Goal: Transaction & Acquisition: Purchase product/service

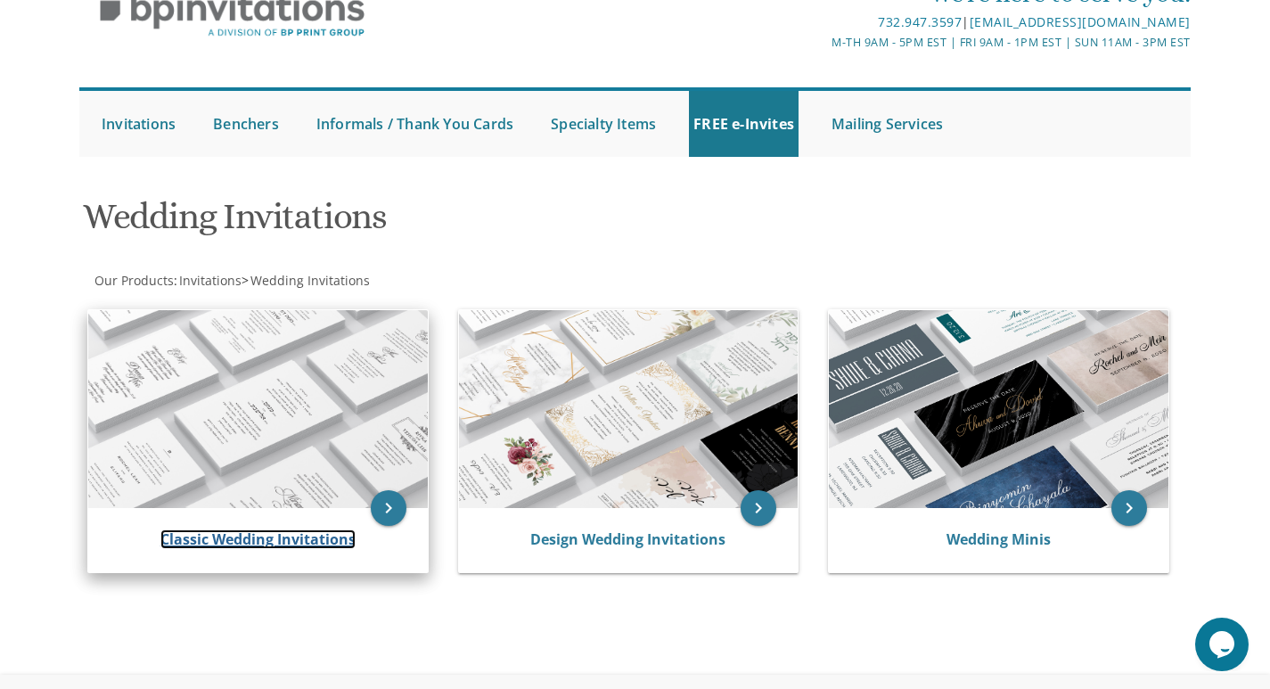
click at [290, 537] on link "Classic Wedding Invitations" at bounding box center [257, 539] width 195 height 20
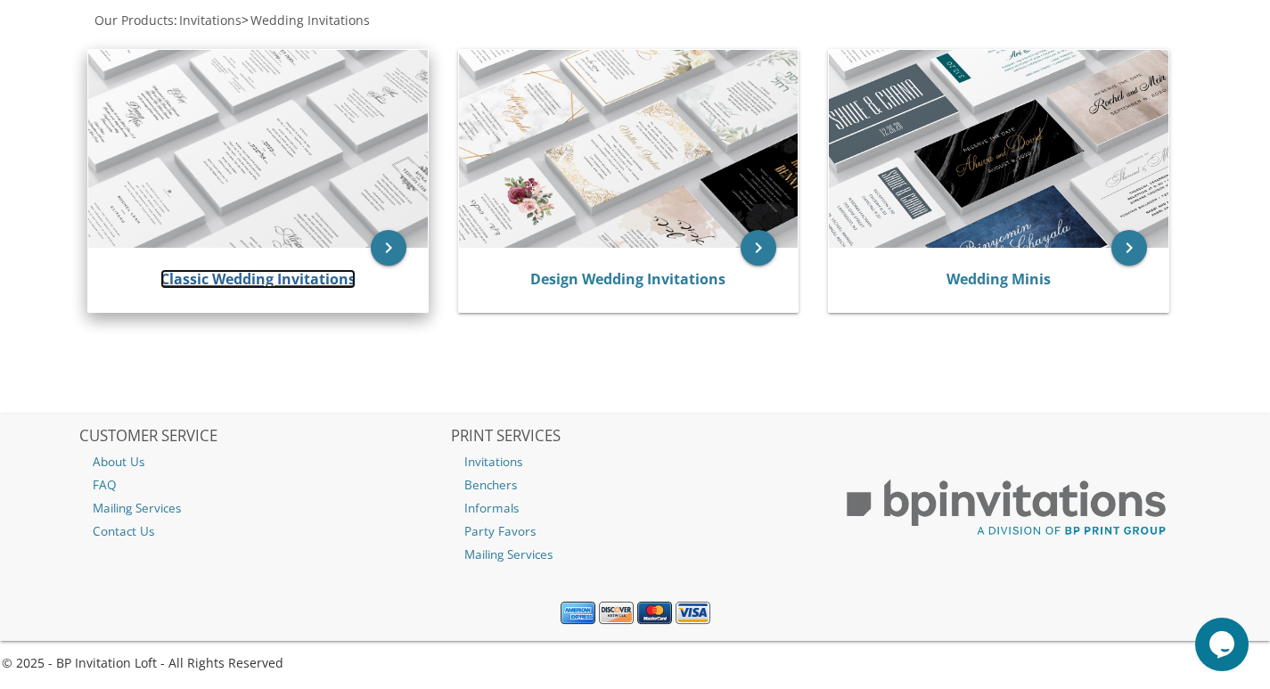
scroll to position [350, 0]
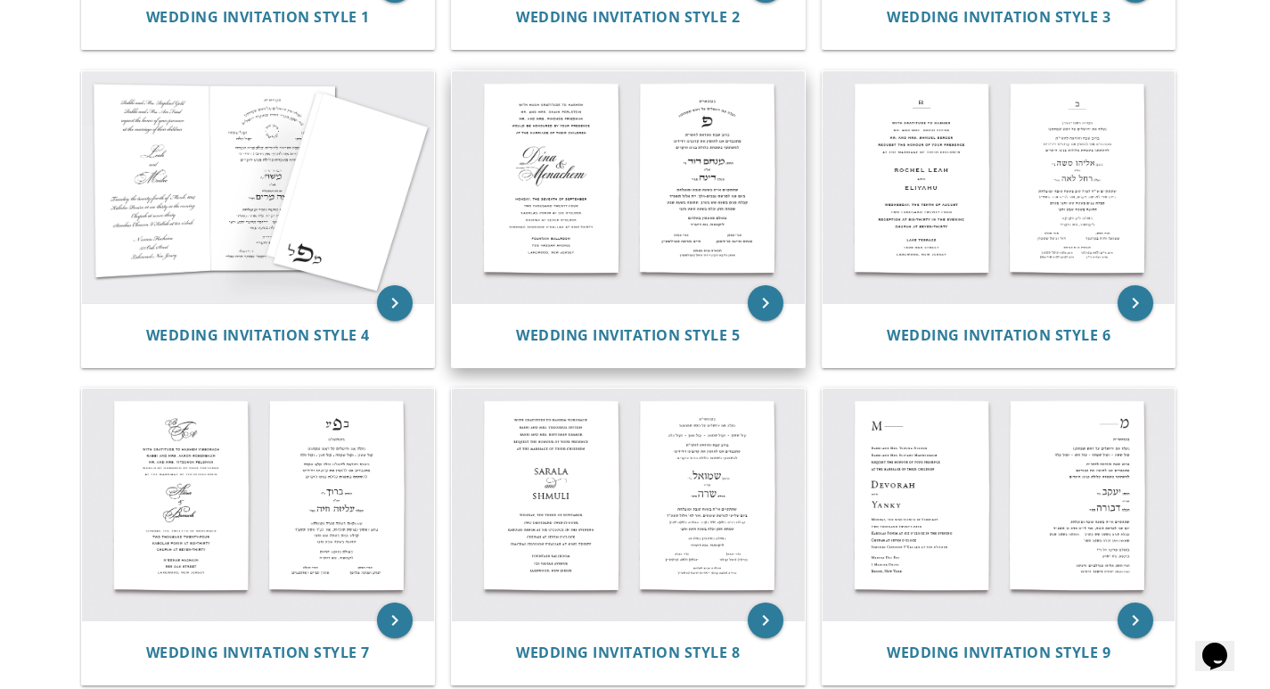
scroll to position [624, 0]
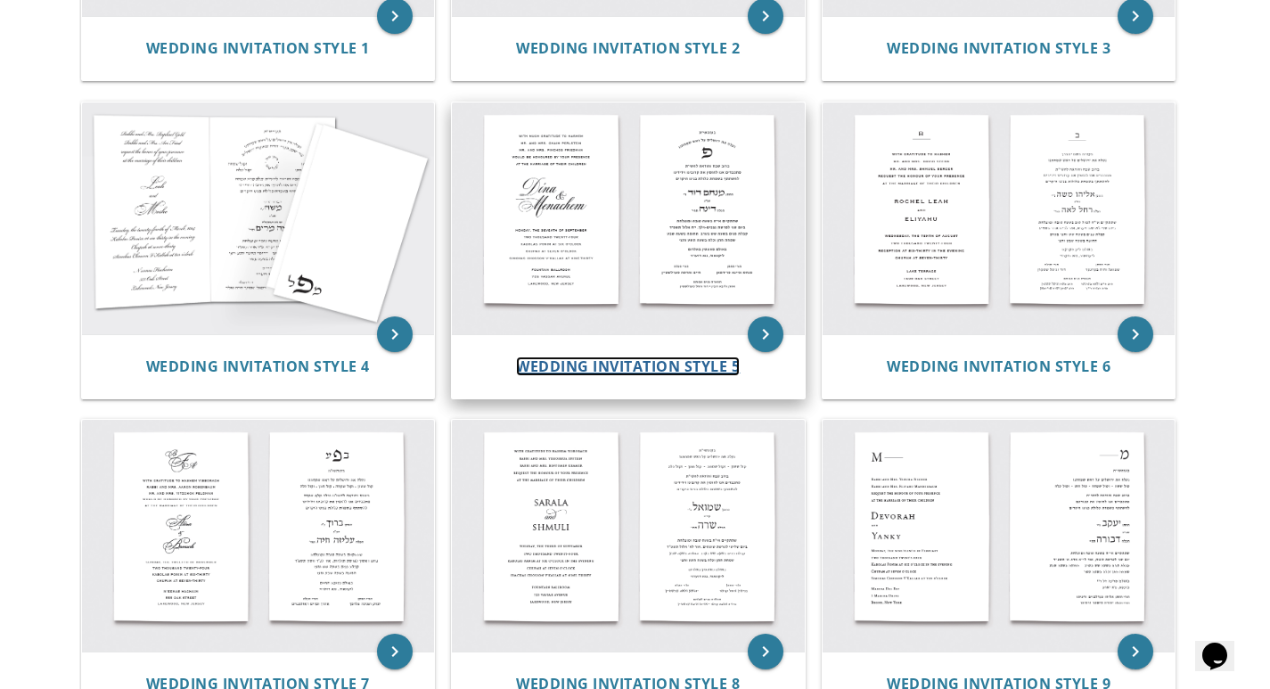
click at [614, 363] on span "Wedding Invitation Style 5" at bounding box center [628, 366] width 224 height 20
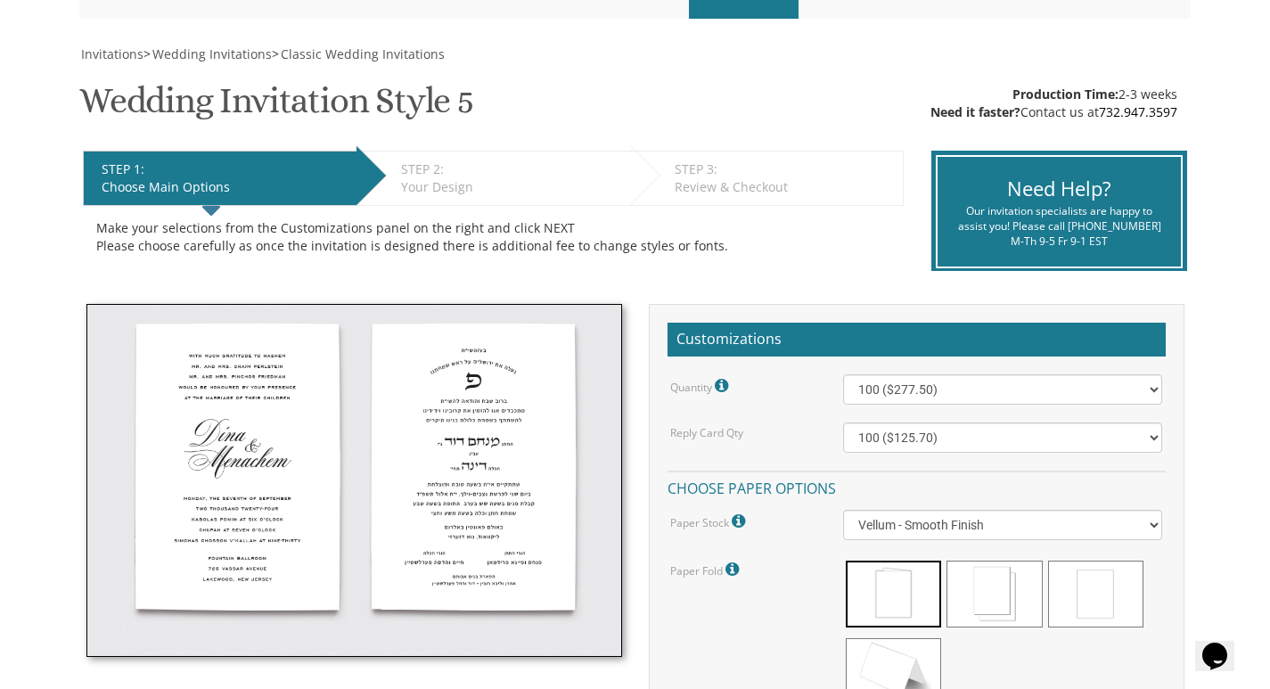
scroll to position [267, 0]
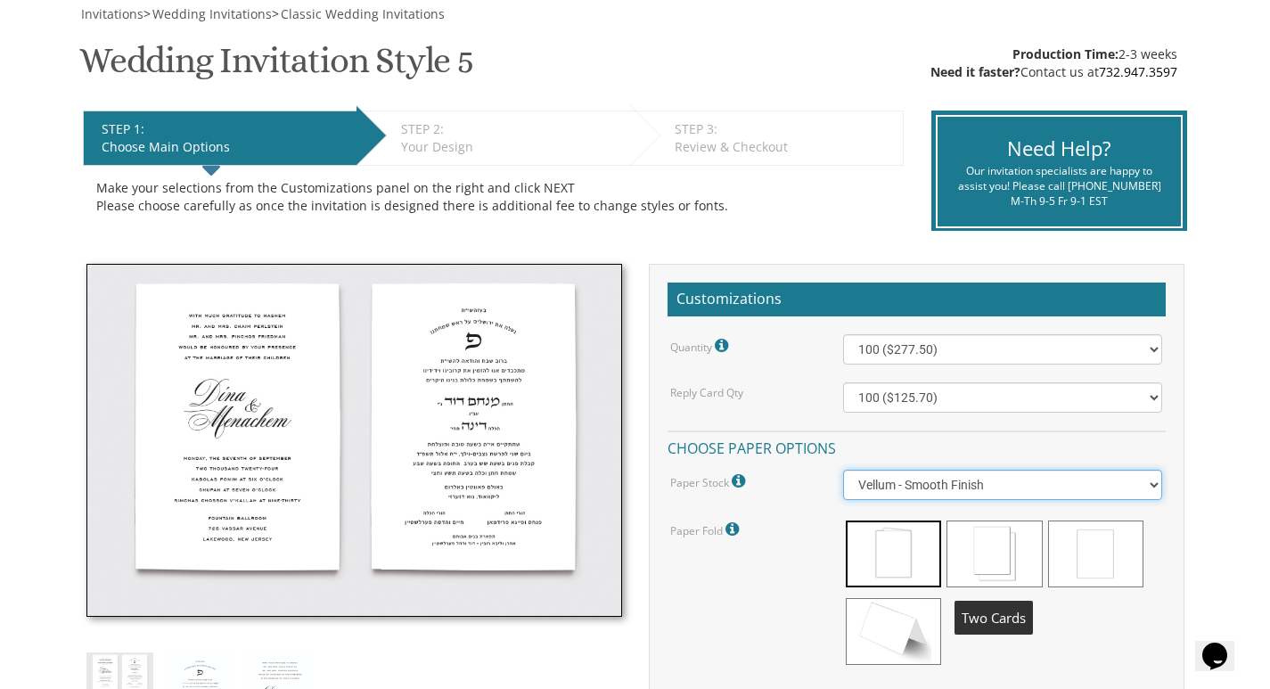
click at [930, 477] on select "Vellum - Smooth Finish Linen - Subtle Embossed Crosshatch Texture Silk - Soft, …" at bounding box center [1002, 485] width 319 height 30
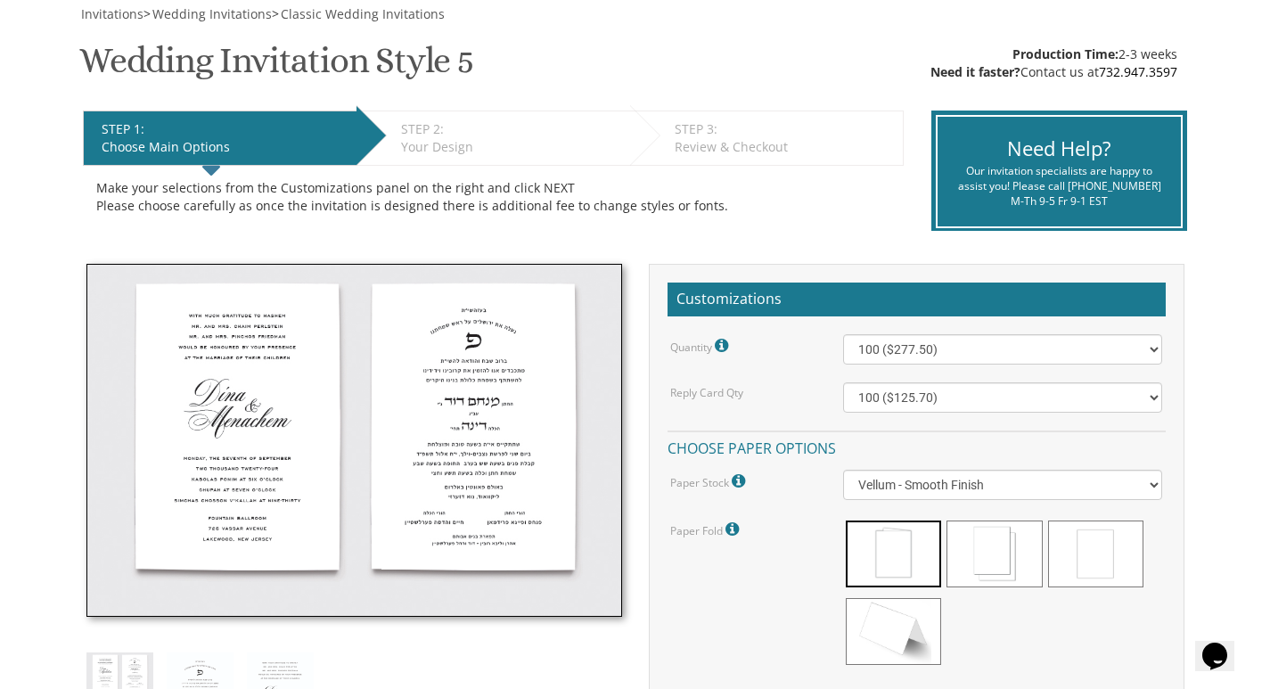
click at [780, 607] on div "Paper Fold Please note: Cotton double sided cards are slightly cheaper than the…" at bounding box center [916, 595] width 519 height 154
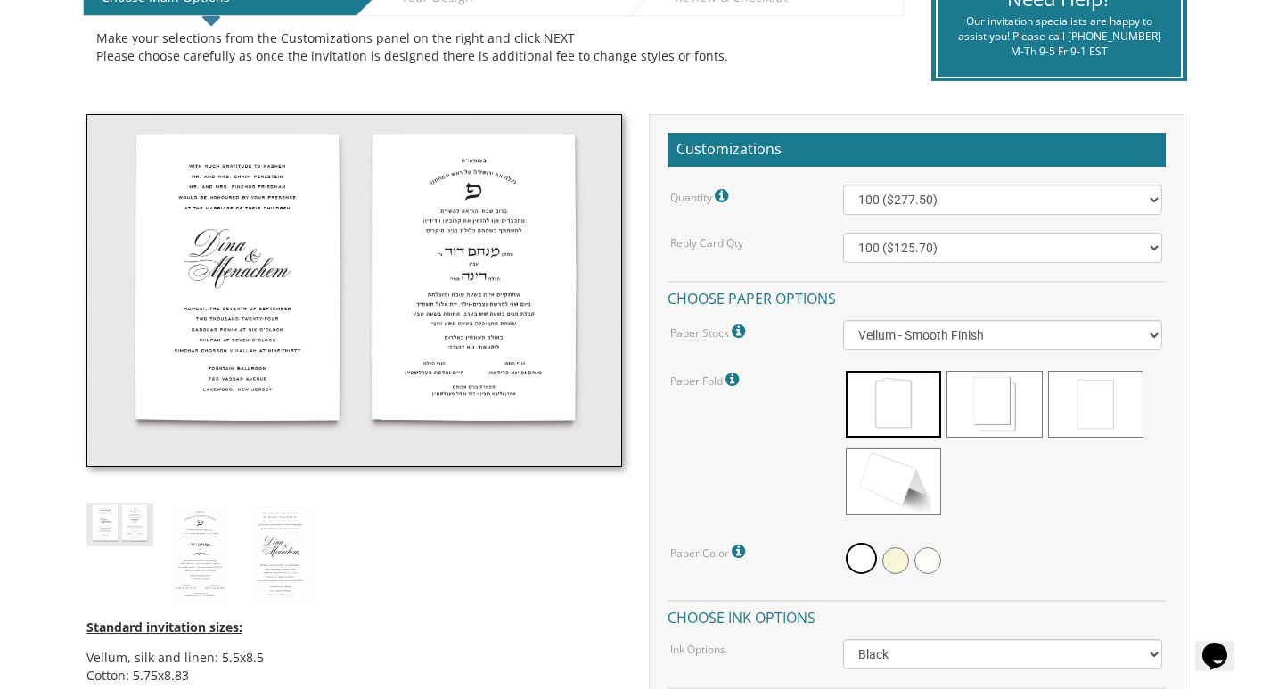
scroll to position [445, 0]
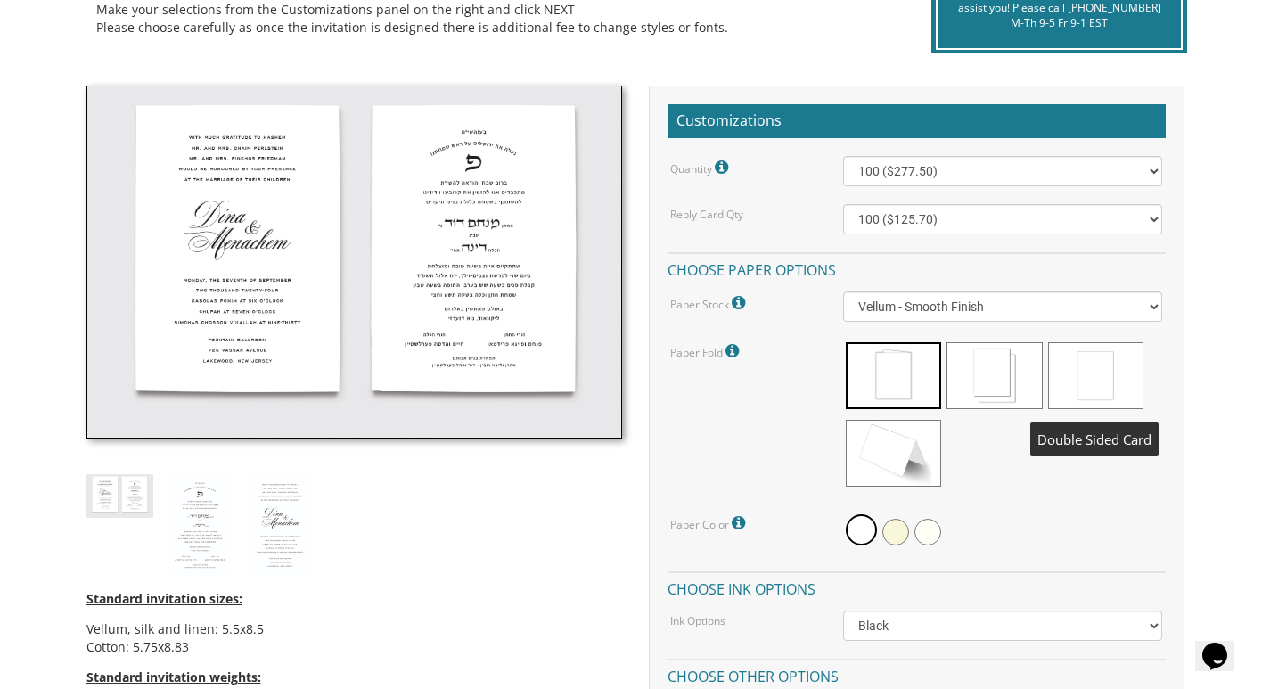
click at [1135, 404] on span at bounding box center [1095, 375] width 95 height 67
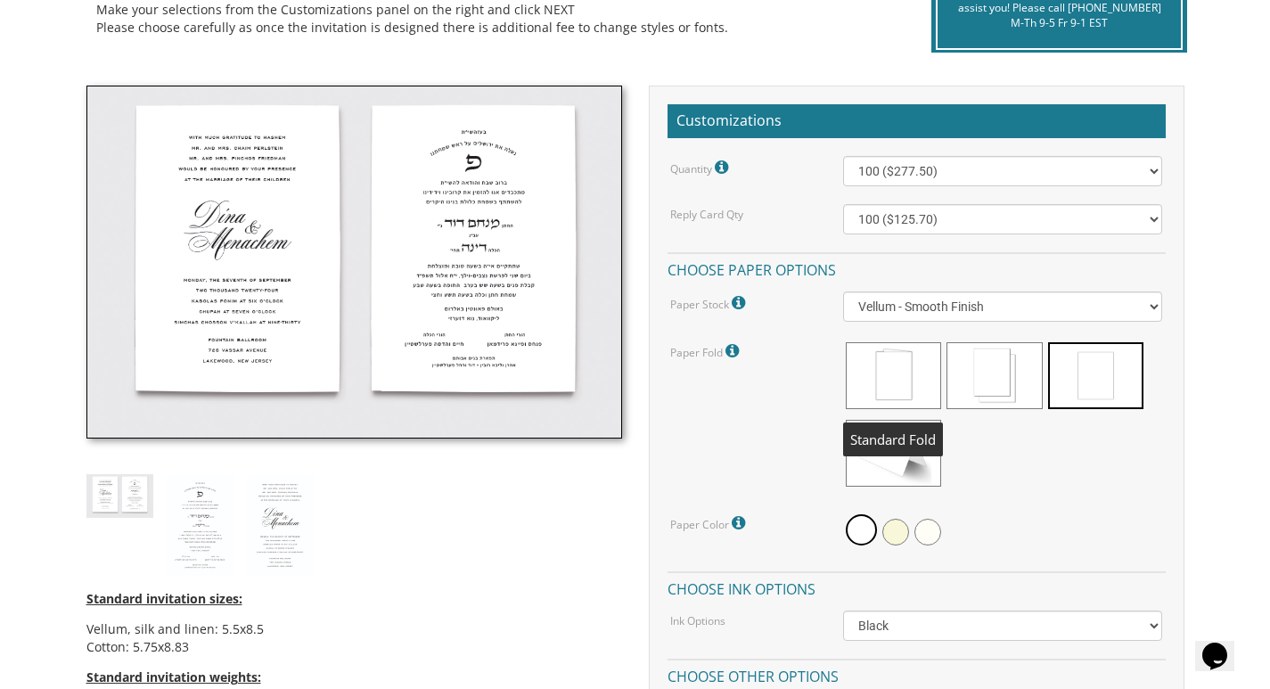
click at [882, 384] on span at bounding box center [892, 375] width 95 height 67
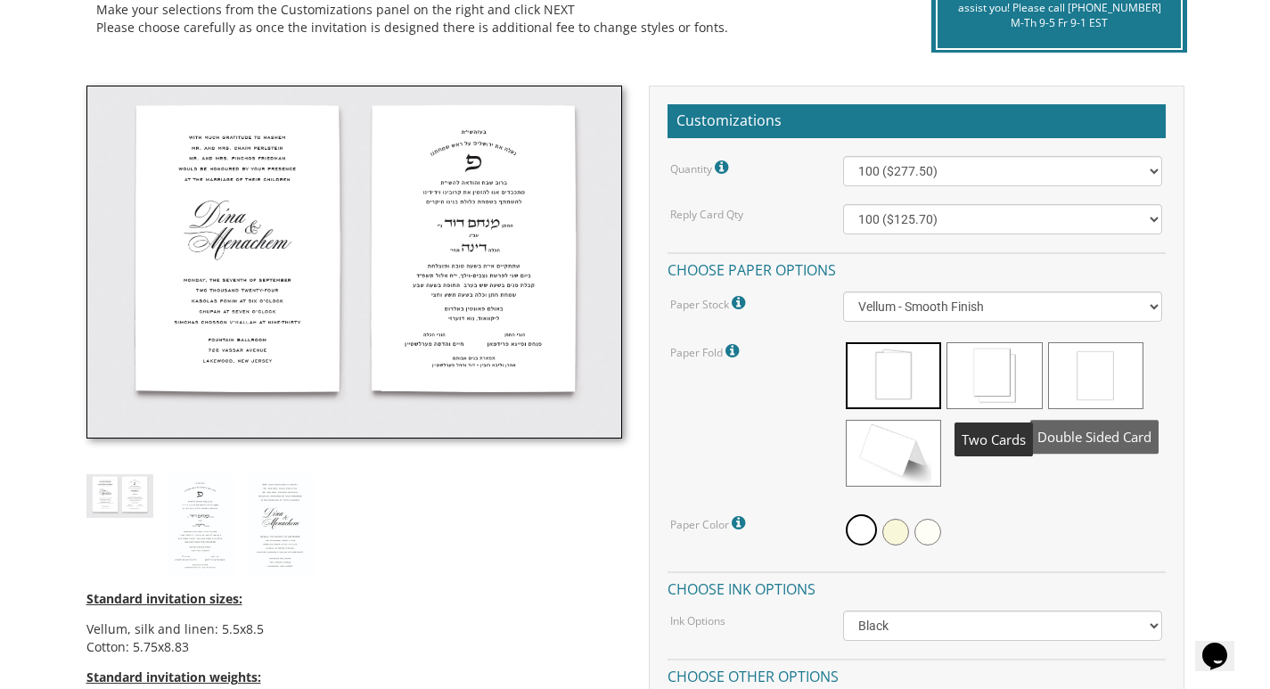
click at [1124, 396] on span at bounding box center [1095, 375] width 95 height 67
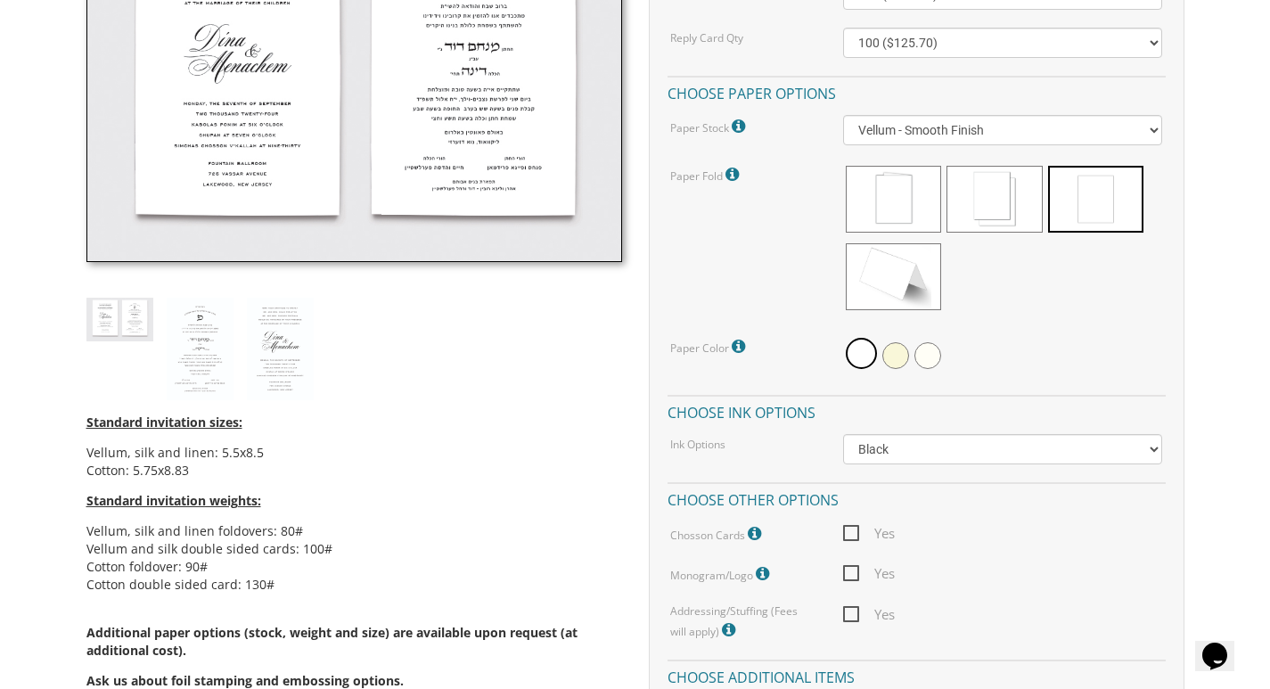
scroll to position [624, 0]
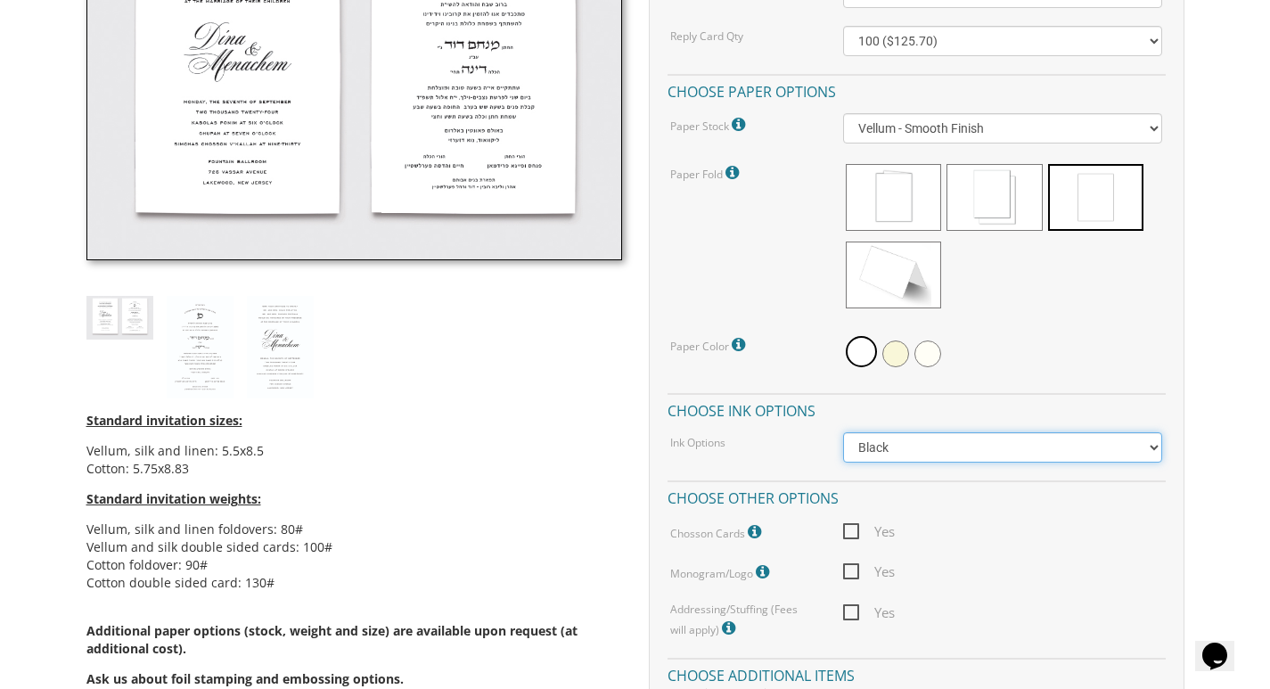
click at [905, 462] on select "Black Colored Ink ($65.00) Black + One Color ($211.00) Two Colors ($265.00)" at bounding box center [1002, 447] width 319 height 30
click at [590, 334] on div "Standard invitation sizes: Vellum, silk and linen: 5.5x8.5 Cotton: 5.75x8.83 St…" at bounding box center [354, 337] width 562 height 860
click at [745, 523] on label "Chosson Cards Chosson Cards print on white or cream vellum stock with black ink." at bounding box center [717, 531] width 95 height 23
click at [762, 535] on icon at bounding box center [756, 532] width 18 height 16
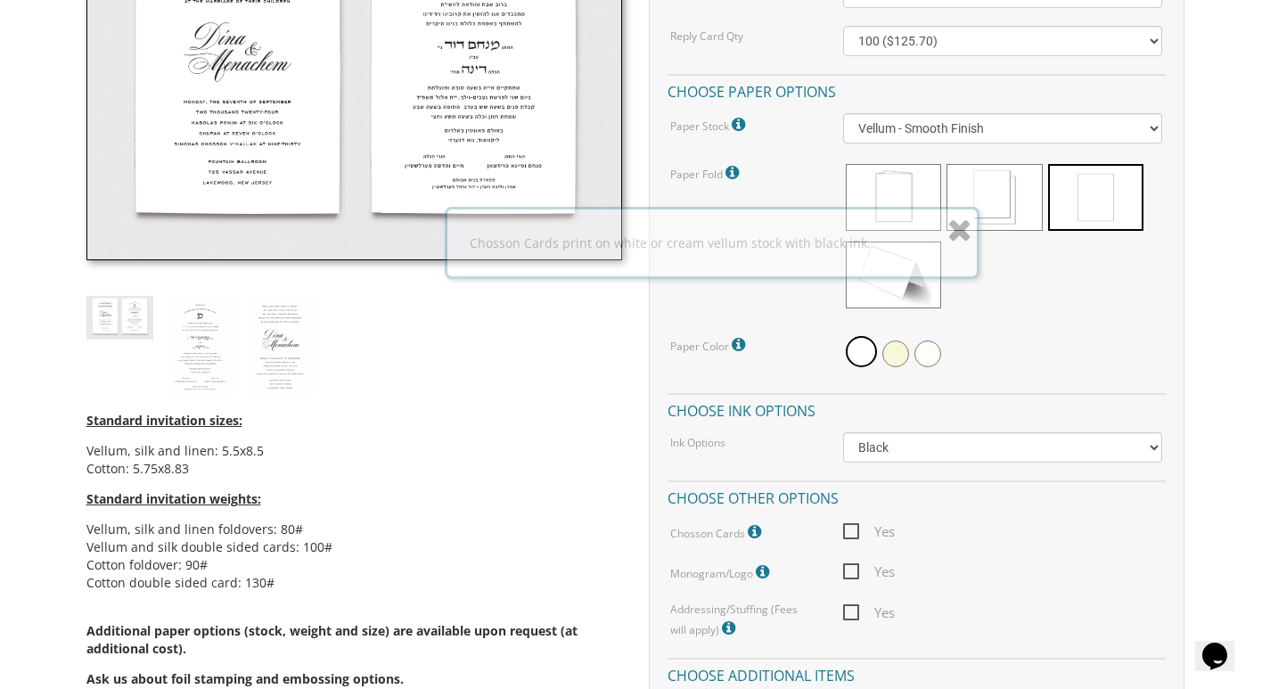
click at [751, 527] on icon at bounding box center [756, 532] width 18 height 16
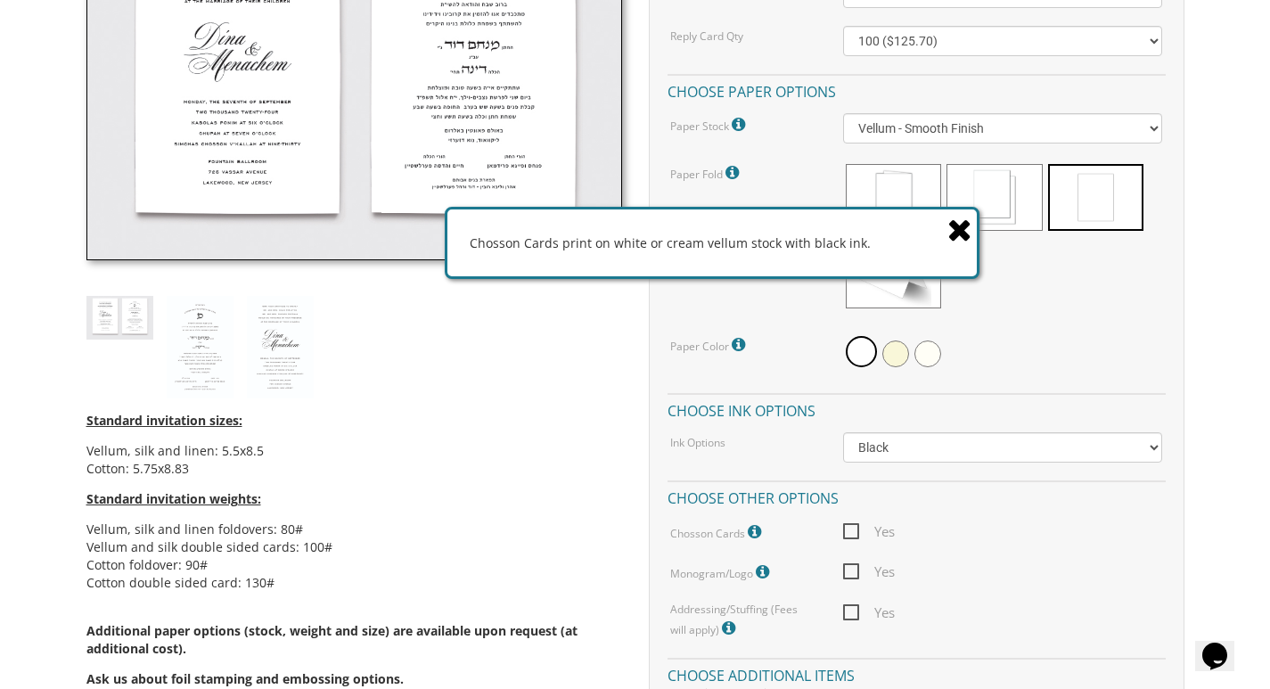
click at [956, 225] on icon at bounding box center [959, 229] width 25 height 31
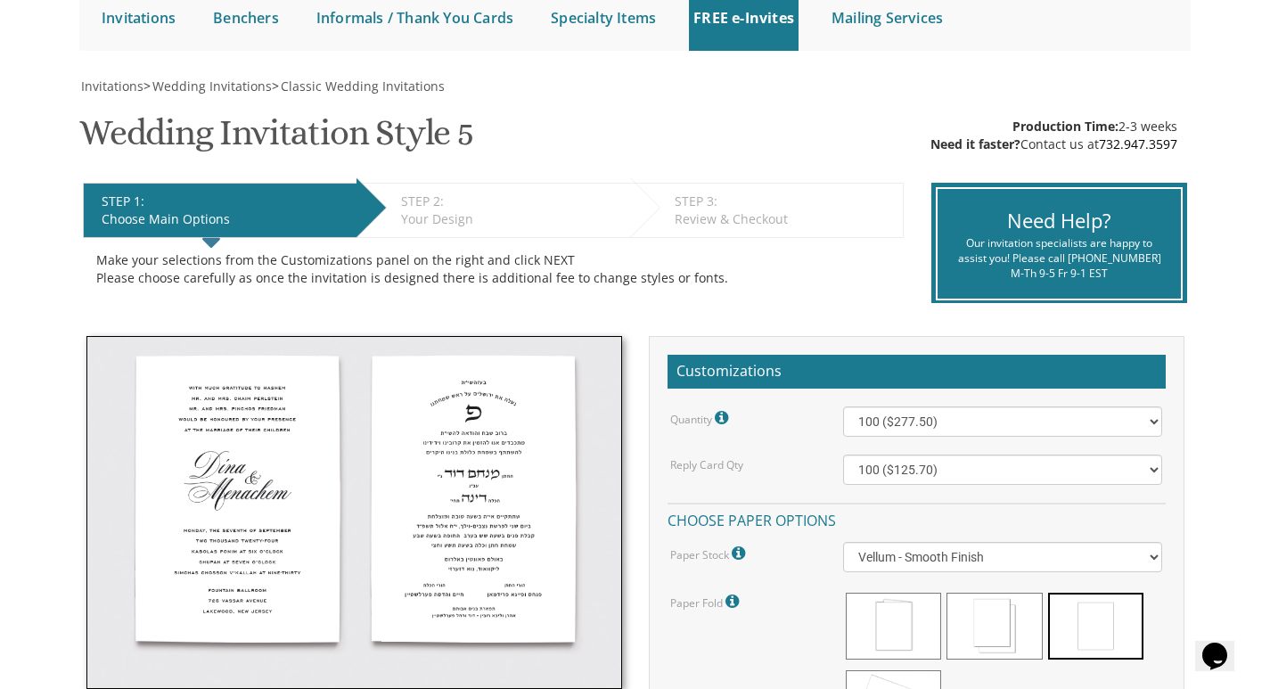
scroll to position [178, 0]
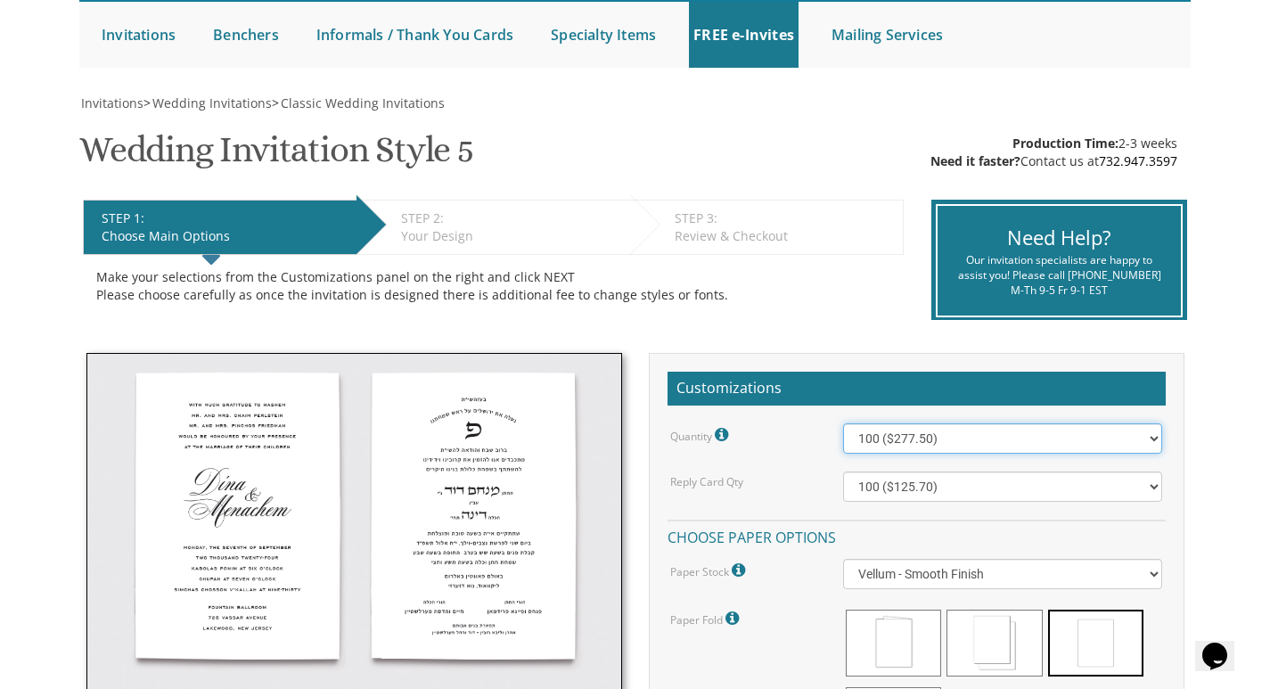
click at [956, 443] on select "100 ($277.50) 200 ($330.45) 300 ($380.65) 400 ($432.70) 500 ($482.10) 600 ($534…" at bounding box center [1002, 438] width 319 height 30
select select "300"
click at [843, 423] on select "100 ($277.50) 200 ($330.45) 300 ($380.65) 400 ($432.70) 500 ($482.10) 600 ($534…" at bounding box center [1002, 438] width 319 height 30
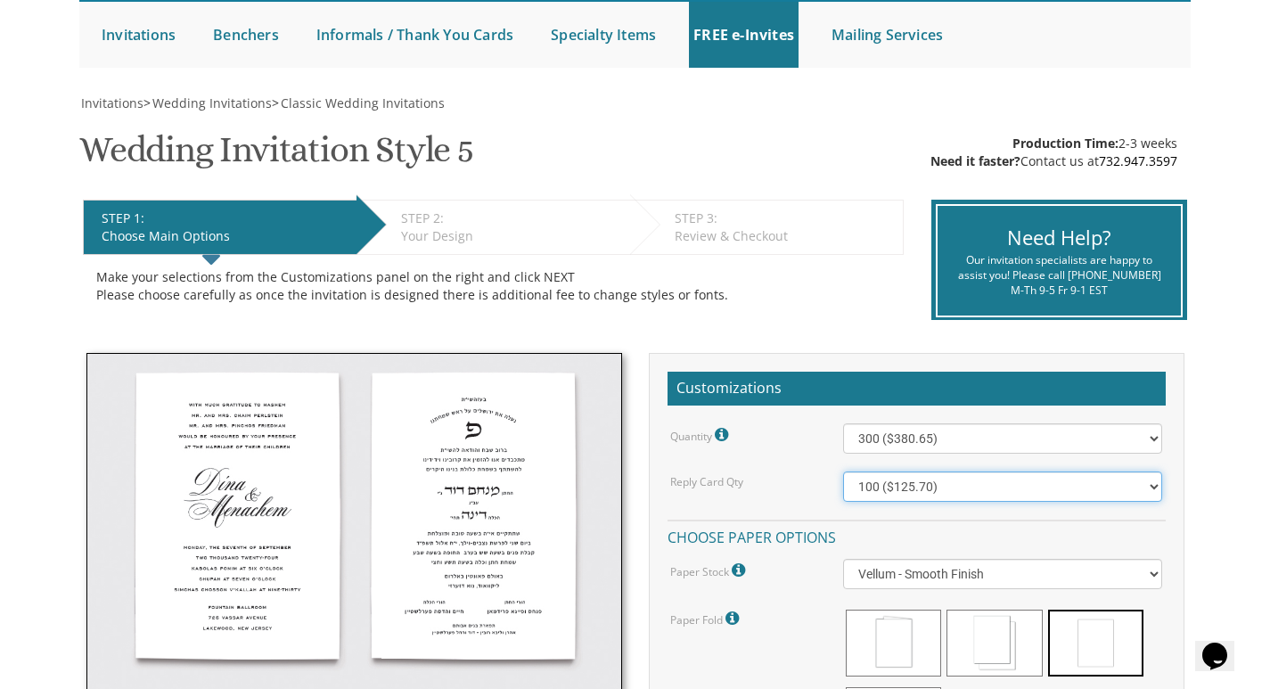
click at [951, 493] on select "100 ($125.70) 200 ($150.60) 300 ($177.95) 400 ($270.70) 500 ($225.30) 600 ($249…" at bounding box center [1002, 486] width 319 height 30
select select "300"
click at [843, 471] on select "100 ($125.70) 200 ($150.60) 300 ($177.95) 400 ($270.70) 500 ($225.30) 600 ($249…" at bounding box center [1002, 486] width 319 height 30
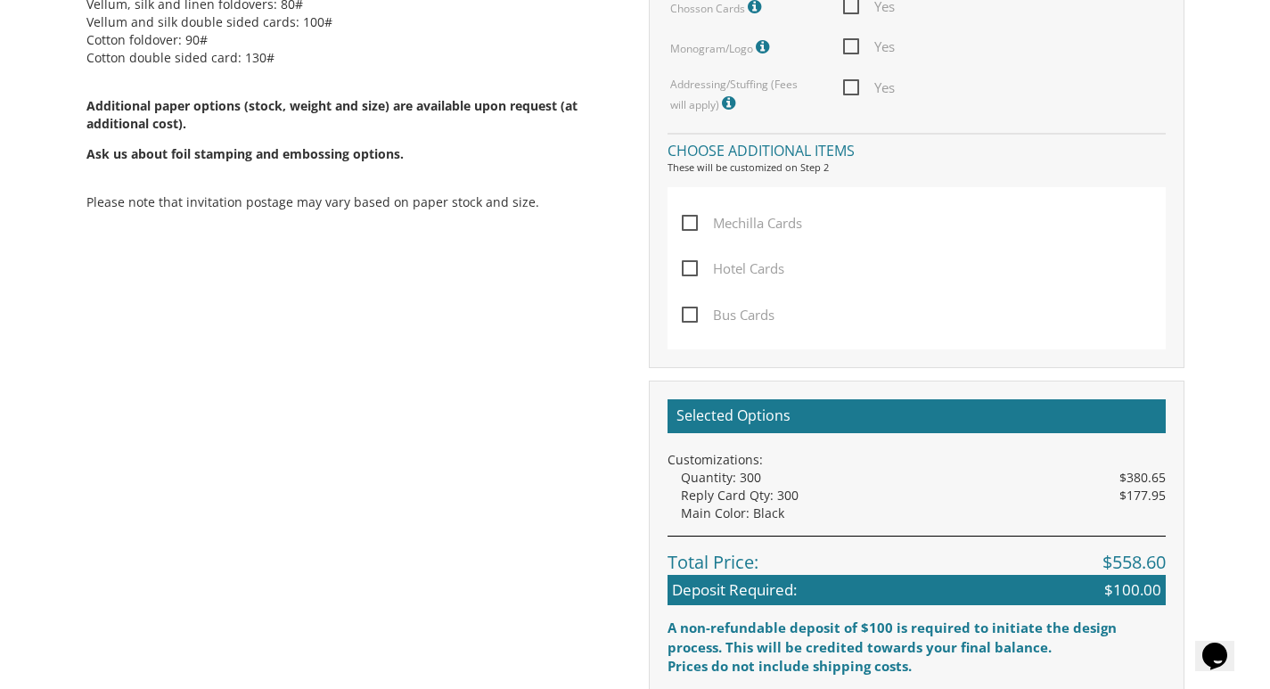
scroll to position [1247, 0]
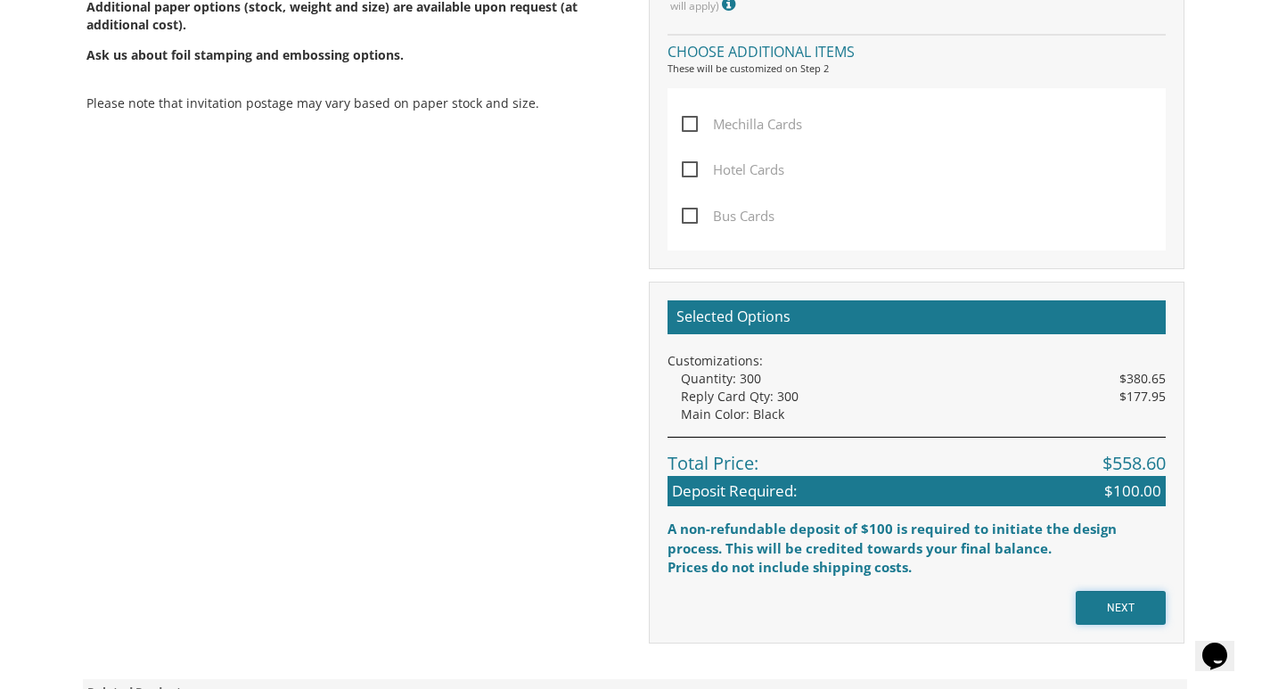
click at [1123, 603] on input "NEXT" at bounding box center [1120, 608] width 90 height 34
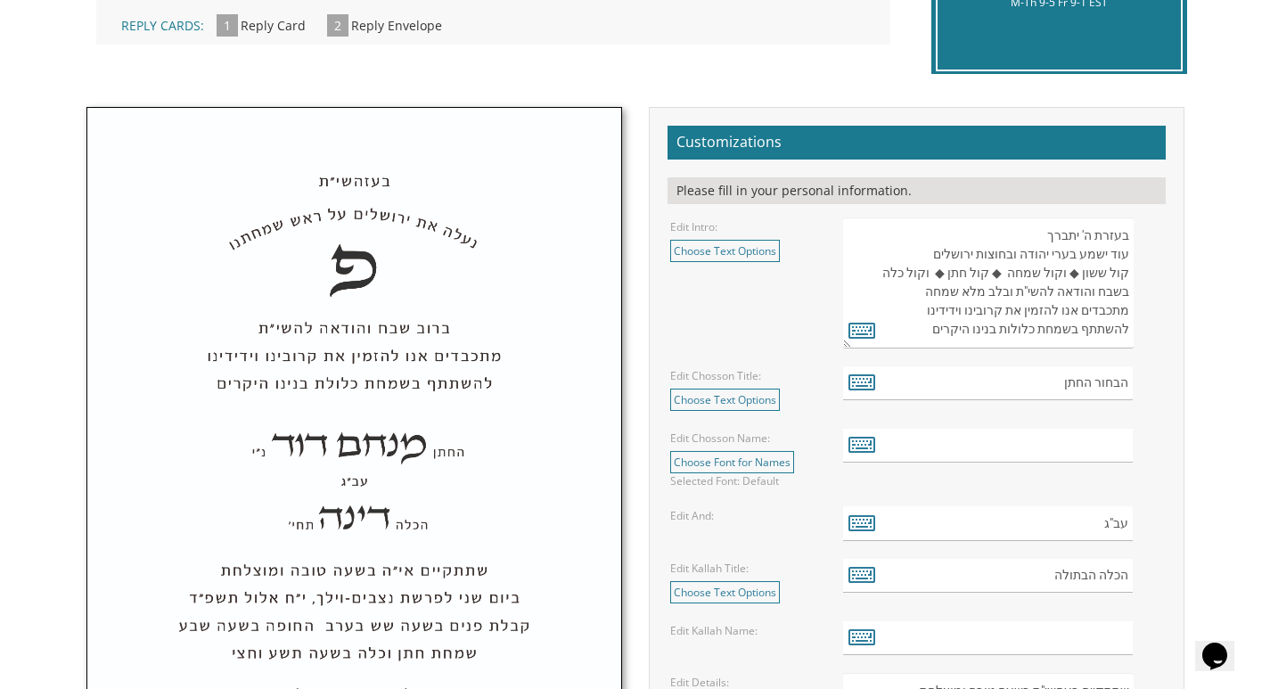
scroll to position [535, 0]
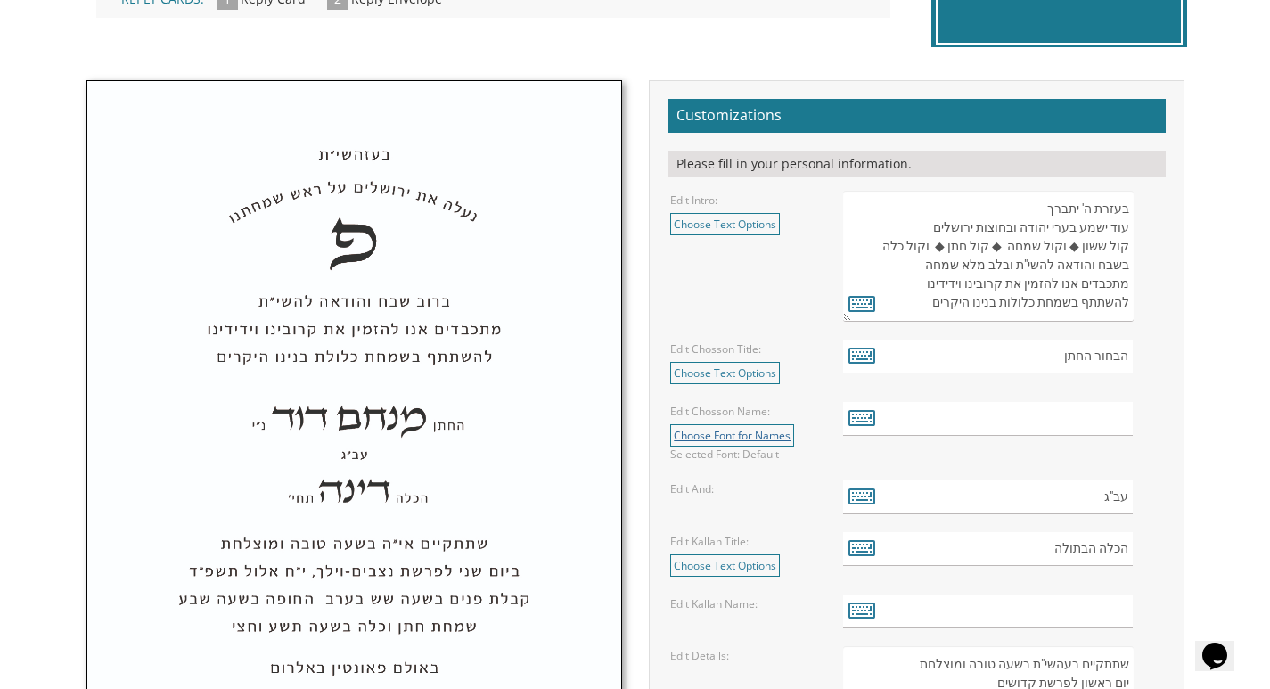
click at [735, 443] on link "Choose Font for Names" at bounding box center [732, 435] width 124 height 22
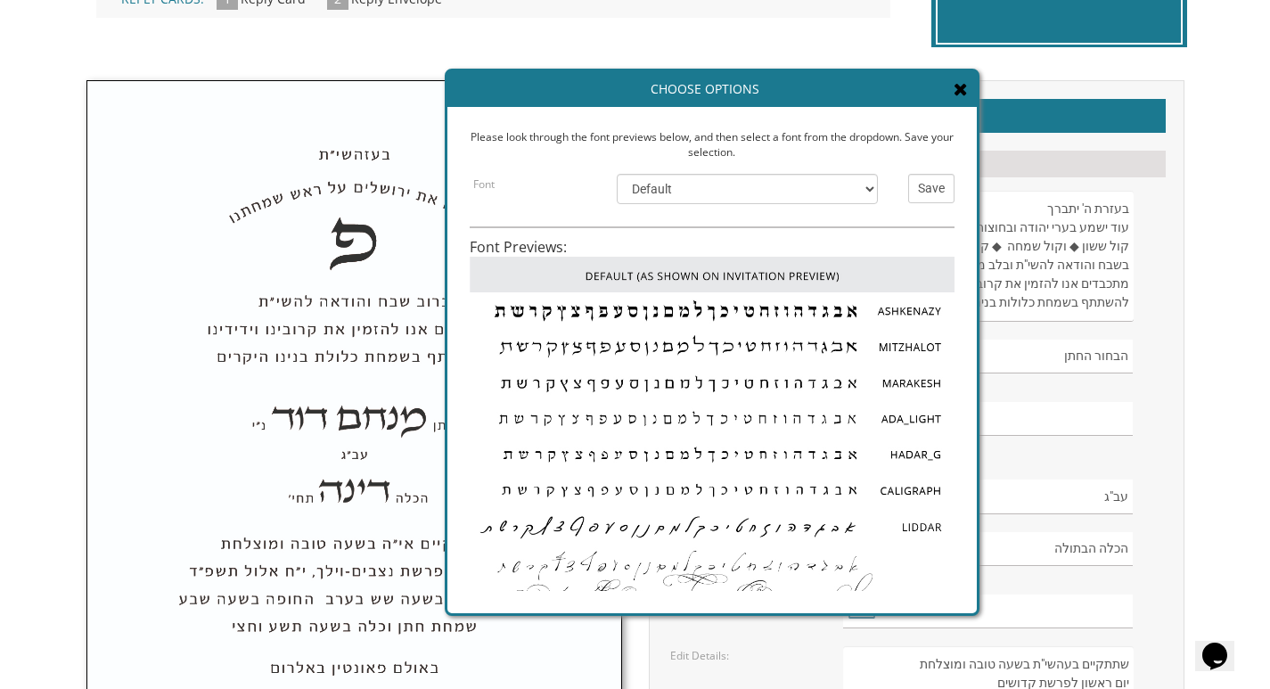
click at [321, 410] on img at bounding box center [354, 493] width 534 height 825
click at [960, 81] on icon at bounding box center [960, 89] width 14 height 18
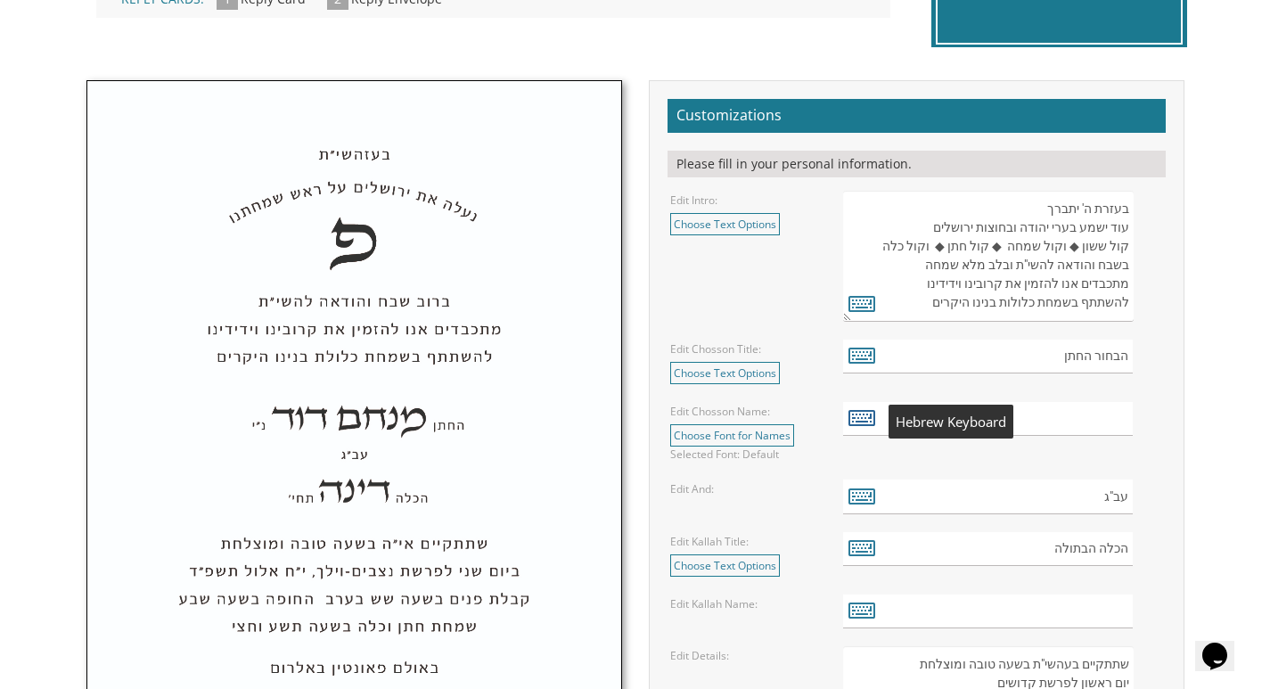
click at [856, 421] on icon at bounding box center [861, 416] width 27 height 25
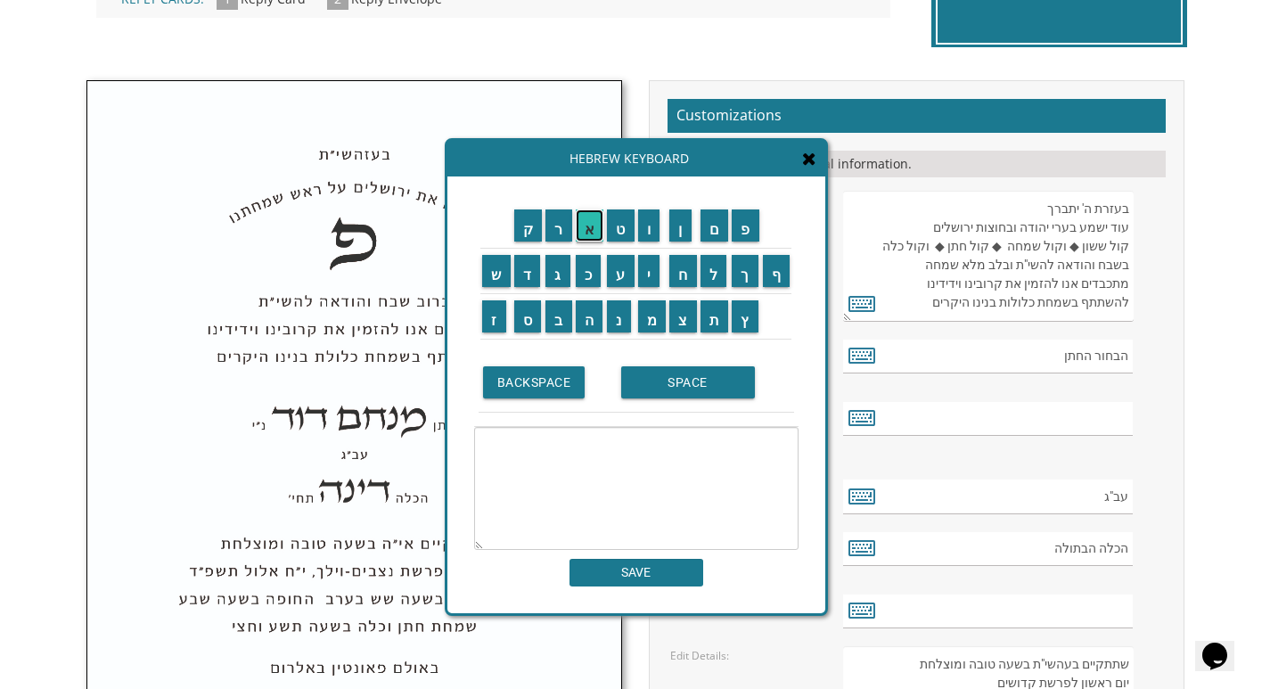
click at [592, 222] on input "א" at bounding box center [590, 225] width 29 height 32
click at [715, 285] on input "ל" at bounding box center [713, 271] width 27 height 32
click at [656, 265] on input "י" at bounding box center [649, 271] width 22 height 32
click at [619, 282] on input "ע" at bounding box center [621, 271] width 28 height 32
click at [494, 315] on input "ז" at bounding box center [494, 316] width 24 height 32
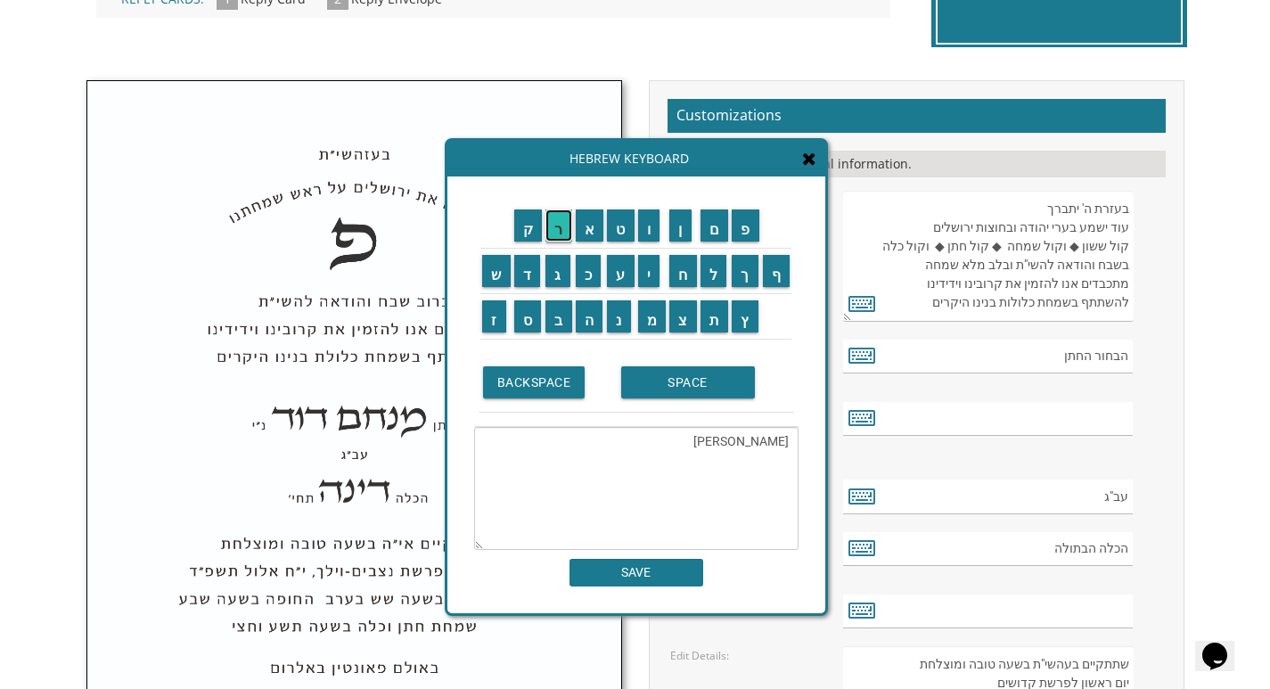
click at [559, 240] on input "ר" at bounding box center [558, 225] width 27 height 32
click at [743, 227] on input "פ" at bounding box center [745, 225] width 28 height 32
click at [557, 235] on input "ר" at bounding box center [558, 225] width 27 height 32
click at [747, 319] on input "ץ" at bounding box center [744, 316] width 27 height 32
type textarea "אליעזר פרץ"
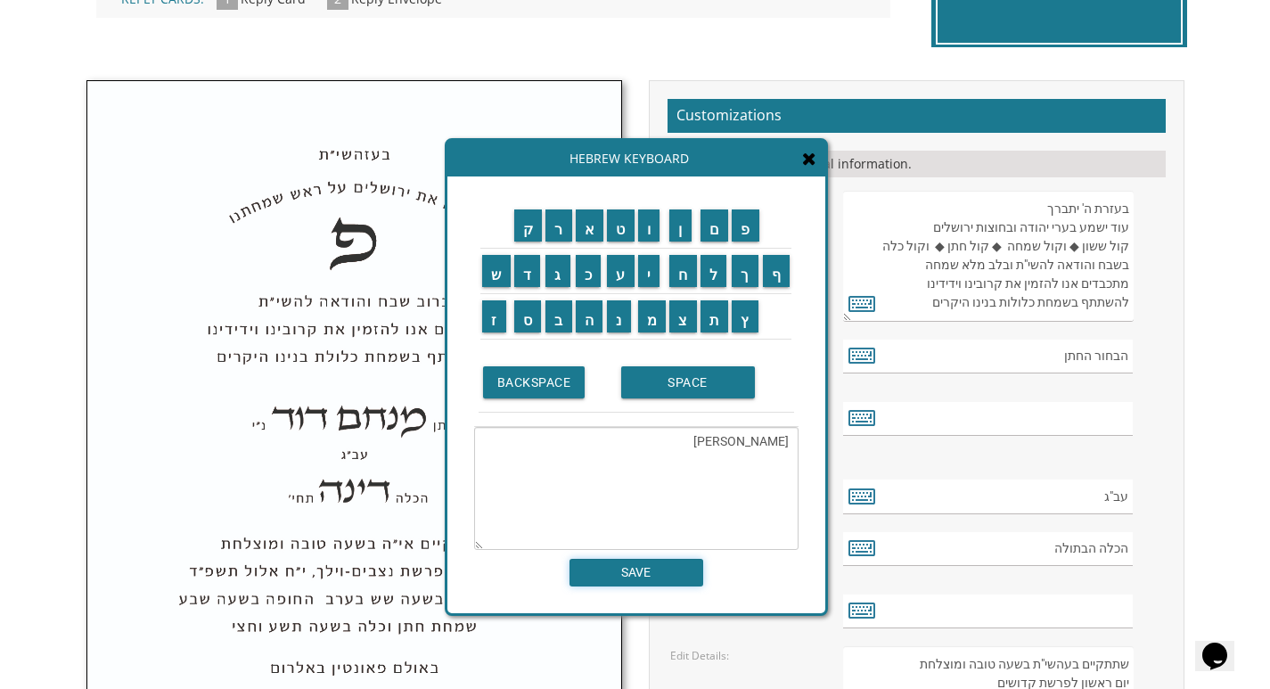
click at [649, 568] on input "SAVE" at bounding box center [636, 573] width 134 height 28
type input "אליעזר פרץ"
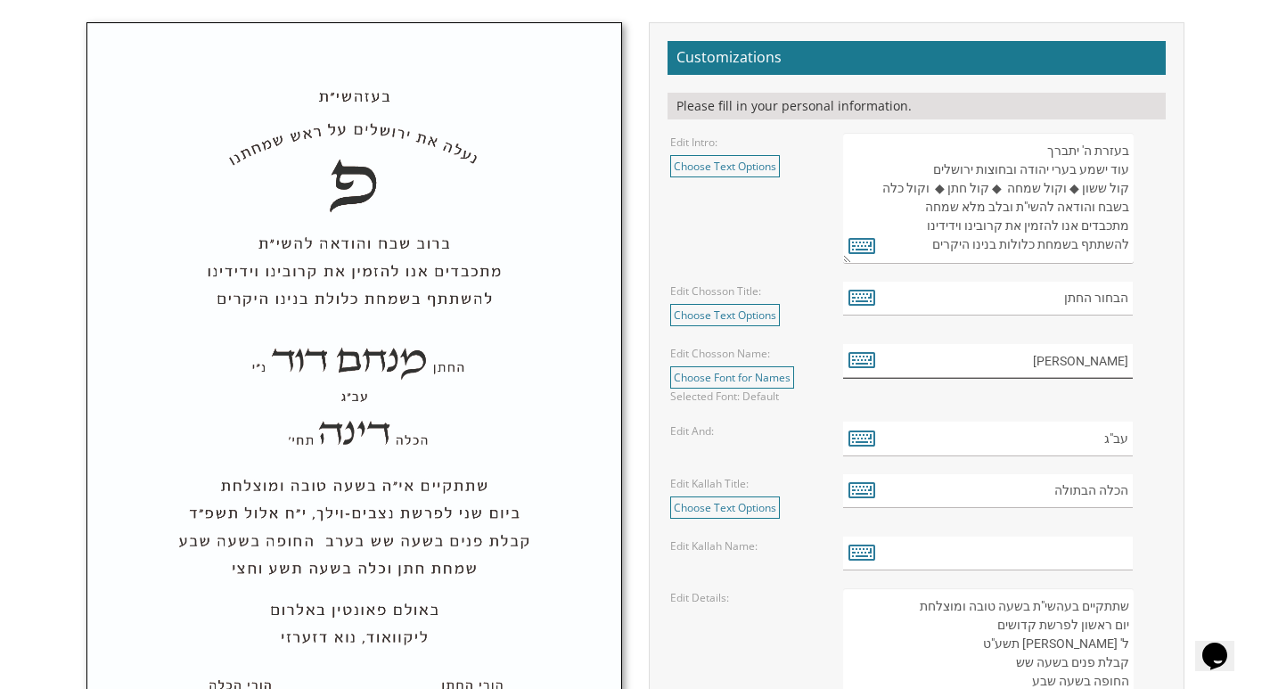
scroll to position [624, 0]
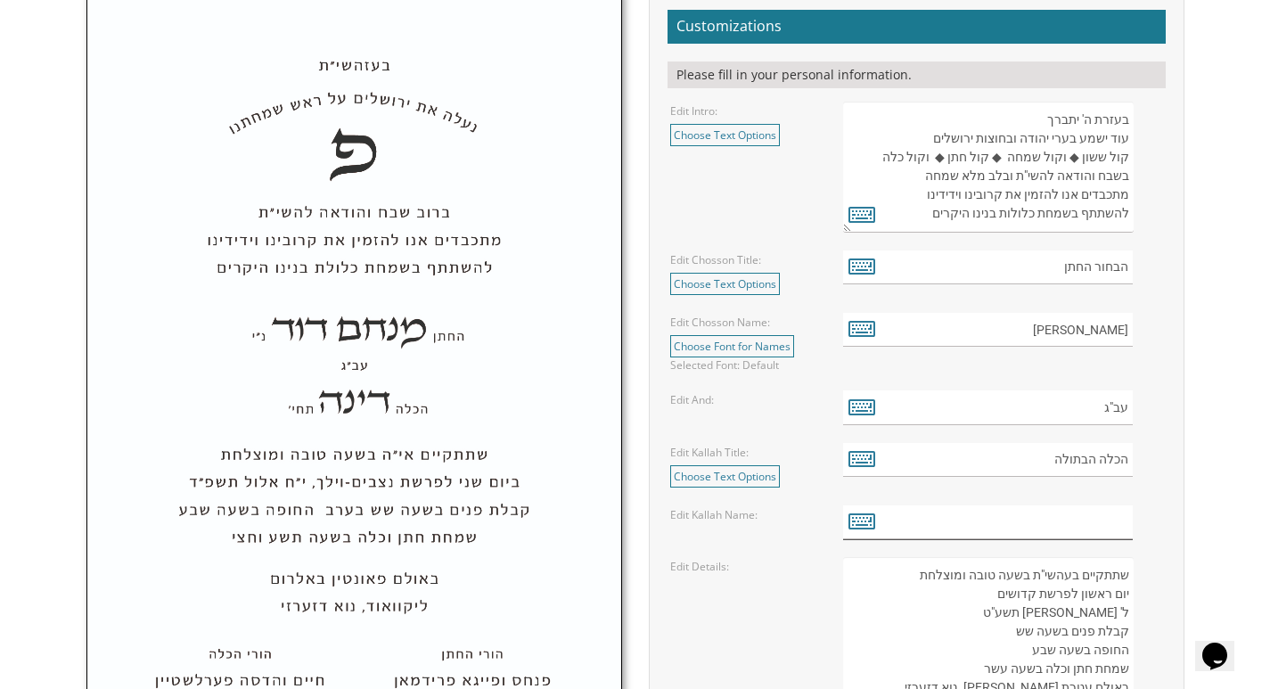
click at [1081, 510] on input "text" at bounding box center [988, 522] width 290 height 35
click at [867, 523] on icon at bounding box center [861, 520] width 27 height 25
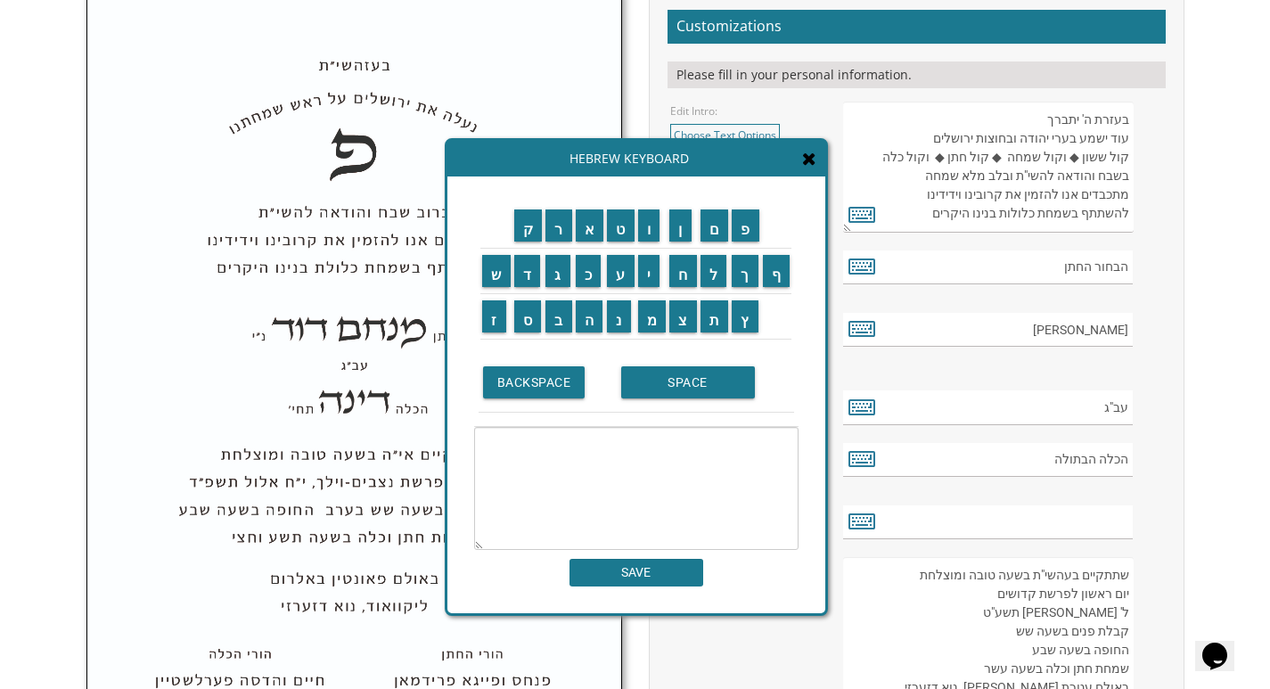
click at [498, 291] on td "ש" at bounding box center [496, 270] width 32 height 45
click at [498, 284] on input "ש" at bounding box center [496, 271] width 29 height 32
click at [561, 239] on input "ר" at bounding box center [558, 225] width 27 height 32
click at [590, 313] on input "ה" at bounding box center [590, 316] width 28 height 32
click at [529, 233] on input "ק" at bounding box center [528, 225] width 29 height 32
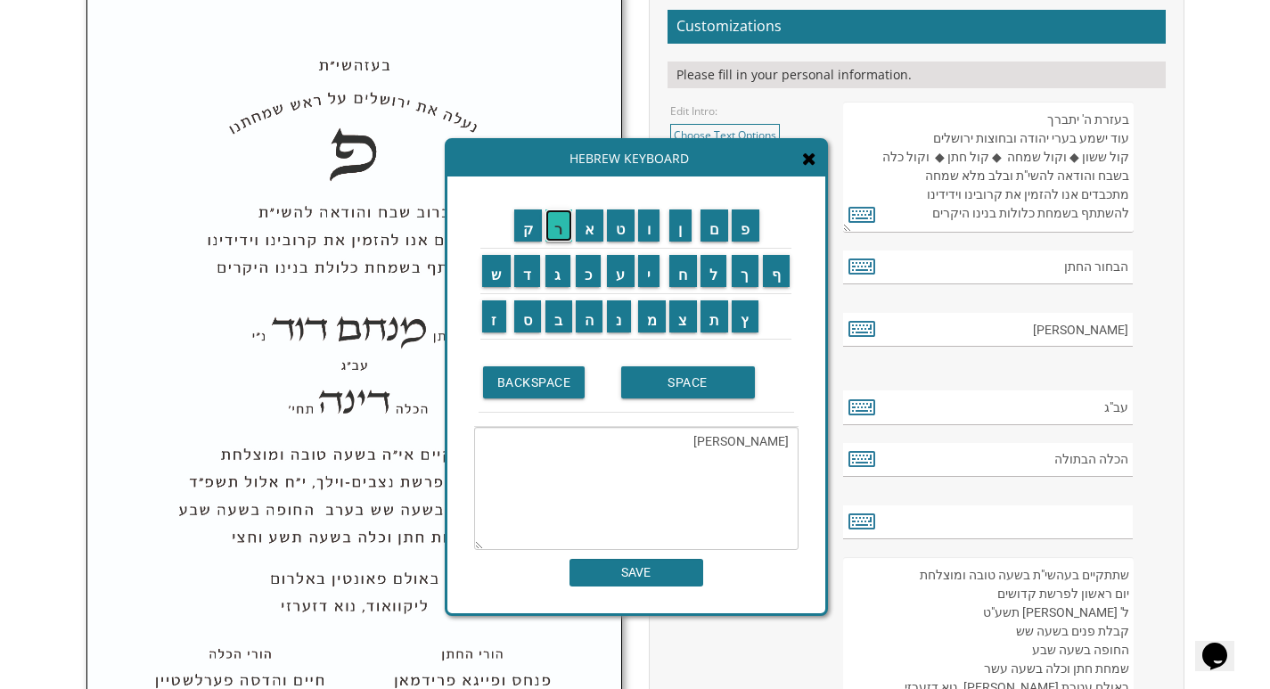
click at [550, 230] on input "ר" at bounding box center [558, 225] width 27 height 32
click at [654, 268] on input "י" at bounding box center [649, 271] width 22 height 32
click at [614, 318] on input "נ" at bounding box center [619, 316] width 24 height 32
click at [527, 278] on input "ד" at bounding box center [527, 271] width 27 height 32
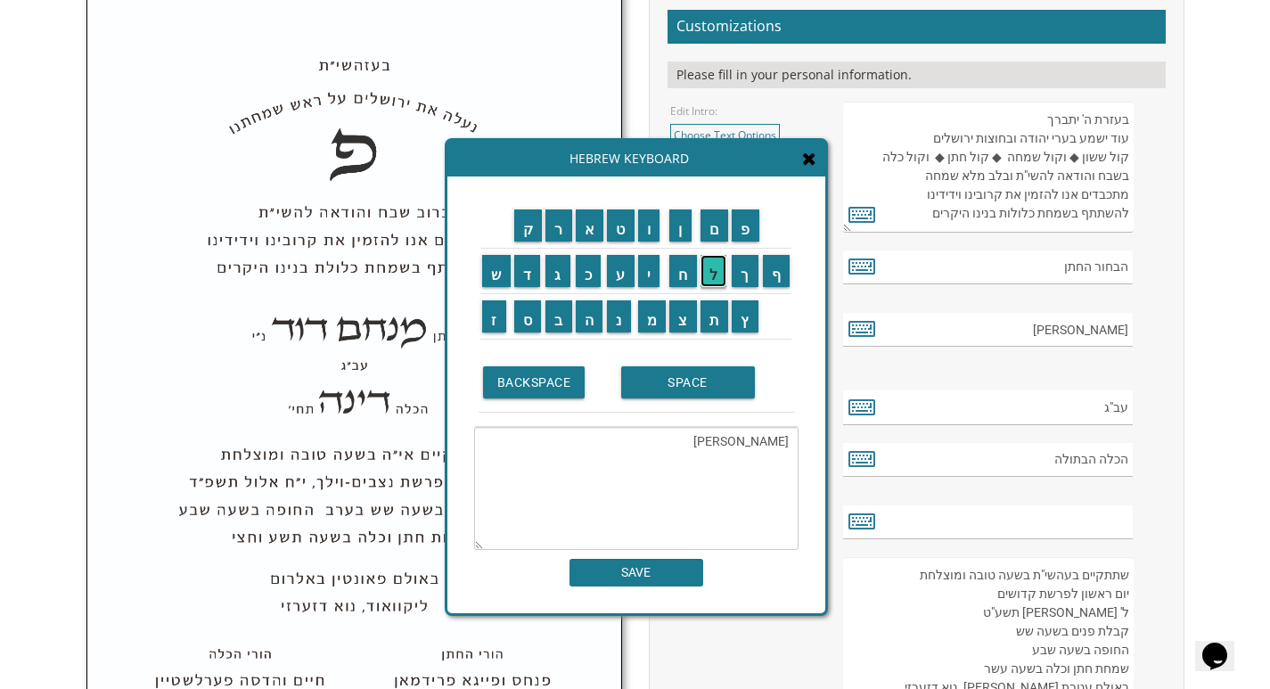
click at [712, 281] on input "ל" at bounding box center [713, 271] width 27 height 32
type textarea "שרה קריינדל"
click at [666, 572] on input "SAVE" at bounding box center [636, 573] width 134 height 28
type input "שרה קריינדל"
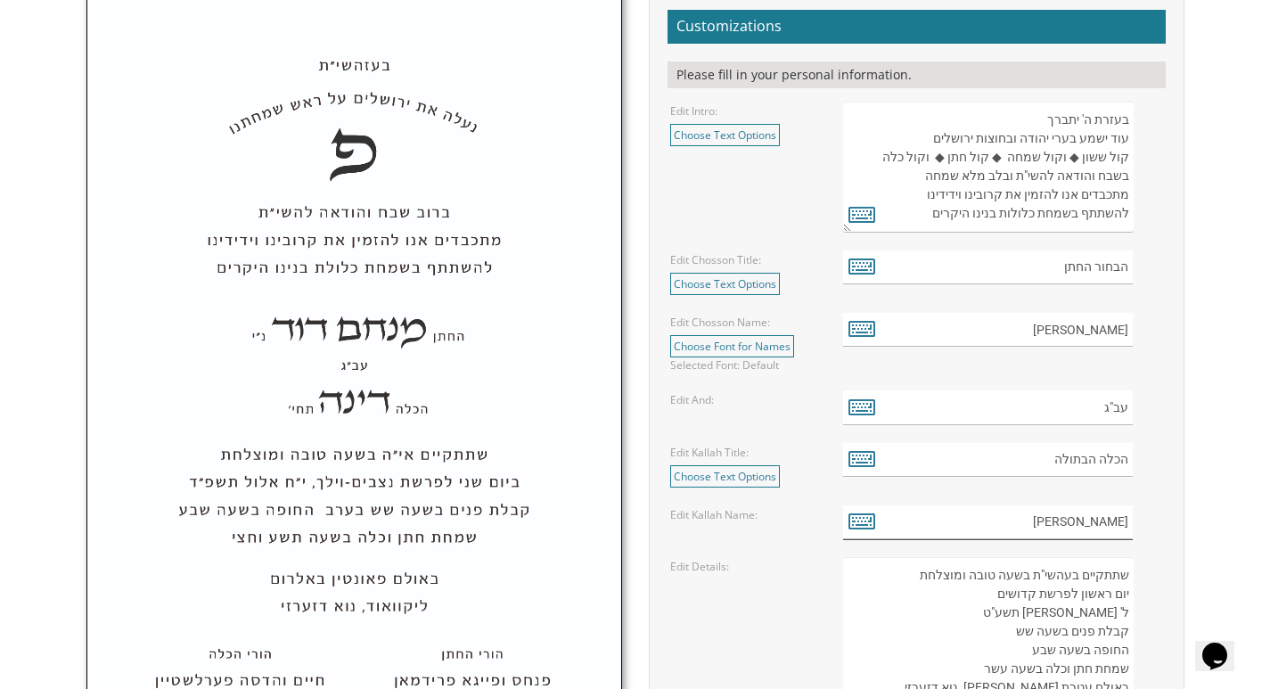
scroll to position [713, 0]
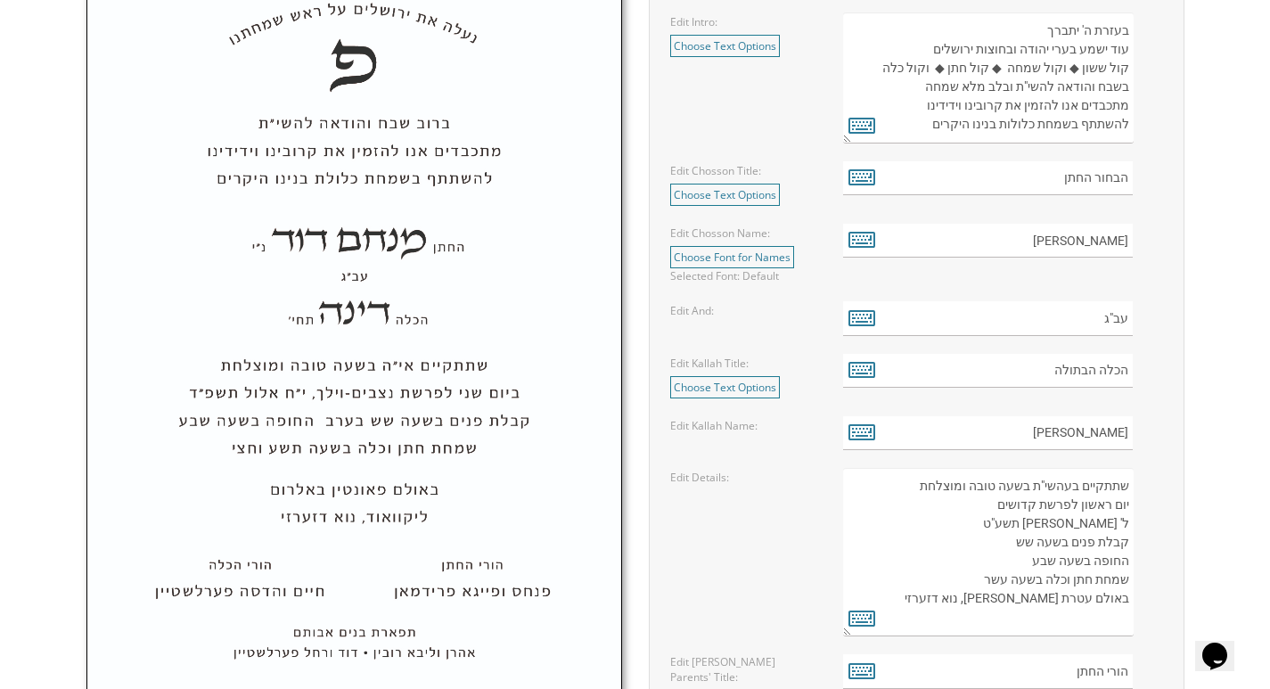
click at [999, 506] on textarea "שתתקיים בעהשי"ת בשעה טובה ומוצלחת יום ראשון לפרשת קדושים ל' ניסן תשע"ט קבלת פני…" at bounding box center [988, 552] width 290 height 168
click at [861, 614] on icon at bounding box center [861, 617] width 27 height 25
type textarea "שתתקיים בעהשי"ת בשעה טובה ומוצלחת יום ראשון לפרשת קדושים ל' ניסן תשע"ט קבלת פני…"
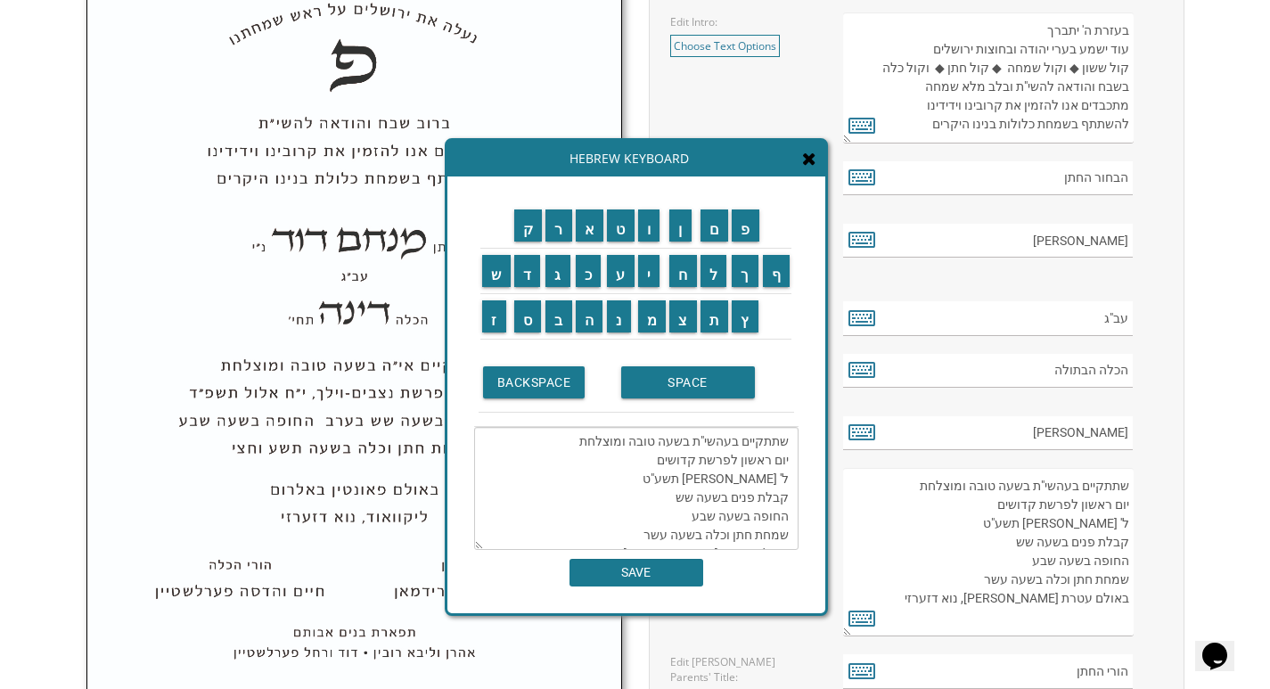
click at [656, 458] on textarea "שתתקיים בעהשי"ת בשעה טובה ומוצלחת יום ראשון לפרשת קדושים ל' ניסן תשע"ט קבלת פני…" at bounding box center [636, 488] width 324 height 123
click at [788, 476] on textarea "שתתקיים בעהשי"ת בשעה טובה ומוצלחת יום ראשון לפרשת קדושים ל' ניסן תשע"ט קבלת פני…" at bounding box center [636, 488] width 324 height 123
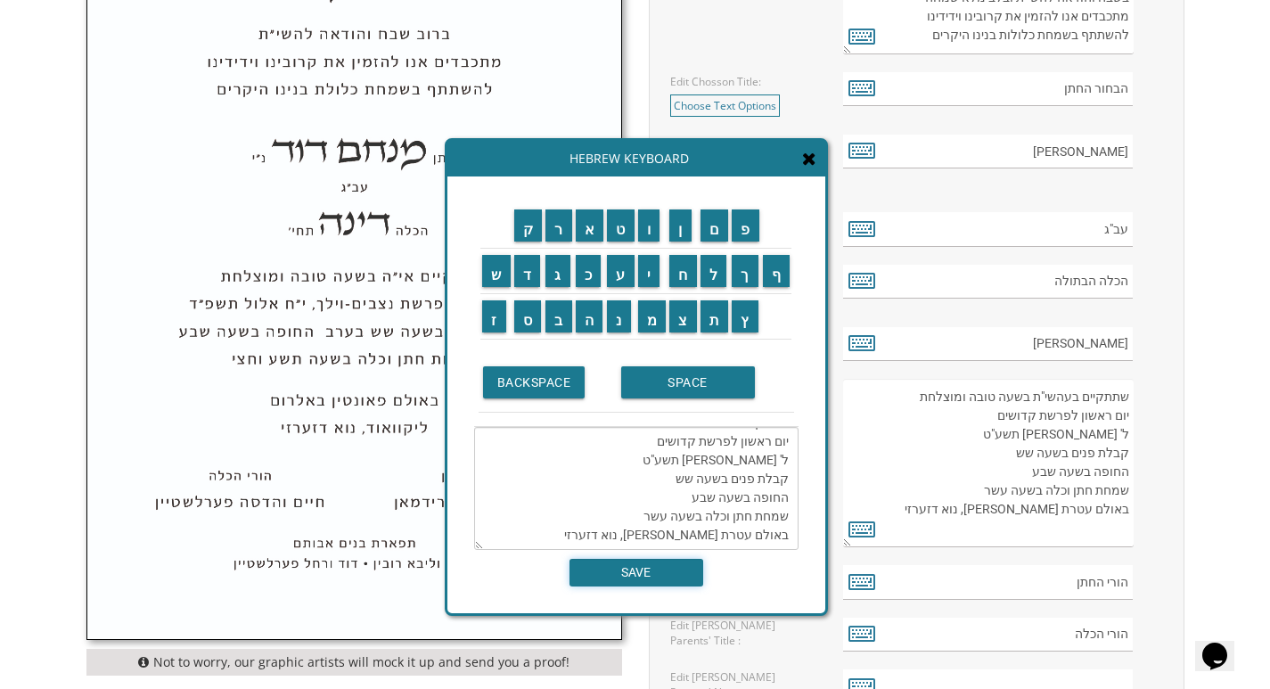
click at [695, 568] on input "SAVE" at bounding box center [636, 573] width 134 height 28
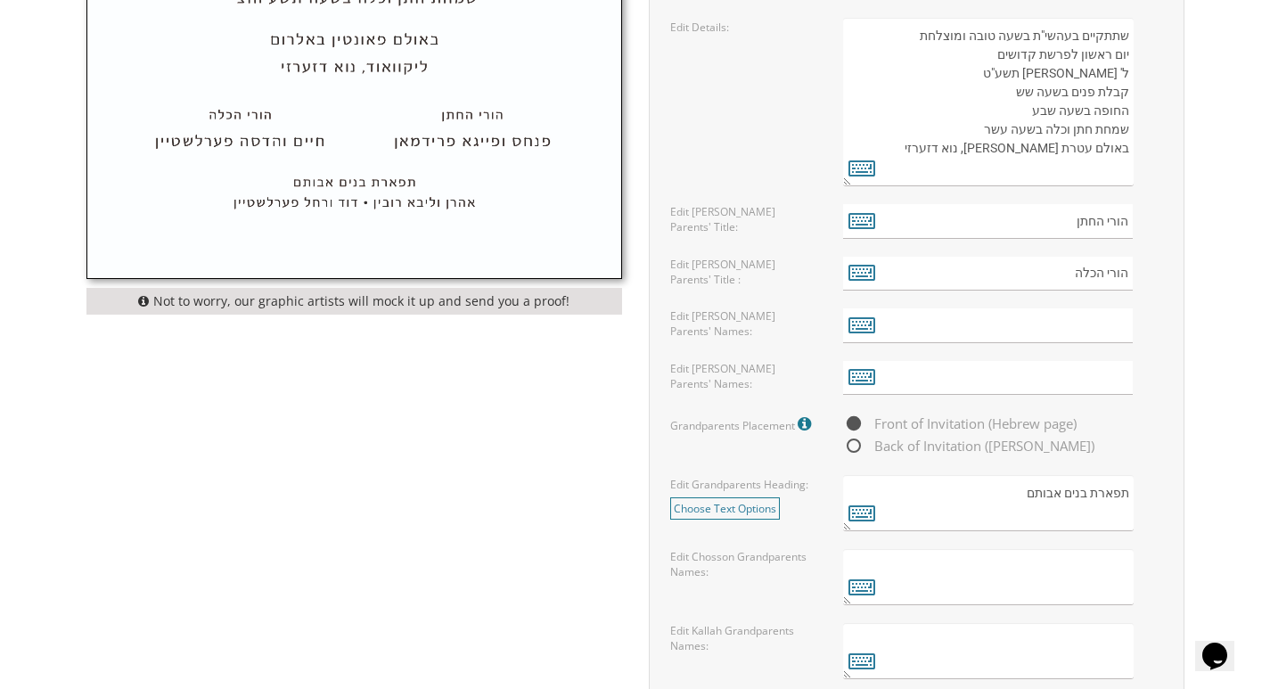
scroll to position [1069, 0]
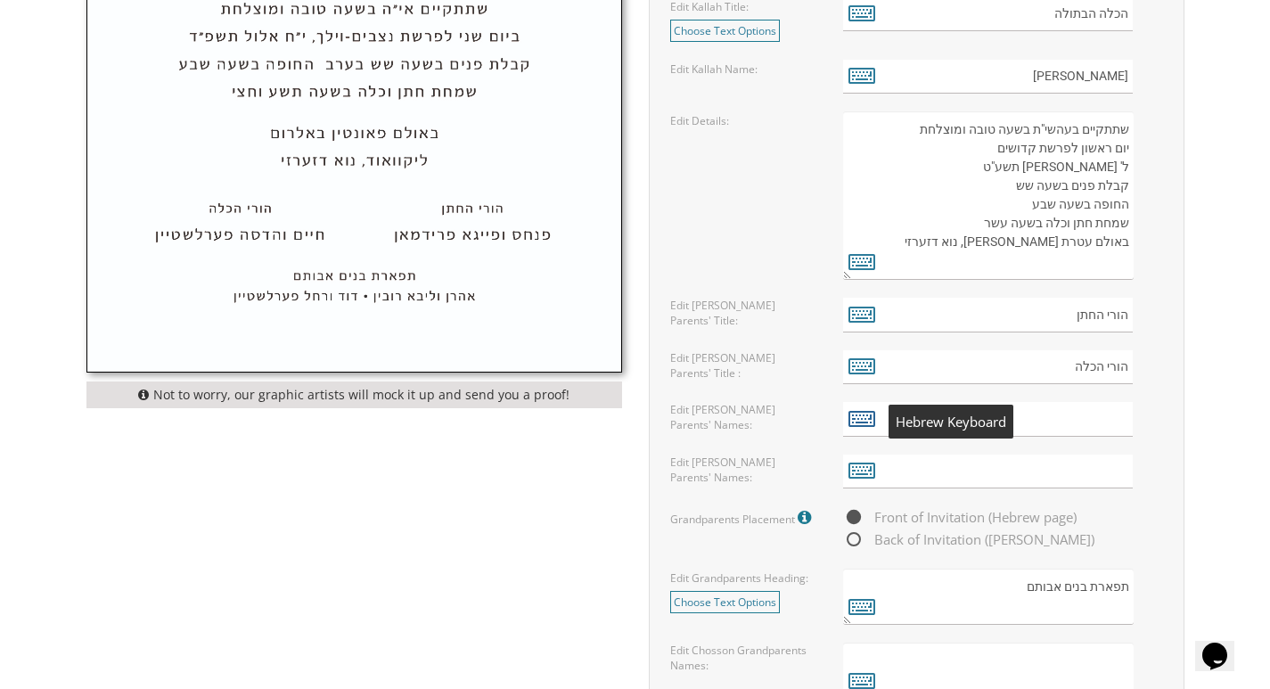
click at [861, 426] on icon at bounding box center [861, 417] width 27 height 25
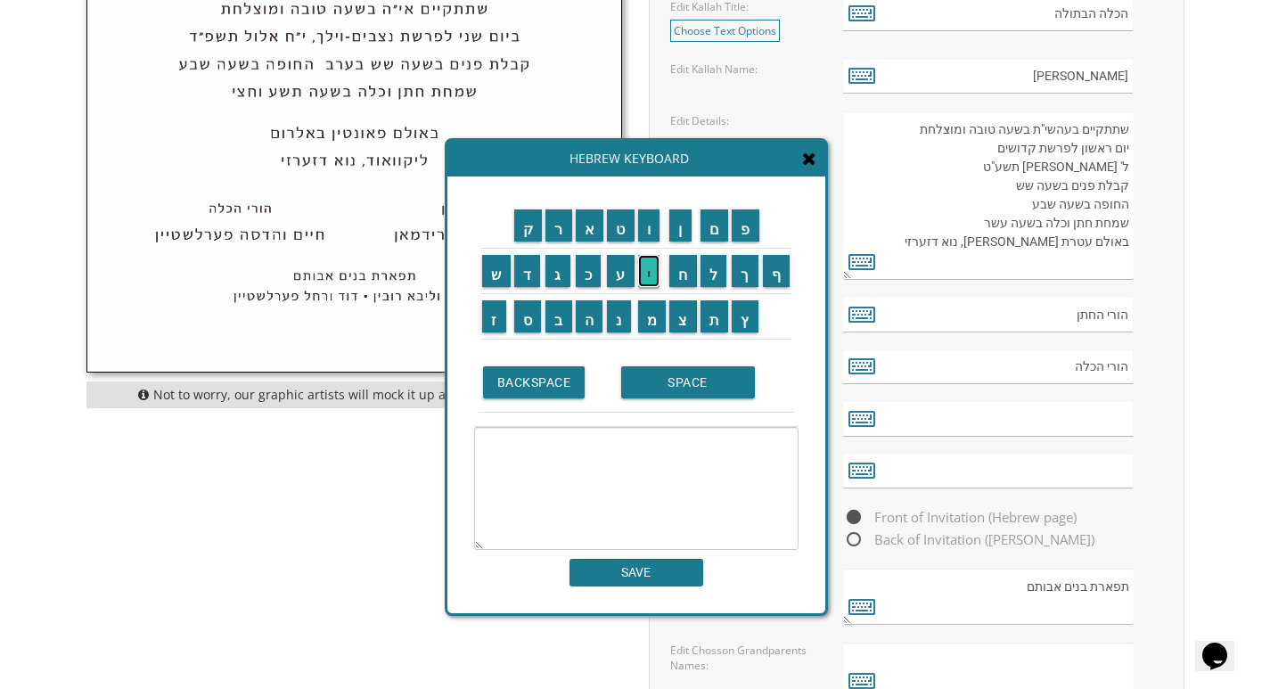
click at [652, 274] on input "י" at bounding box center [649, 271] width 22 height 32
click at [680, 321] on input "צ" at bounding box center [683, 316] width 28 height 32
type textarea "יצ"
click at [807, 168] on span at bounding box center [809, 160] width 14 height 20
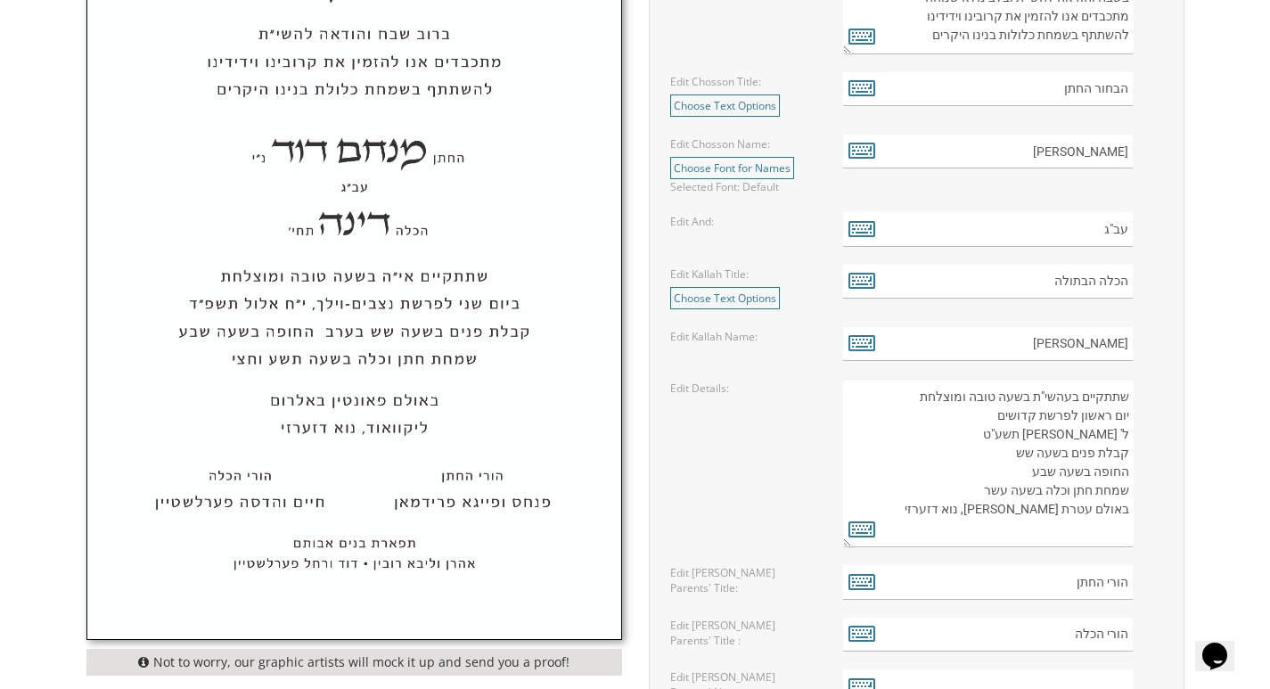
scroll to position [713, 0]
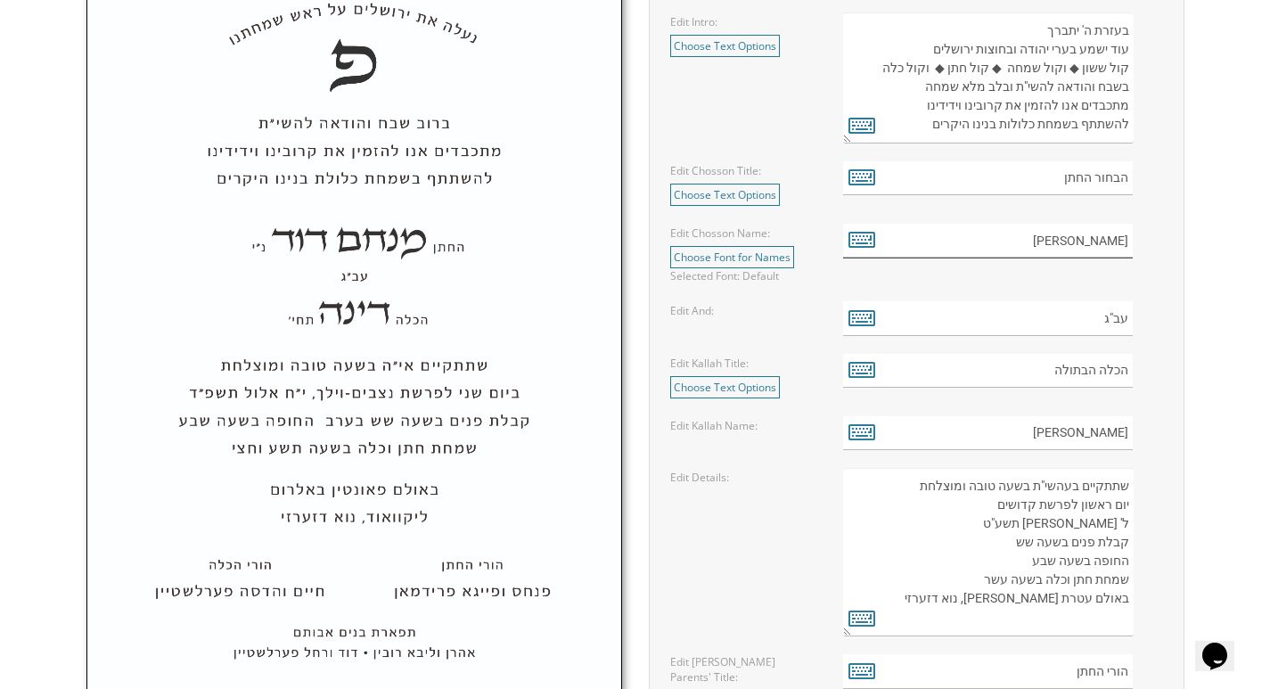
drag, startPoint x: 1063, startPoint y: 243, endPoint x: 1131, endPoint y: 245, distance: 67.7
click at [1131, 245] on input "אליעזר פרץ" at bounding box center [988, 241] width 290 height 35
click at [850, 249] on icon at bounding box center [861, 238] width 27 height 25
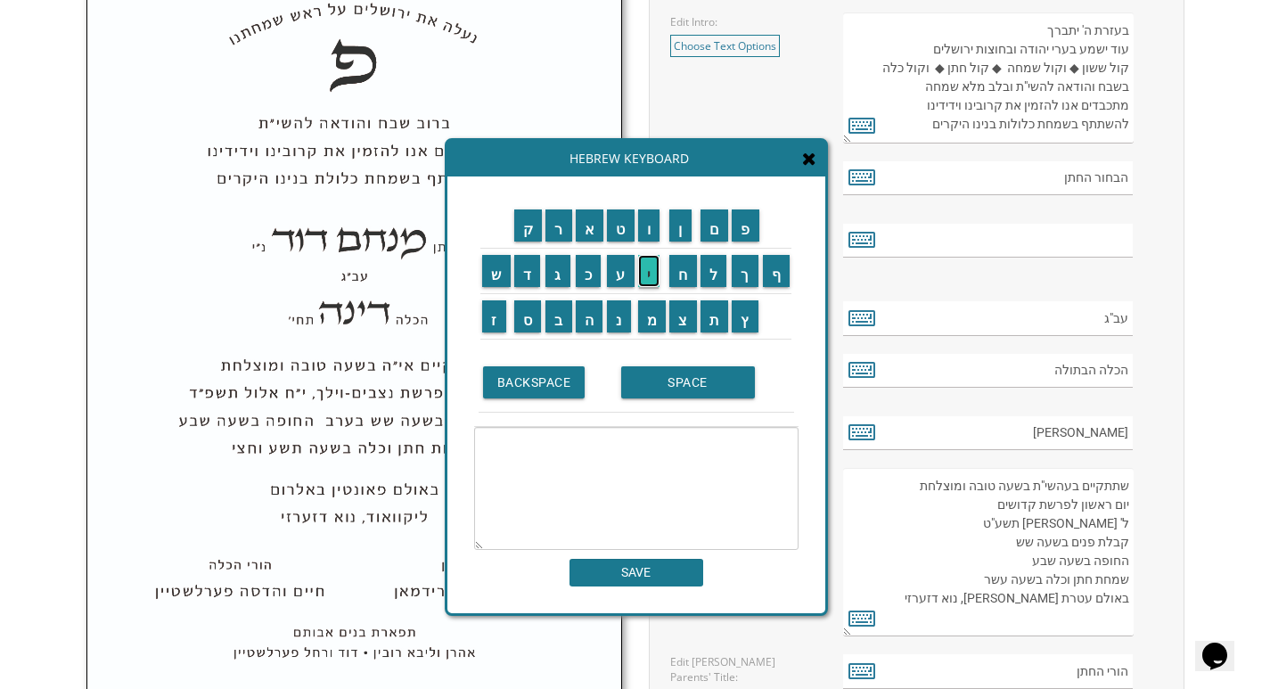
click at [660, 275] on input "י" at bounding box center [649, 271] width 22 height 32
click at [649, 234] on input "ו" at bounding box center [649, 225] width 22 height 32
click at [531, 307] on input "ס" at bounding box center [528, 316] width 28 height 32
click at [772, 282] on input "ף" at bounding box center [777, 271] width 28 height 32
type textarea "יוסף"
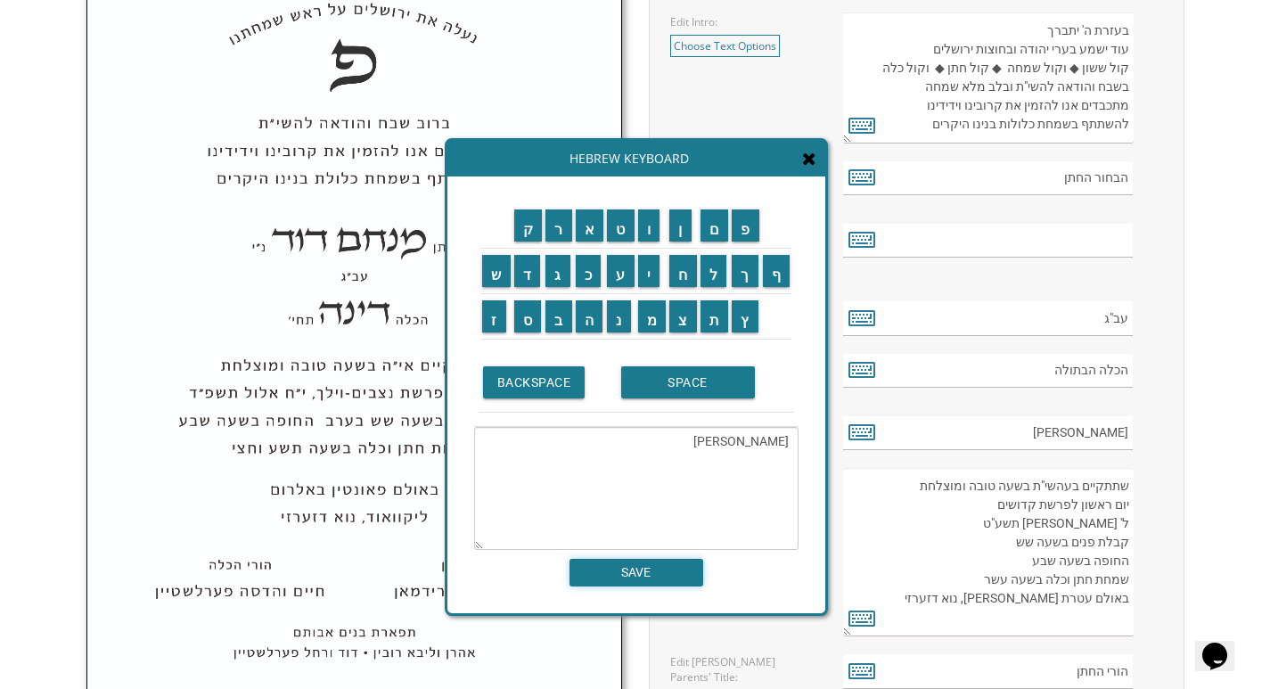
click at [665, 565] on input "SAVE" at bounding box center [636, 573] width 134 height 28
type input "יוסף"
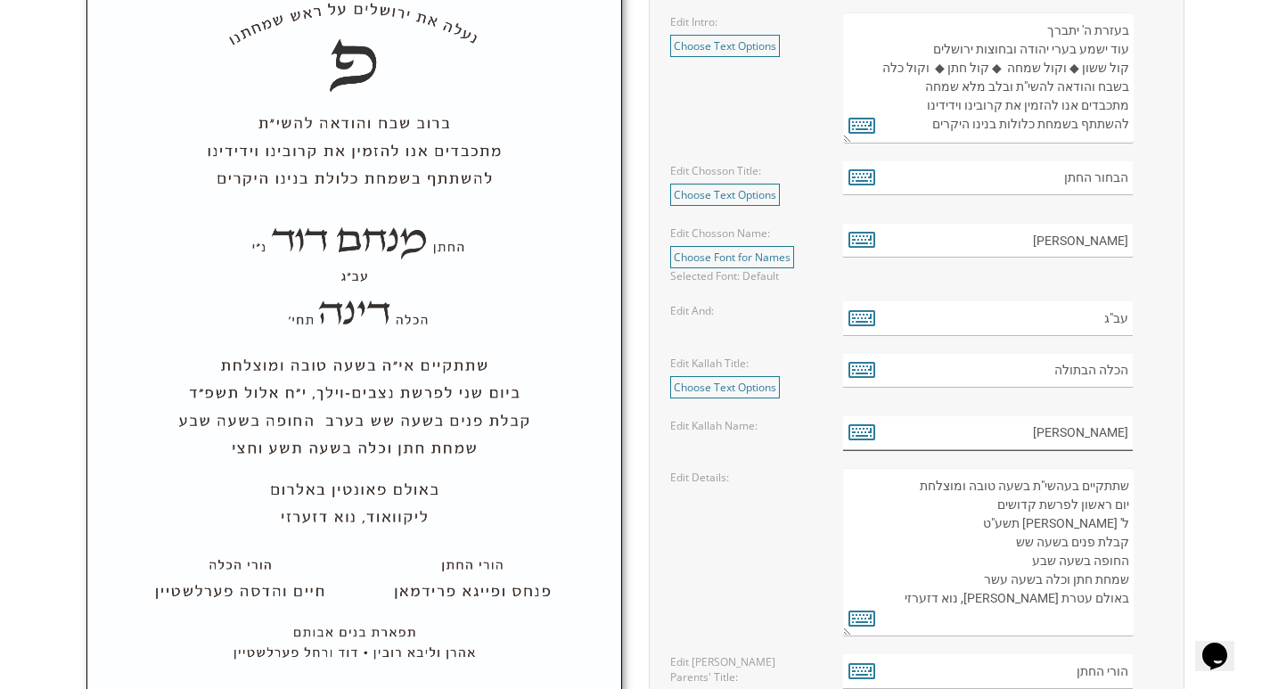
drag, startPoint x: 1044, startPoint y: 437, endPoint x: 1132, endPoint y: 429, distance: 88.5
click at [1132, 429] on div "שרה קריינדל" at bounding box center [1002, 433] width 319 height 35
click at [848, 428] on icon at bounding box center [861, 431] width 27 height 25
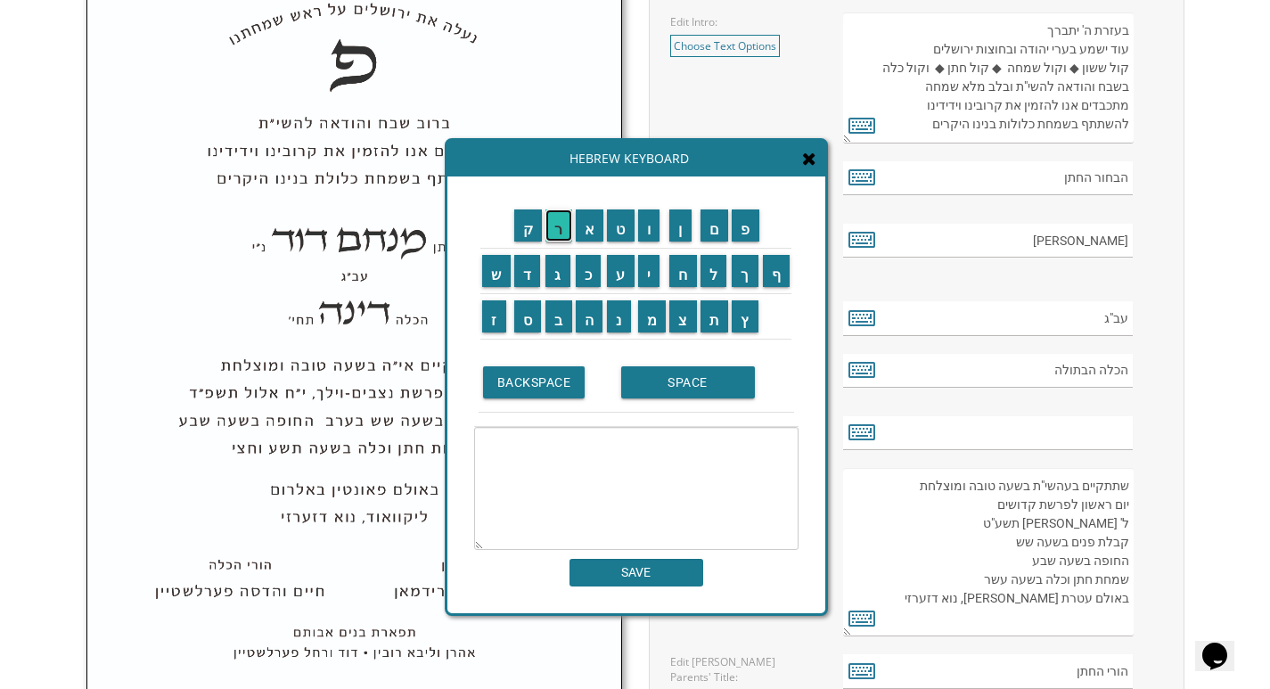
click at [551, 219] on input "ר" at bounding box center [558, 225] width 27 height 32
click at [677, 275] on input "ח" at bounding box center [683, 271] width 28 height 32
click at [717, 279] on input "ל" at bounding box center [713, 271] width 27 height 32
type textarea "רחל"
click at [638, 576] on input "SAVE" at bounding box center [636, 573] width 134 height 28
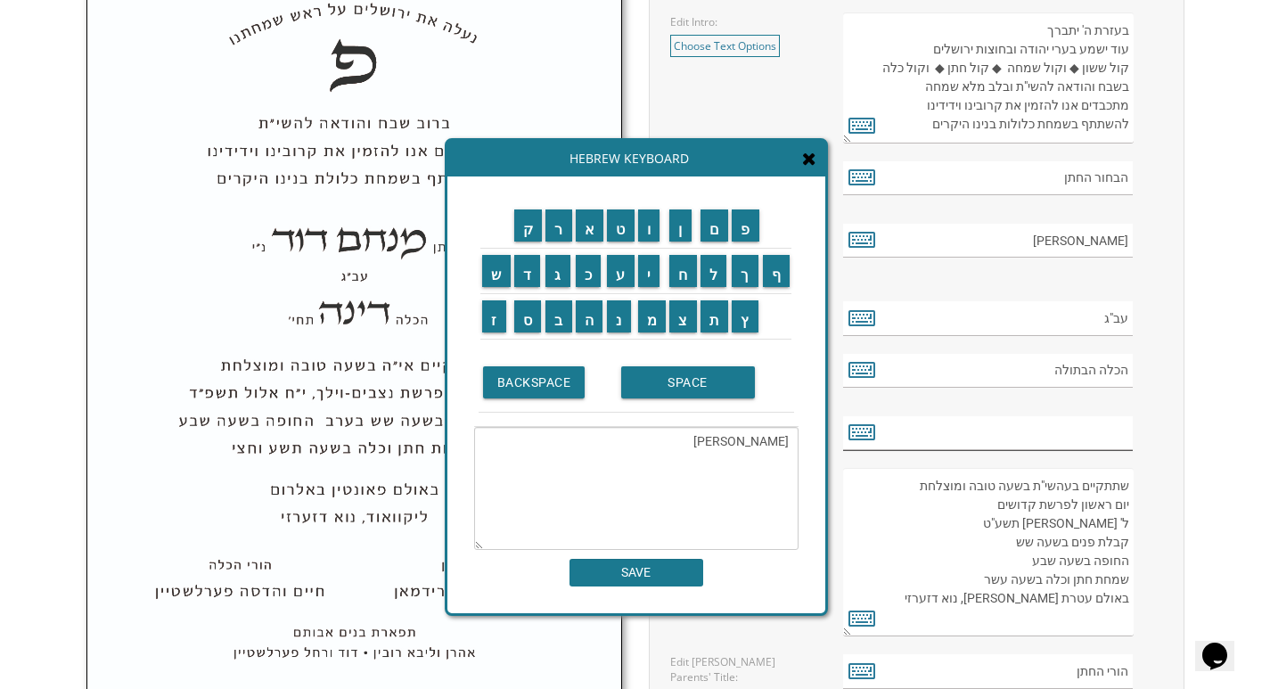
type input "רחל"
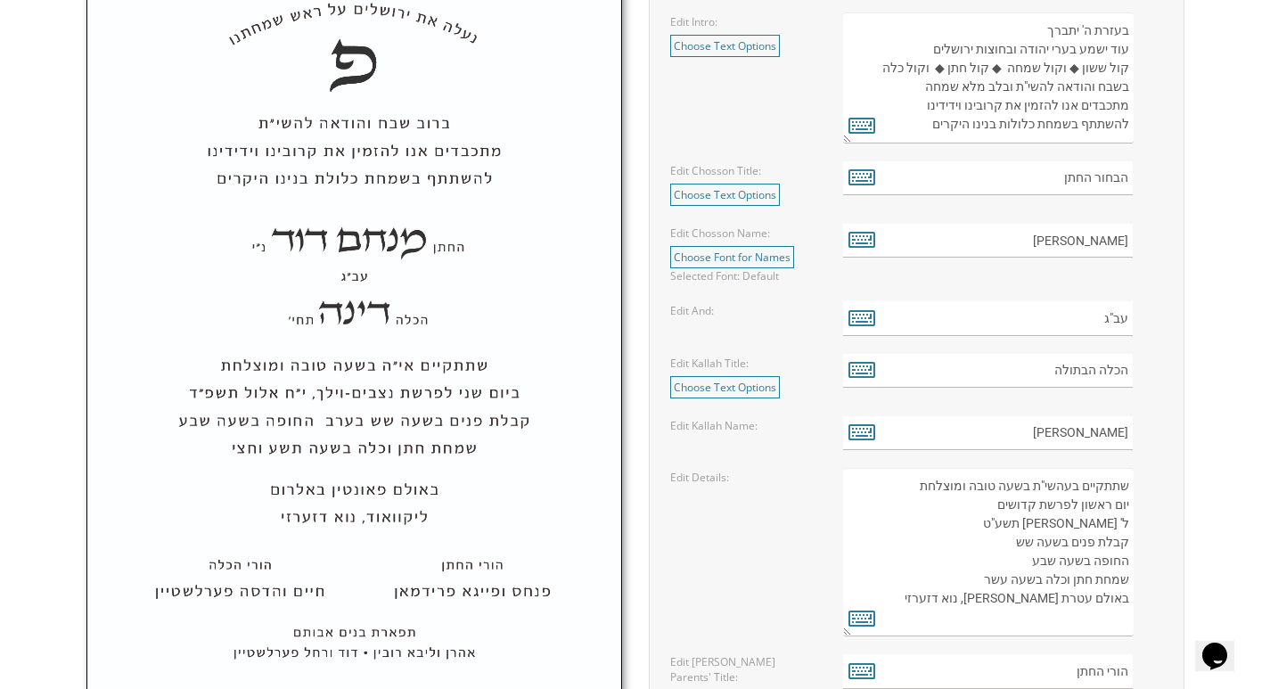
click at [984, 510] on textarea "שתתקיים בעהשי"ת בשעה טובה ומוצלחת יום ראשון לפרשת קדושים ל' ניסן תשע"ט קבלת פני…" at bounding box center [988, 552] width 290 height 168
type textarea "שתתקיים בעהשי"ת בשעה טובה ומוצלחת יום ר ל' ניסן תשע"ט קבלת פנים בשעה שש החופה ב…"
click at [858, 625] on icon at bounding box center [861, 617] width 27 height 25
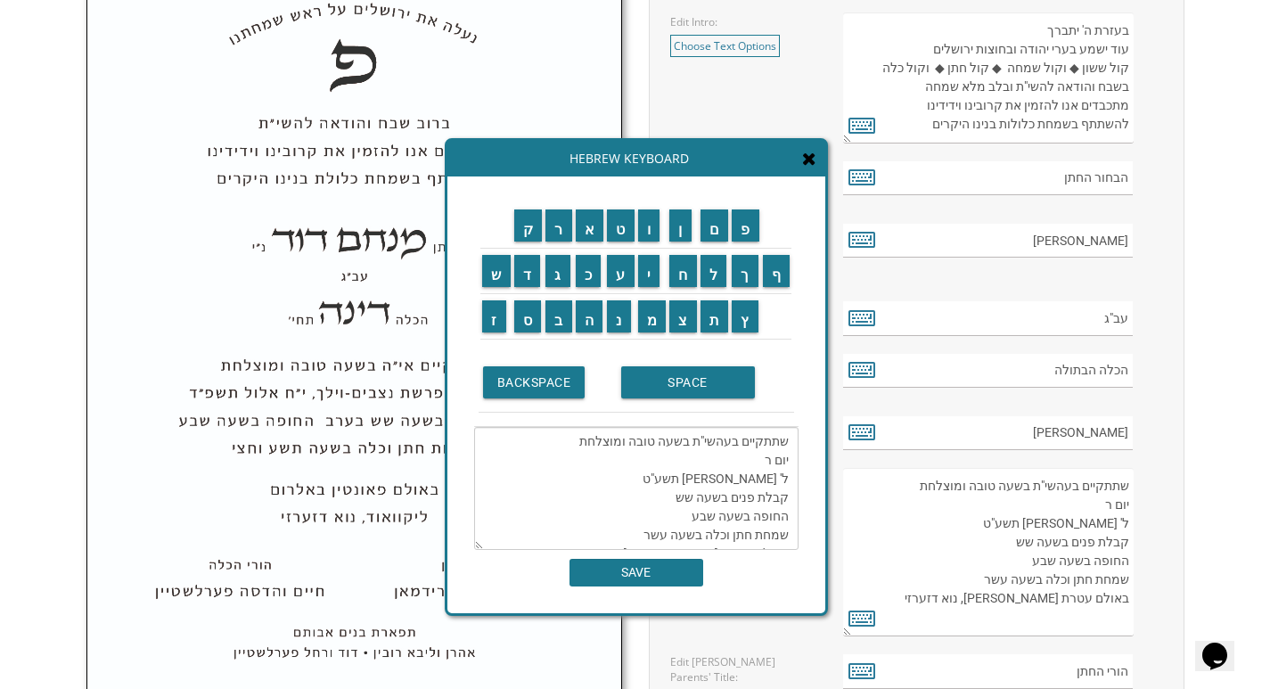
click at [758, 459] on textarea "שתתקיים בעהשי"ת בשעה טובה ומוצלחת יום ר ל' ניסן תשע"ט קבלת פנים בשעה שש החופה ב…" at bounding box center [636, 488] width 324 height 123
click at [555, 314] on input "ב" at bounding box center [558, 316] width 27 height 32
click at [645, 282] on input "י" at bounding box center [649, 271] width 22 height 32
click at [625, 272] on input "ע" at bounding box center [621, 271] width 28 height 32
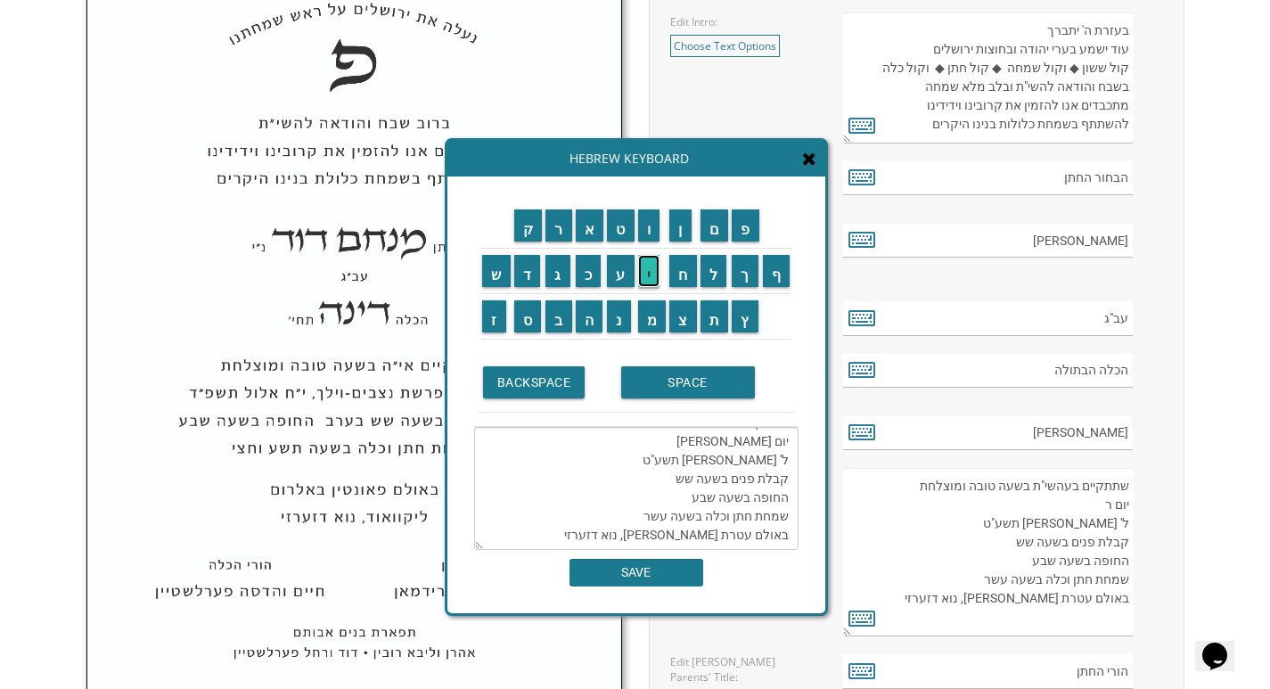
click at [651, 284] on input "י" at bounding box center [649, 271] width 22 height 32
click at [708, 279] on input "ל" at bounding box center [713, 271] width 27 height 32
click at [735, 241] on input "פ" at bounding box center [745, 225] width 28 height 32
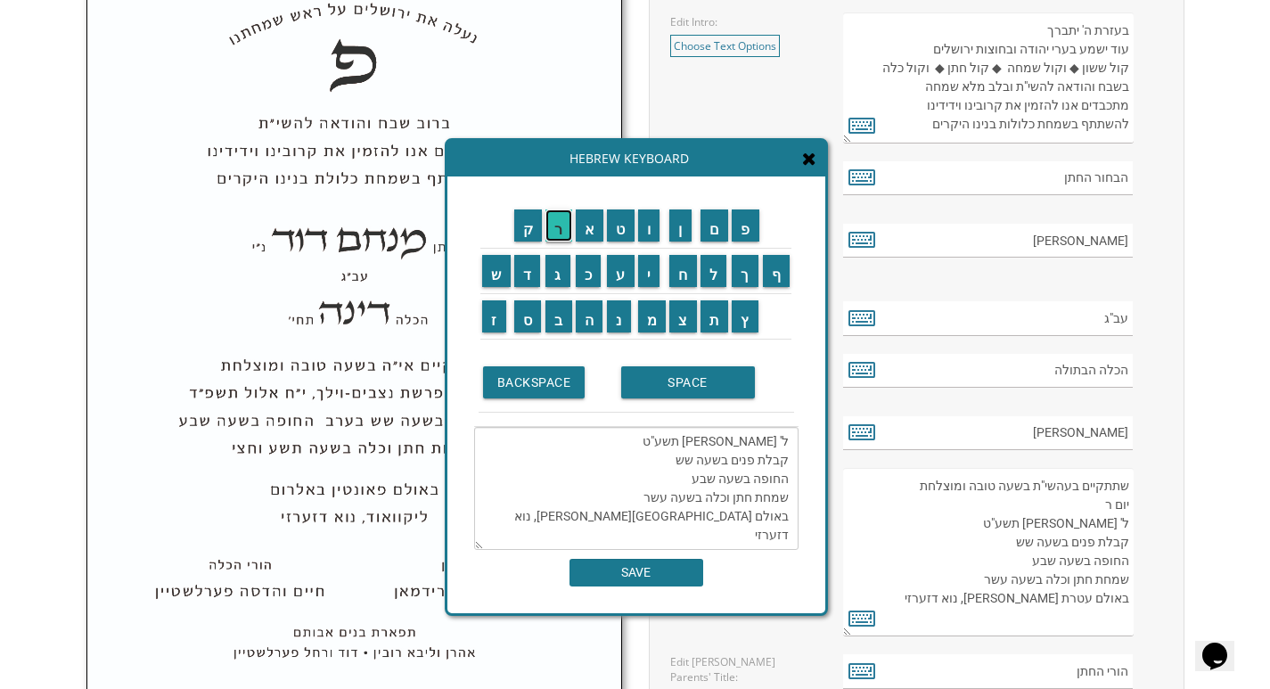
click at [558, 234] on input "ר" at bounding box center [558, 225] width 27 height 32
click at [498, 266] on input "ש" at bounding box center [496, 271] width 29 height 32
click at [711, 322] on input "ת" at bounding box center [714, 316] width 29 height 32
click at [650, 239] on input "ו" at bounding box center [649, 225] width 22 height 32
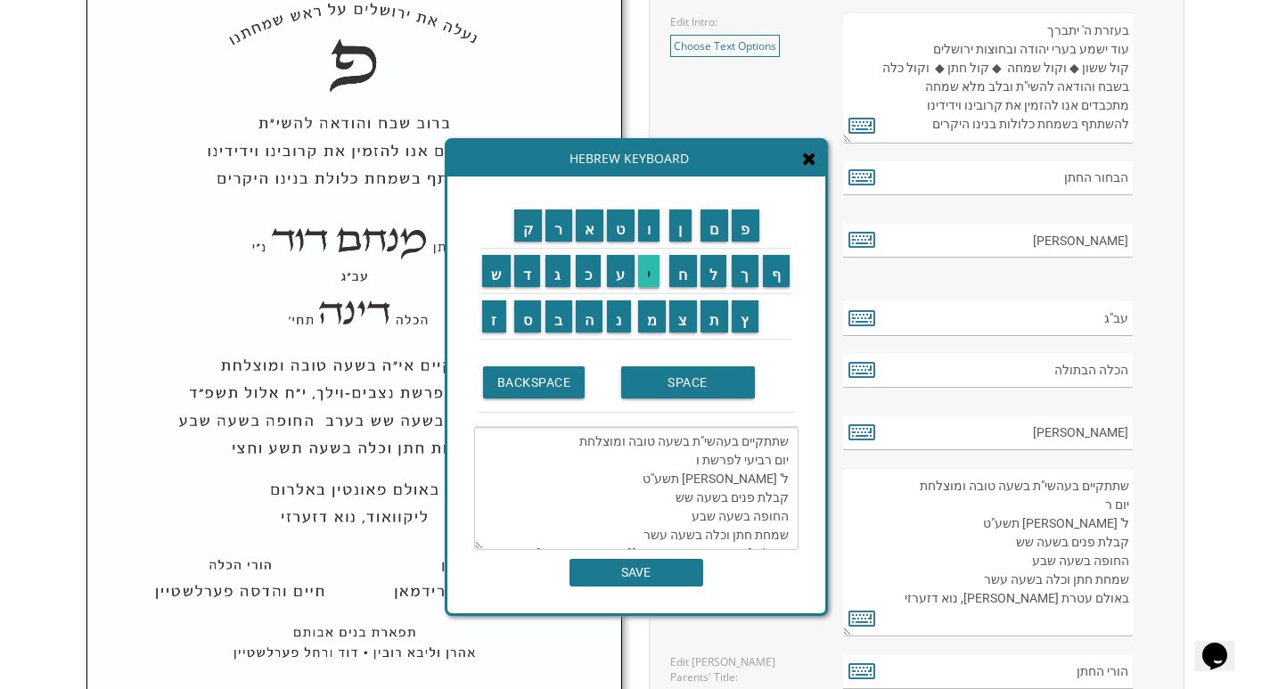
scroll to position [37, 0]
click at [650, 272] on input "י" at bounding box center [649, 271] width 22 height 32
click at [685, 316] on input "צ" at bounding box center [683, 316] width 28 height 32
click at [589, 229] on input "א" at bounding box center [590, 225] width 29 height 32
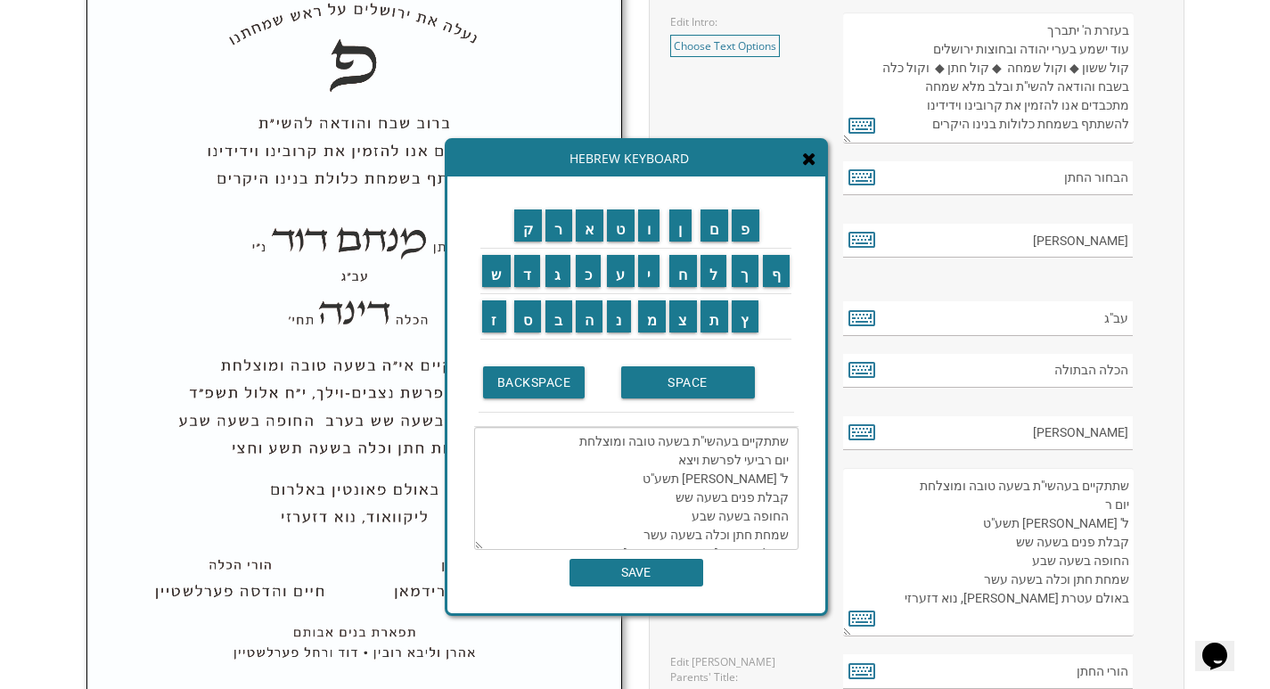
click at [715, 474] on textarea "שתתקיים בעהשי"ת בשעה טובה ומוצלחת יום רביעי לפרשת ויצא ל' ניסן תשע"ט קבלת פנים …" at bounding box center [636, 488] width 324 height 123
click at [494, 320] on input "ז" at bounding box center [494, 316] width 24 height 32
click at [591, 273] on input "כ" at bounding box center [589, 271] width 26 height 32
click at [527, 312] on input "ס" at bounding box center [528, 316] width 28 height 32
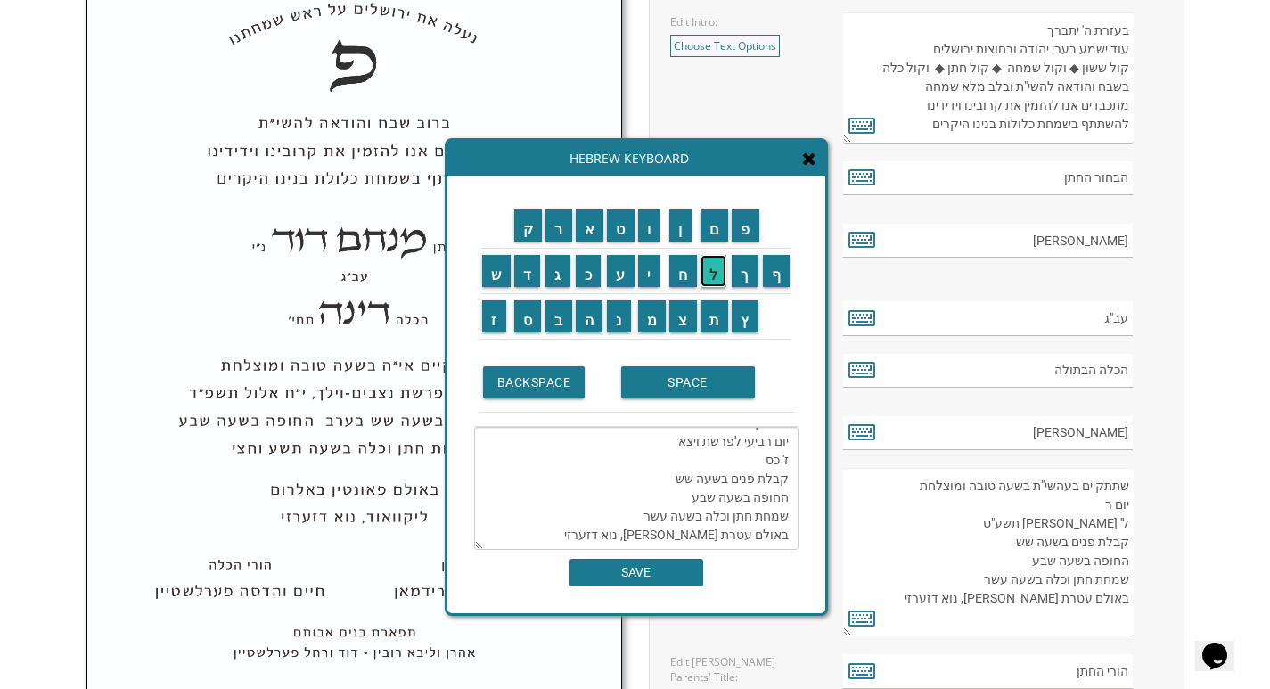
click at [717, 274] on input "ל" at bounding box center [713, 271] width 27 height 32
click at [645, 233] on input "ו" at bounding box center [649, 225] width 22 height 32
click at [719, 323] on input "ת" at bounding box center [714, 316] width 29 height 32
click at [486, 277] on input "ש" at bounding box center [496, 271] width 29 height 32
click at [527, 317] on input "ס" at bounding box center [528, 316] width 28 height 32
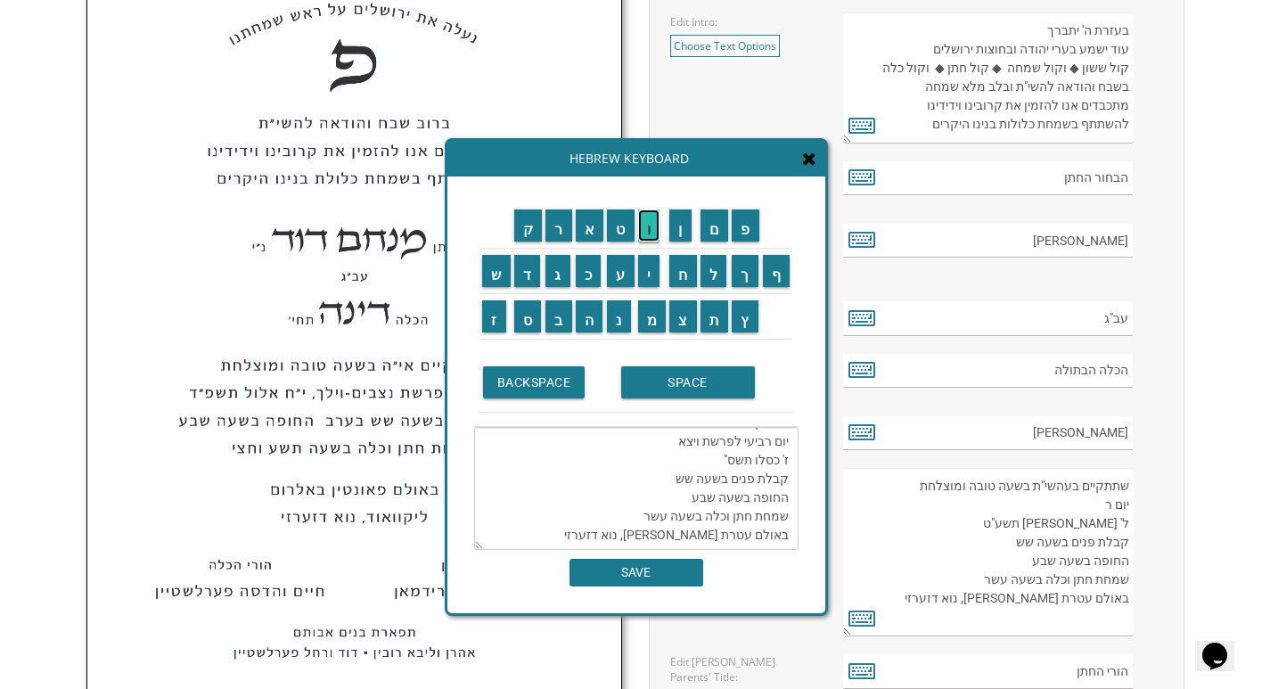
click at [641, 226] on input "ו" at bounding box center [649, 225] width 22 height 32
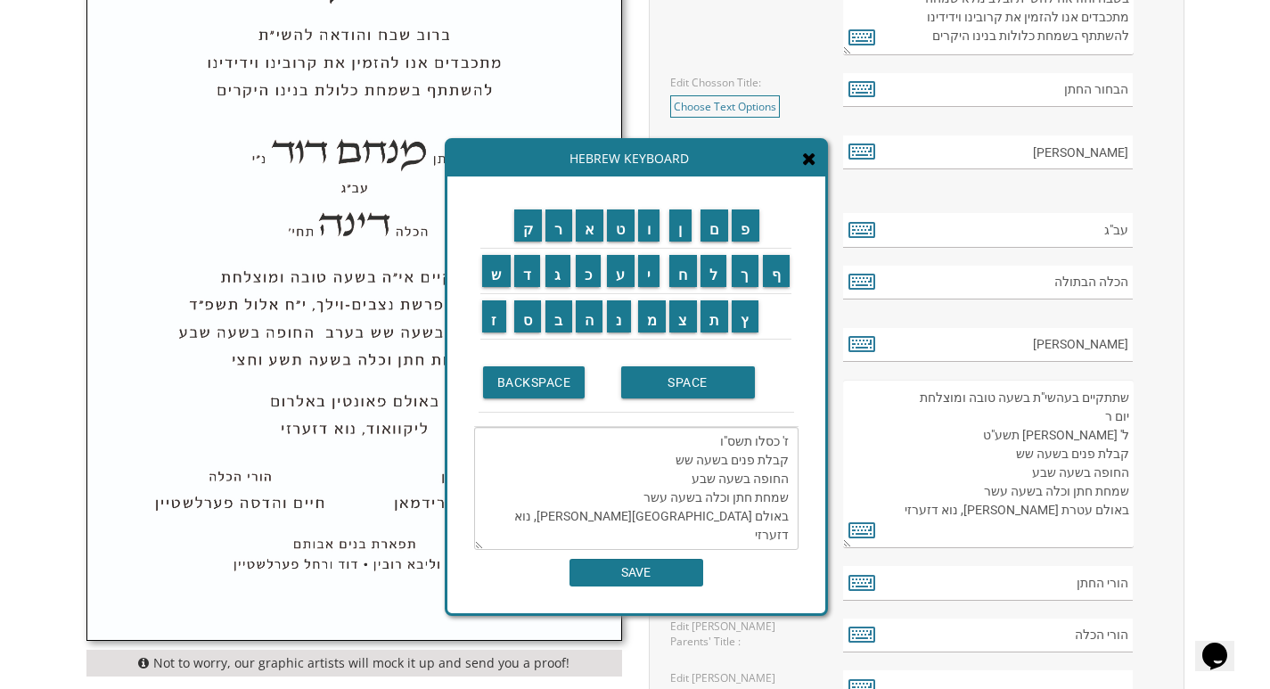
scroll to position [802, 0]
click at [706, 517] on textarea "שתתקיים בעהשי"ת בשעה טובה ומוצלחת יום רביעי לפרשת ויצא ז' כסלו תשס"ו קבלת פנים …" at bounding box center [636, 488] width 324 height 123
click at [653, 285] on input "י" at bounding box center [649, 271] width 22 height 32
click at [697, 517] on textarea "שתתקיים בעהשי"ת בשעה טובה ומוצלחת יום רביעי לפרשת ויצא ז' כסלו תשס"ו קבלת פנים …" at bounding box center [636, 488] width 324 height 123
click at [525, 232] on input "ק" at bounding box center [528, 225] width 29 height 32
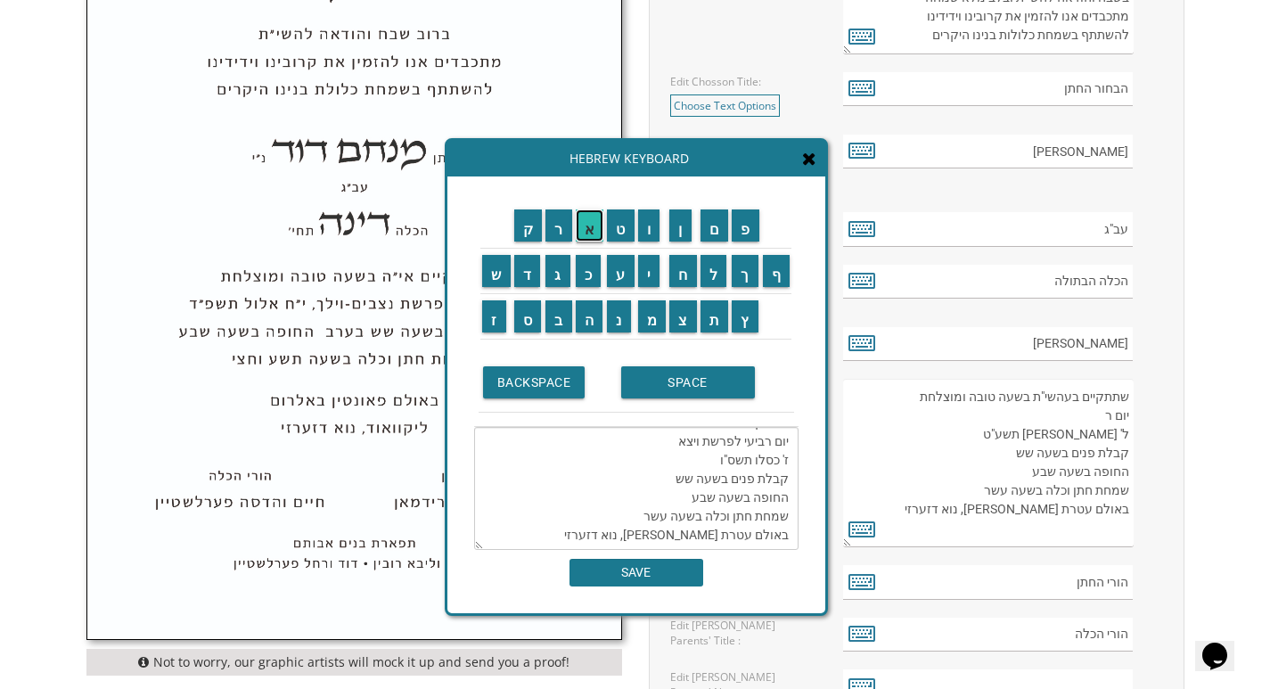
click at [582, 227] on input "א" at bounding box center [590, 225] width 29 height 32
click at [562, 311] on input "ב" at bounding box center [558, 316] width 27 height 32
click at [557, 224] on input "ר" at bounding box center [558, 225] width 27 height 32
click at [656, 228] on input "ו" at bounding box center [649, 225] width 22 height 32
click at [518, 232] on input "ק" at bounding box center [528, 225] width 29 height 32
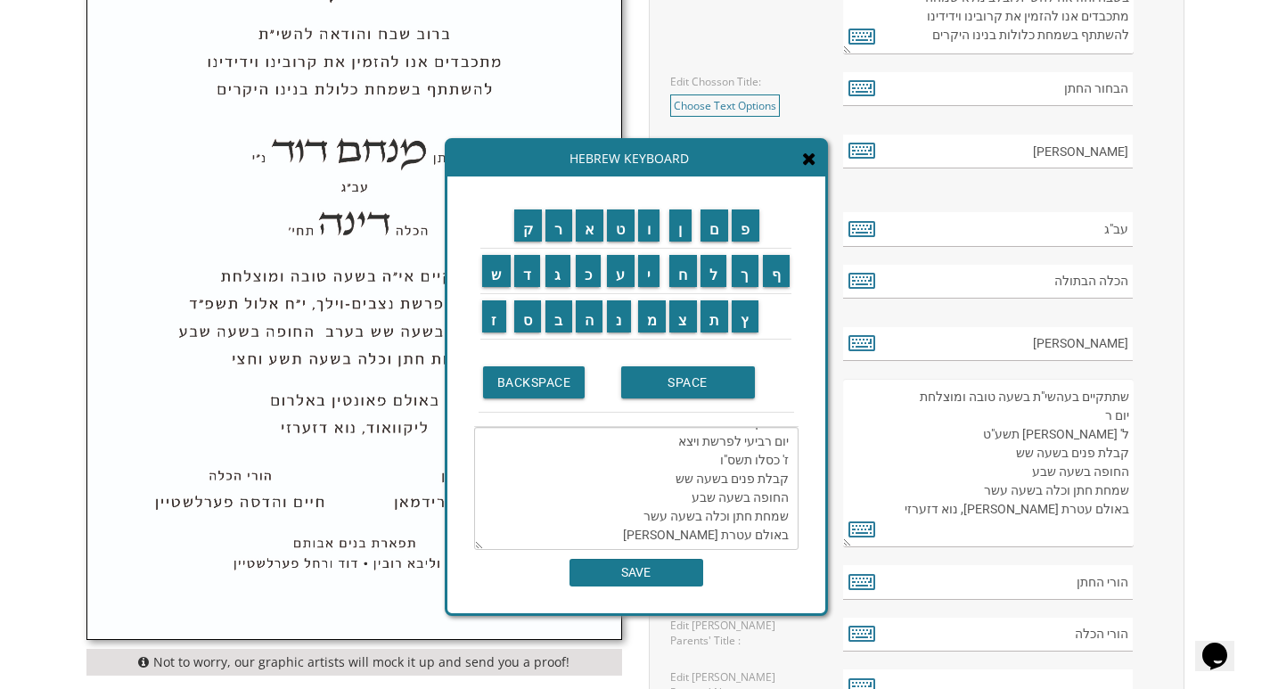
click at [715, 289] on td "ל" at bounding box center [714, 270] width 32 height 45
click at [651, 269] on input "י" at bounding box center [649, 271] width 22 height 32
click at [683, 232] on input "ן" at bounding box center [680, 225] width 22 height 32
click at [714, 279] on input "ל" at bounding box center [713, 271] width 27 height 32
click at [655, 257] on input "י" at bounding box center [649, 271] width 22 height 32
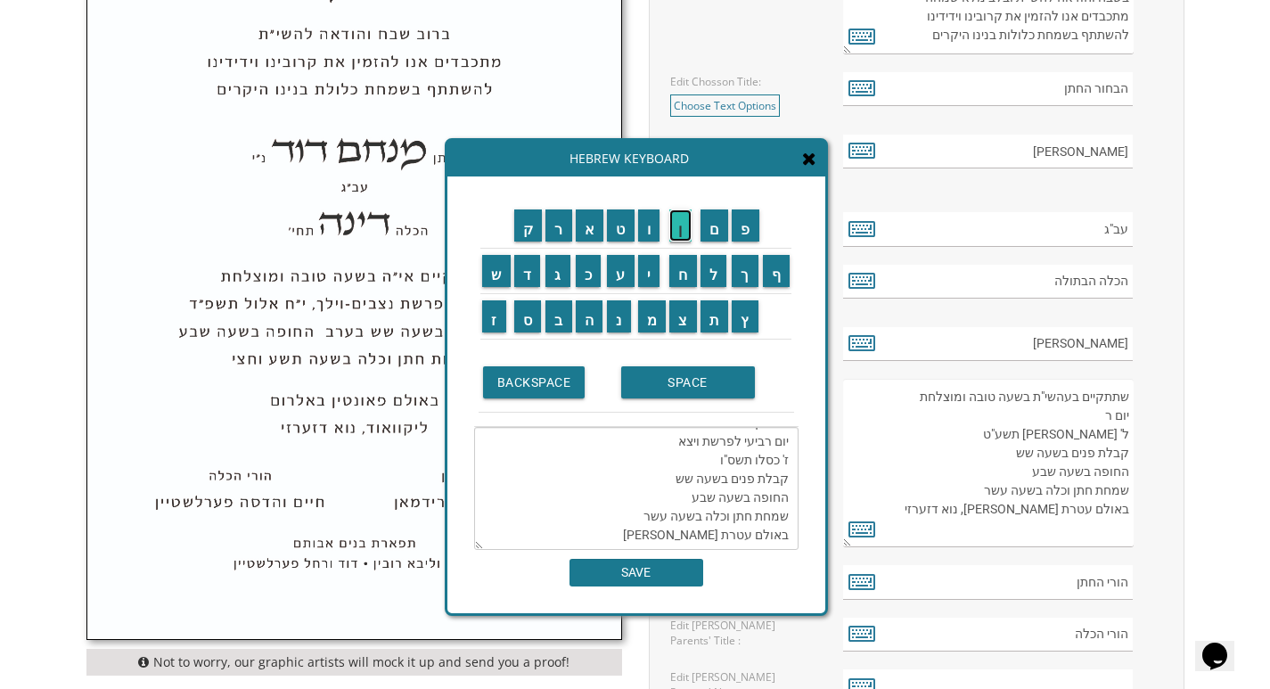
click at [681, 227] on input "ן" at bounding box center [680, 225] width 22 height 32
click at [619, 321] on input "נ" at bounding box center [619, 316] width 24 height 32
click at [650, 224] on input "ו" at bounding box center [649, 225] width 22 height 32
click at [592, 232] on input "א" at bounding box center [590, 225] width 29 height 32
click at [647, 275] on input "י" at bounding box center [649, 271] width 22 height 32
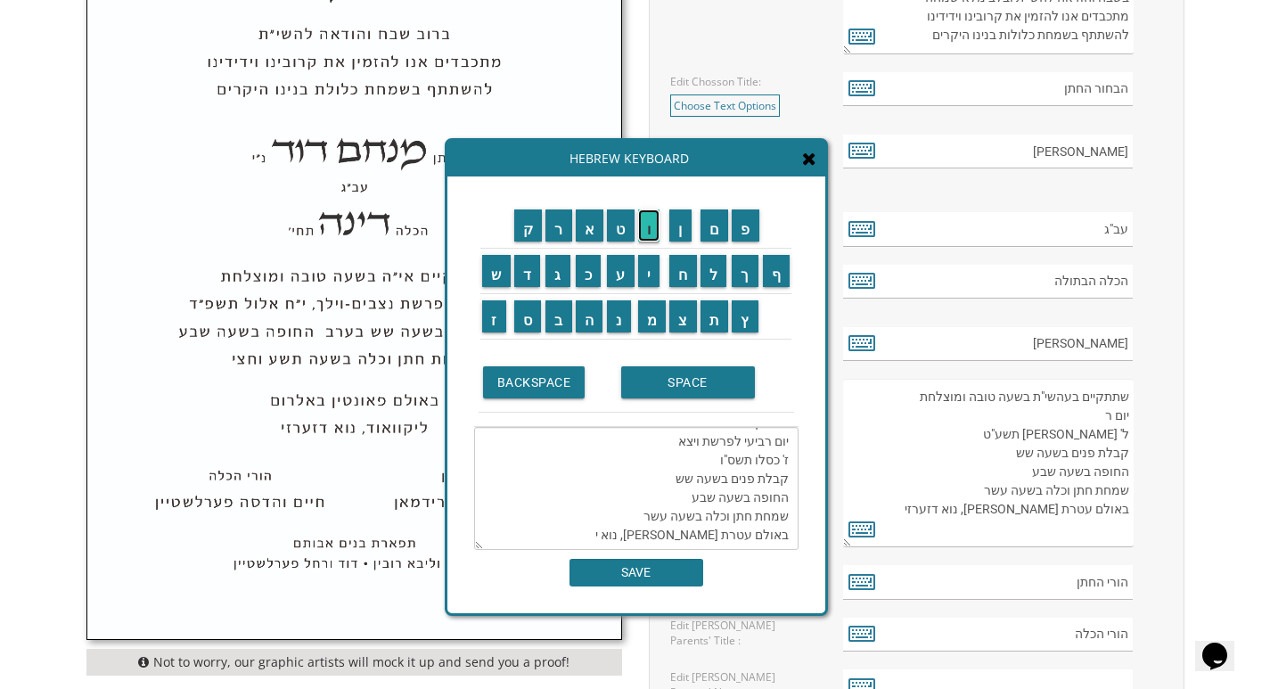
click at [644, 227] on input "ו" at bounding box center [649, 225] width 22 height 32
click at [551, 231] on input "ר" at bounding box center [558, 225] width 27 height 32
click at [534, 226] on input "ק" at bounding box center [528, 225] width 29 height 32
type textarea "שתתקיים בעהשי"ת בשעה טובה ומוצלחת יום רביעי לפרשת ויצא ז' כסלו תשס"ו קבלת פנים …"
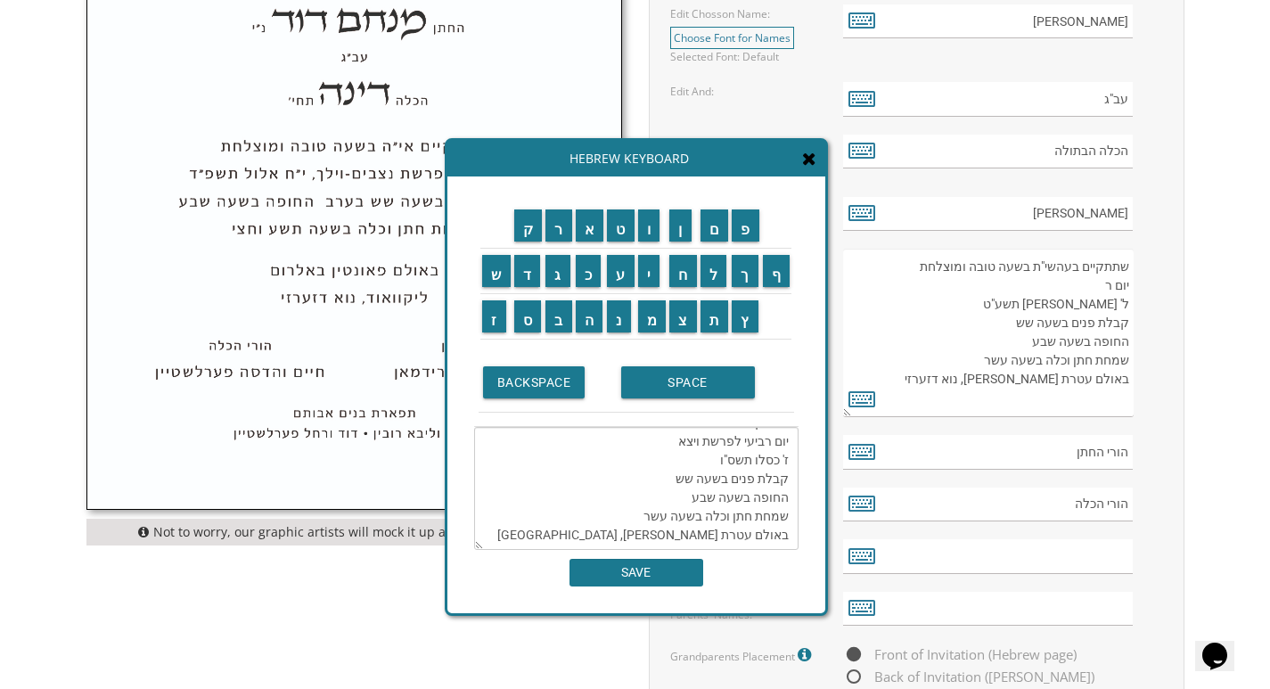
scroll to position [891, 0]
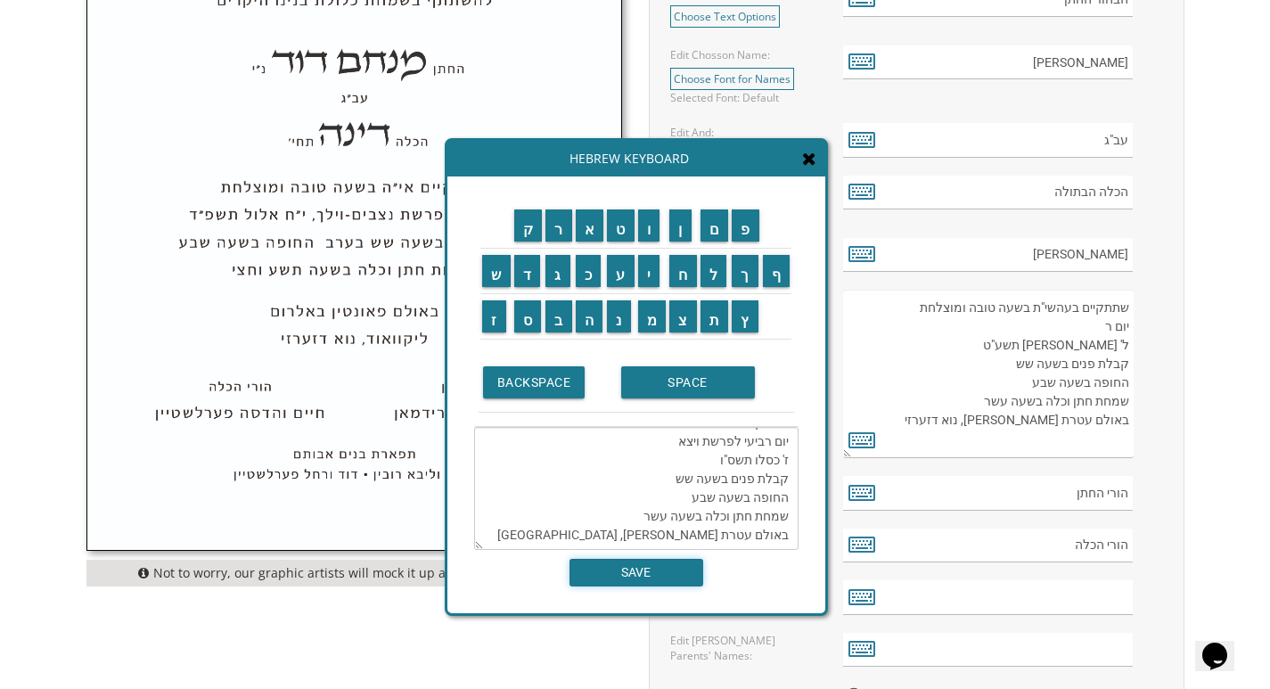
click at [620, 572] on input "SAVE" at bounding box center [636, 573] width 134 height 28
type textarea "שתתקיים בעהשי"ת בשעה טובה ומוצלחת יום רביעי לפרשת ויצא ז' כסלו תשס"ו קבלת פנים …"
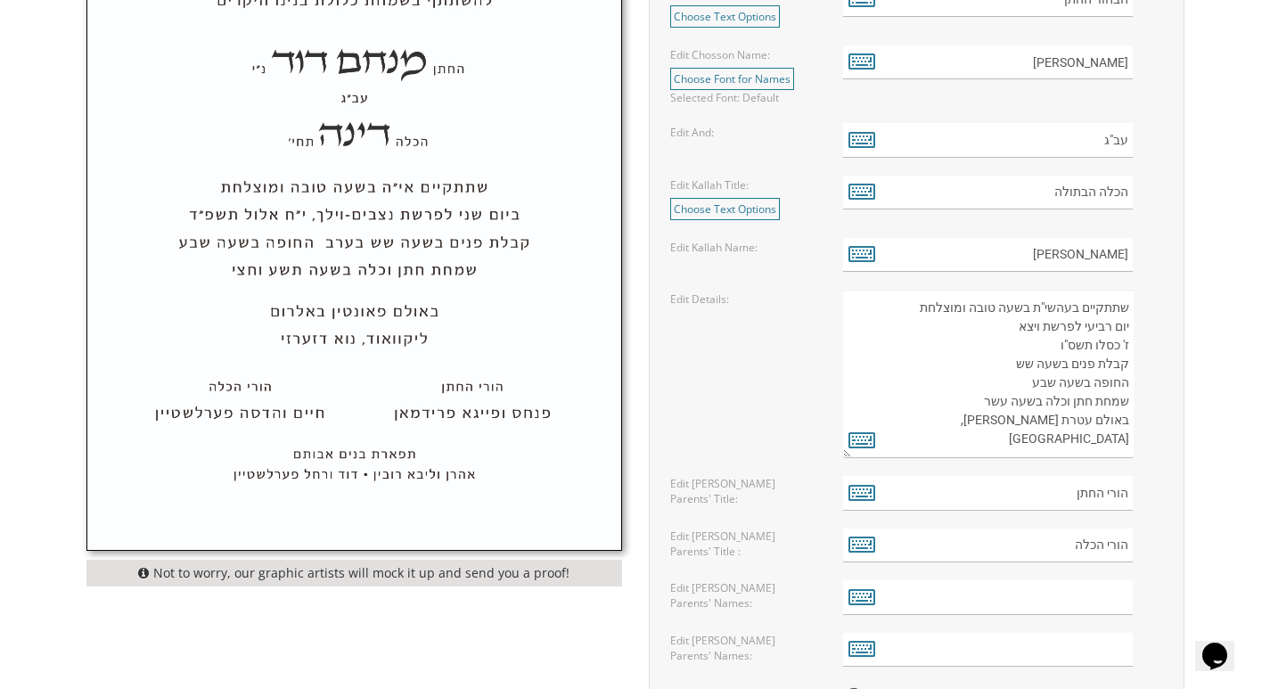
scroll to position [980, 0]
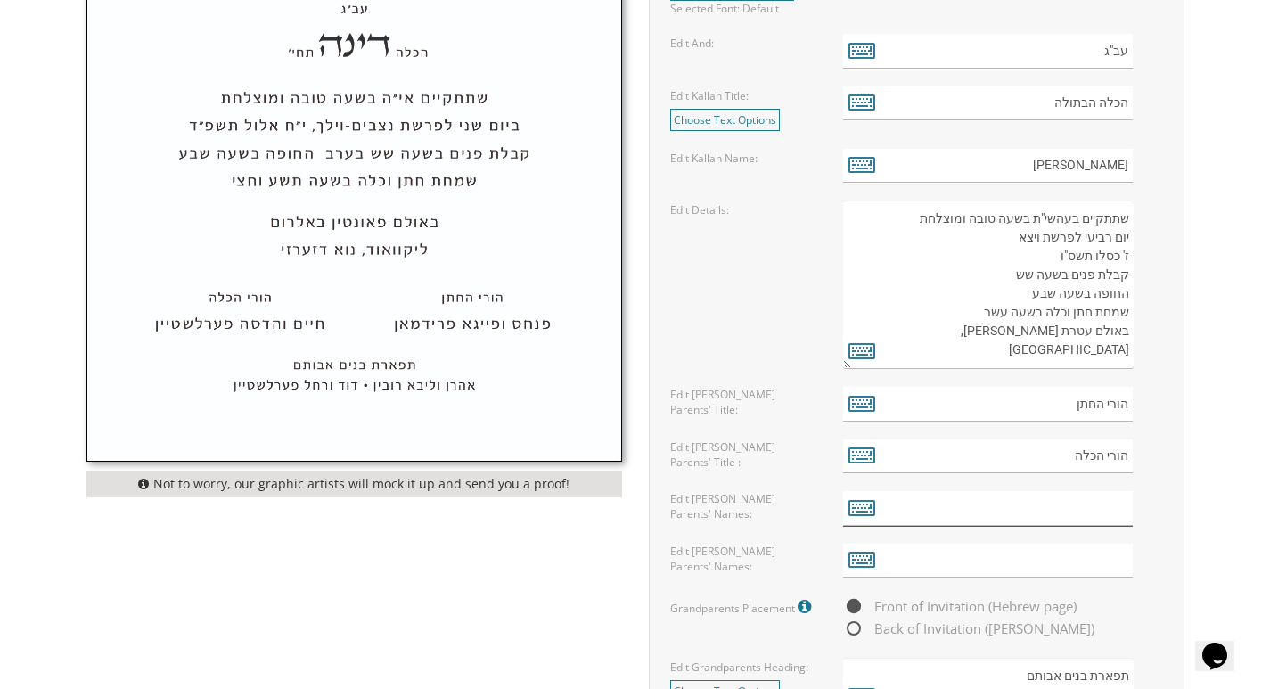
click at [1068, 507] on input "text" at bounding box center [988, 508] width 290 height 35
click at [1089, 502] on input "text" at bounding box center [988, 508] width 290 height 35
click at [874, 503] on icon at bounding box center [861, 506] width 27 height 25
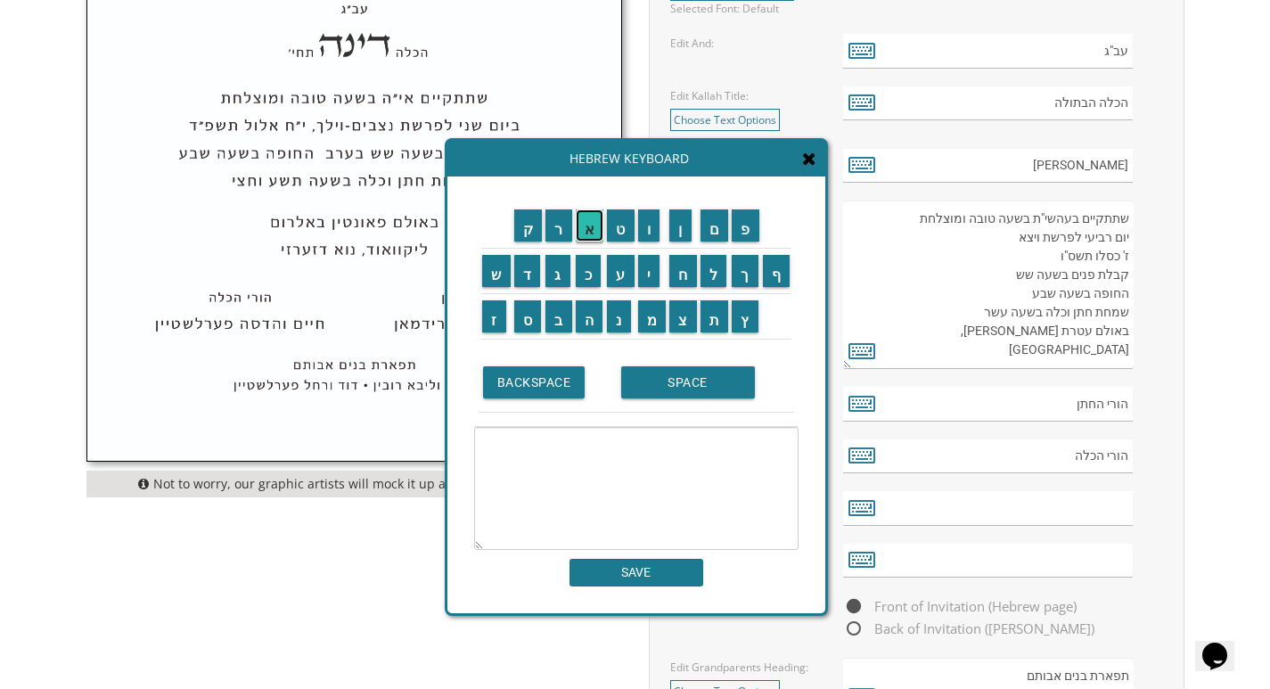
click at [591, 233] on input "א" at bounding box center [590, 225] width 29 height 32
click at [557, 314] on input "ב" at bounding box center [558, 316] width 27 height 32
click at [551, 225] on input "ר" at bounding box center [558, 225] width 27 height 32
click at [585, 308] on input "ה" at bounding box center [590, 316] width 28 height 32
click at [721, 233] on input "ם" at bounding box center [714, 225] width 29 height 32
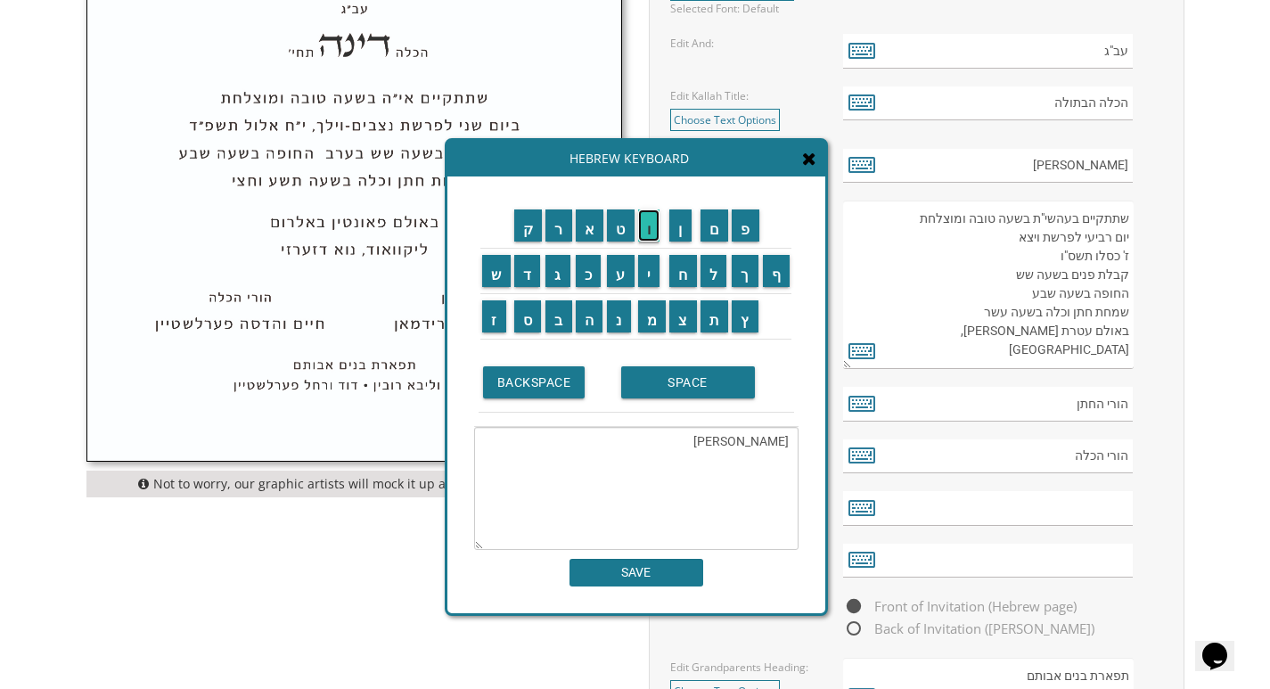
click at [652, 238] on input "ו" at bounding box center [649, 225] width 22 height 32
click at [586, 313] on input "ה" at bounding box center [590, 316] width 28 height 32
click at [625, 319] on input "נ" at bounding box center [619, 316] width 24 height 32
click at [580, 220] on input "א" at bounding box center [590, 225] width 29 height 32
click at [708, 275] on input "ל" at bounding box center [713, 271] width 27 height 32
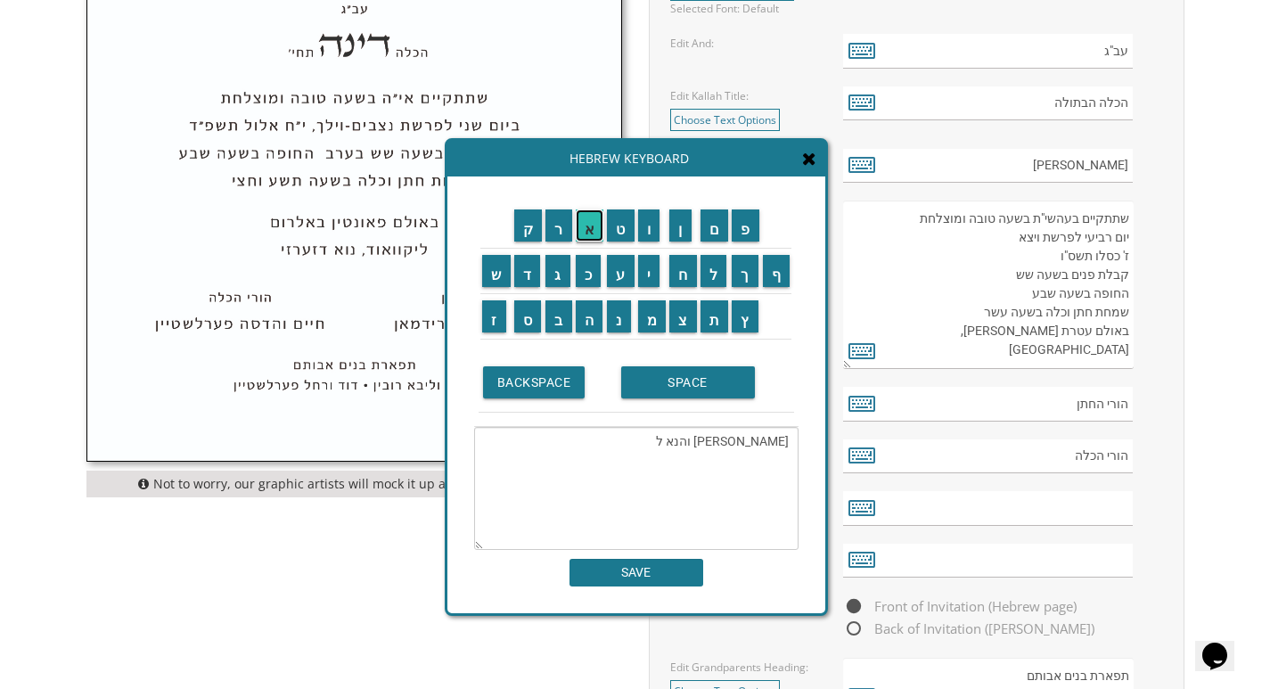
click at [598, 225] on input "א" at bounding box center [590, 225] width 29 height 32
click at [581, 314] on input "ה" at bounding box center [590, 316] width 28 height 32
click at [706, 280] on input "ל" at bounding box center [713, 271] width 27 height 32
click at [648, 270] on input "י" at bounding box center [649, 271] width 22 height 32
click at [578, 271] on input "כ" at bounding box center [589, 271] width 26 height 32
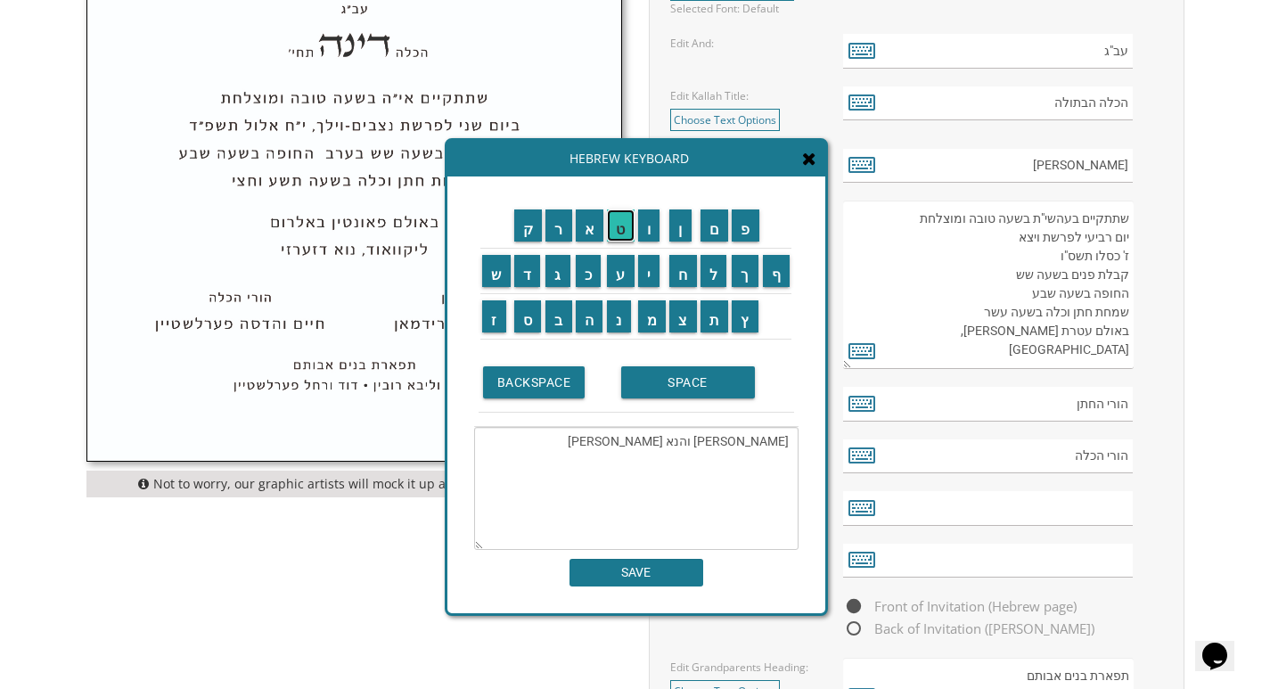
click at [618, 238] on input "ט" at bounding box center [621, 225] width 28 height 32
click at [611, 317] on input "נ" at bounding box center [619, 316] width 24 height 32
click at [482, 277] on input "ש" at bounding box center [496, 271] width 29 height 32
click at [623, 231] on input "ט" at bounding box center [621, 225] width 28 height 32
click at [650, 261] on input "י" at bounding box center [649, 271] width 22 height 32
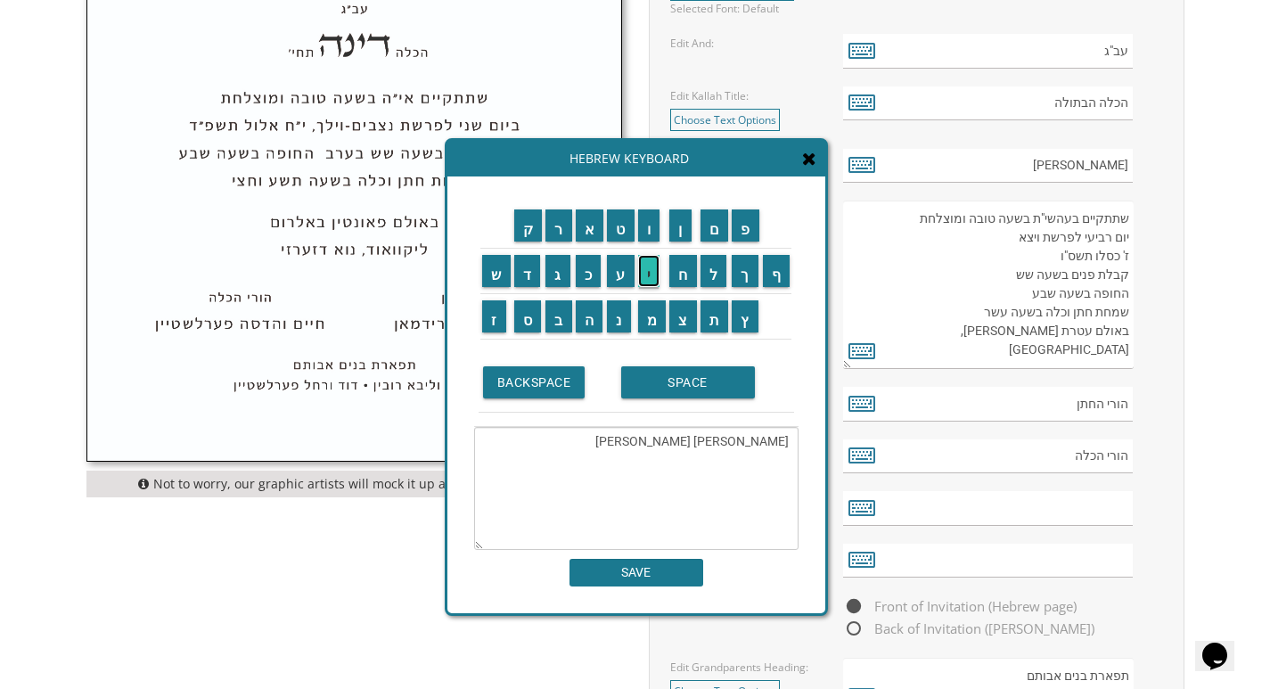
click at [650, 261] on input "י" at bounding box center [649, 271] width 22 height 32
click at [675, 237] on input "ן" at bounding box center [680, 225] width 22 height 32
type textarea "אברהם והנא לאה ליכטנשטיין"
click at [648, 573] on input "SAVE" at bounding box center [636, 573] width 134 height 28
type input "אברהם והנא לאה ליכטנשטיין"
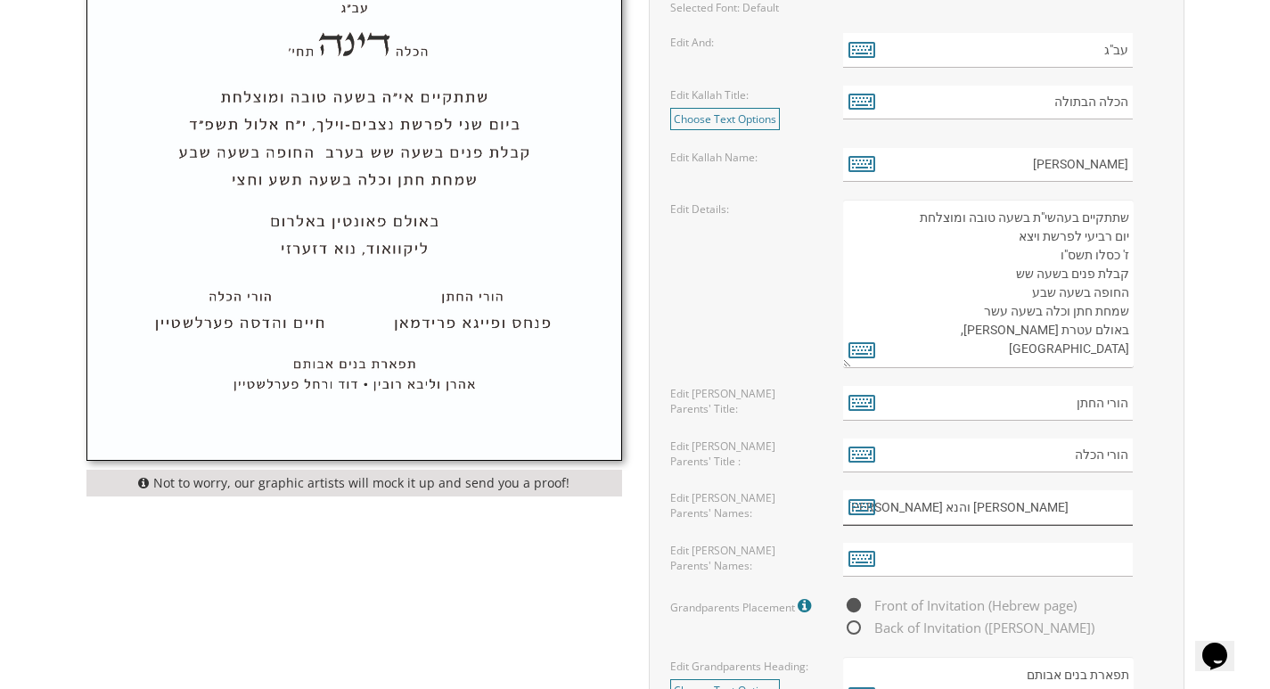
scroll to position [1069, 0]
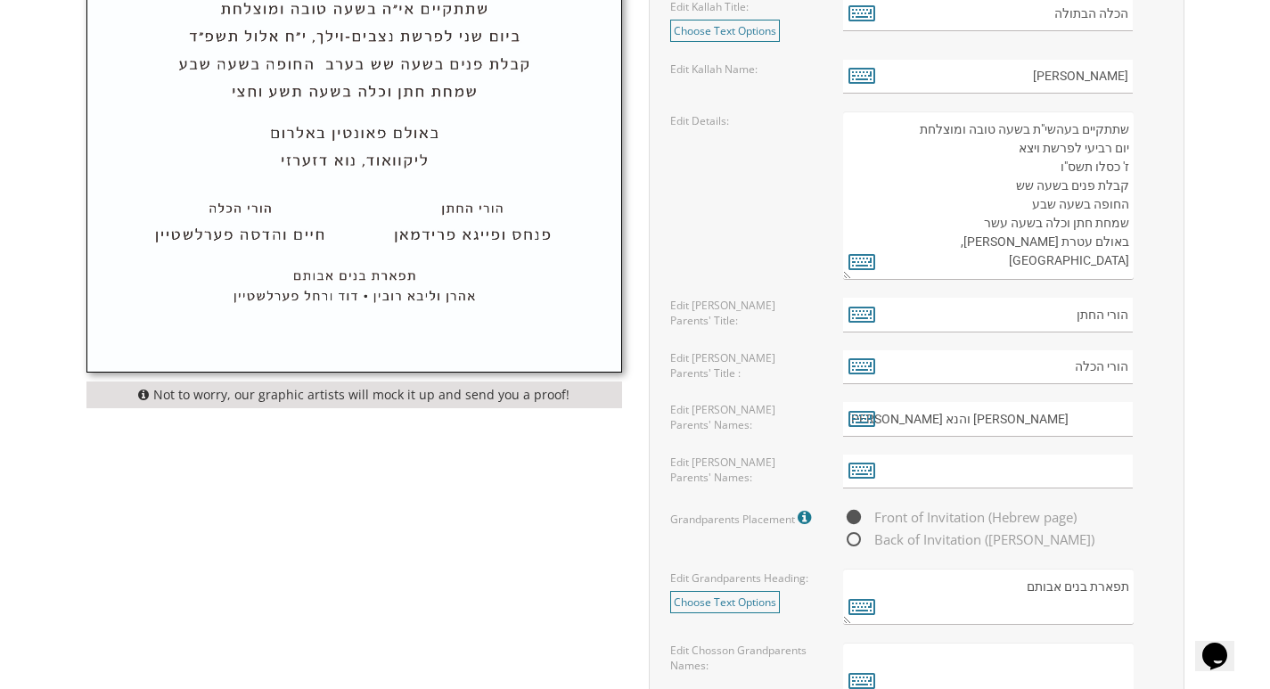
click at [1031, 453] on form "Customizations Please fill in your personal information. Edit Intro: Choose Tex…" at bounding box center [916, 200] width 498 height 1273
click at [1031, 468] on input "text" at bounding box center [988, 471] width 290 height 35
click at [868, 471] on icon at bounding box center [861, 469] width 27 height 25
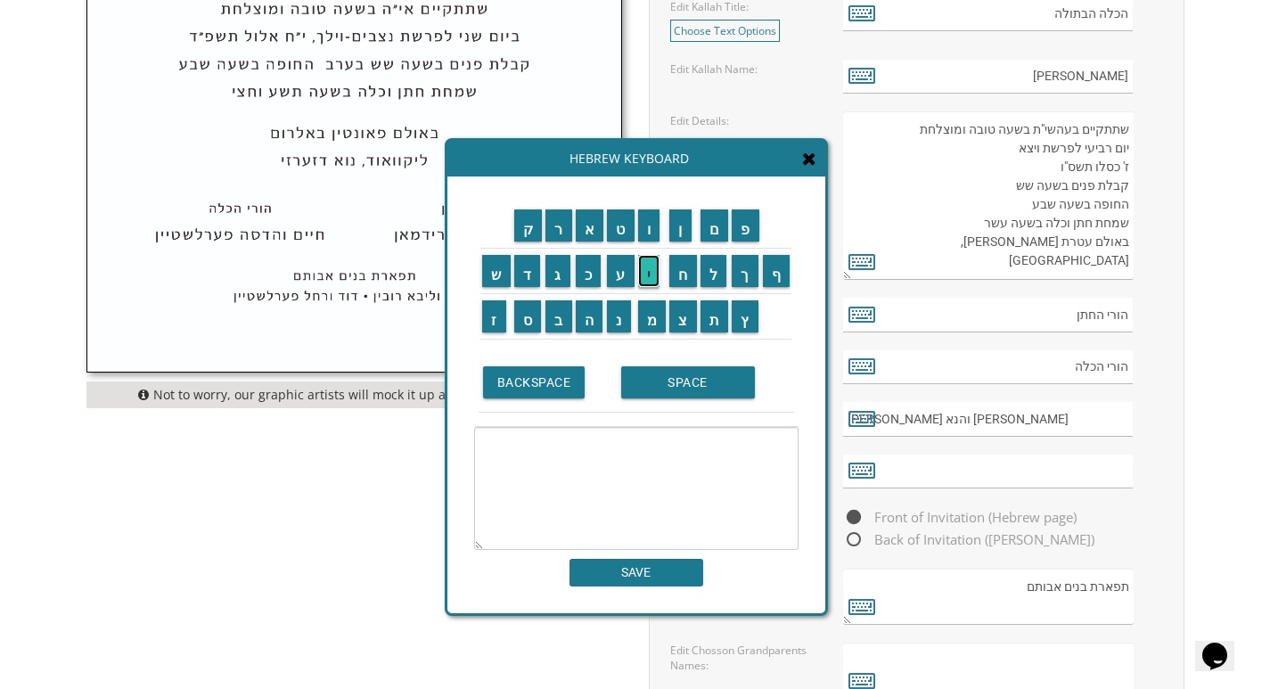
click at [658, 267] on input "י" at bounding box center [649, 271] width 22 height 32
click at [625, 282] on input "ע" at bounding box center [621, 271] width 28 height 32
click at [527, 231] on input "ק" at bounding box center [528, 225] width 29 height 32
click at [565, 314] on input "ב" at bounding box center [558, 316] width 27 height 32
click at [681, 270] on input "ח" at bounding box center [683, 271] width 28 height 32
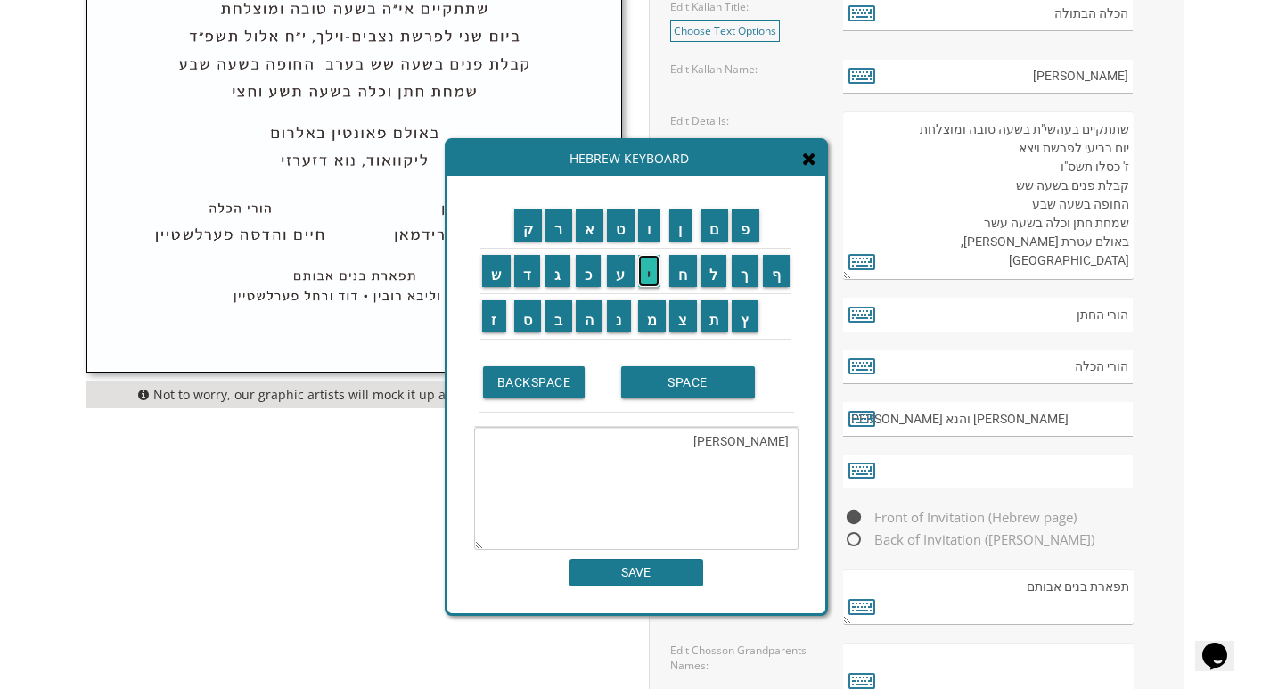
click at [654, 274] on input "י" at bounding box center [649, 271] width 22 height 32
click at [715, 233] on input "ם" at bounding box center [714, 225] width 29 height 32
click at [657, 232] on input "ו" at bounding box center [649, 225] width 22 height 32
click at [656, 271] on input "י" at bounding box center [649, 271] width 22 height 32
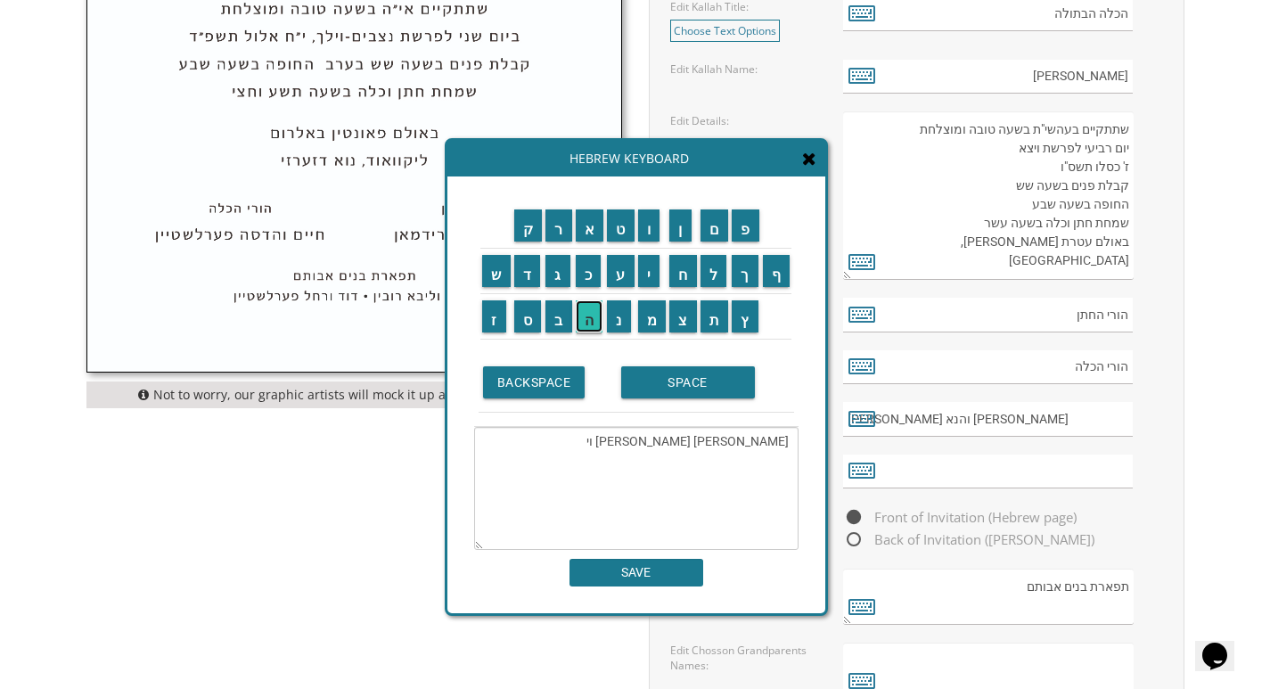
click at [585, 319] on input "ה" at bounding box center [590, 316] width 28 height 32
click at [655, 235] on input "ו" at bounding box center [649, 225] width 22 height 32
click at [526, 276] on input "ד" at bounding box center [527, 271] width 27 height 32
click at [657, 269] on input "י" at bounding box center [649, 271] width 22 height 32
click at [722, 317] on input "ת" at bounding box center [714, 316] width 29 height 32
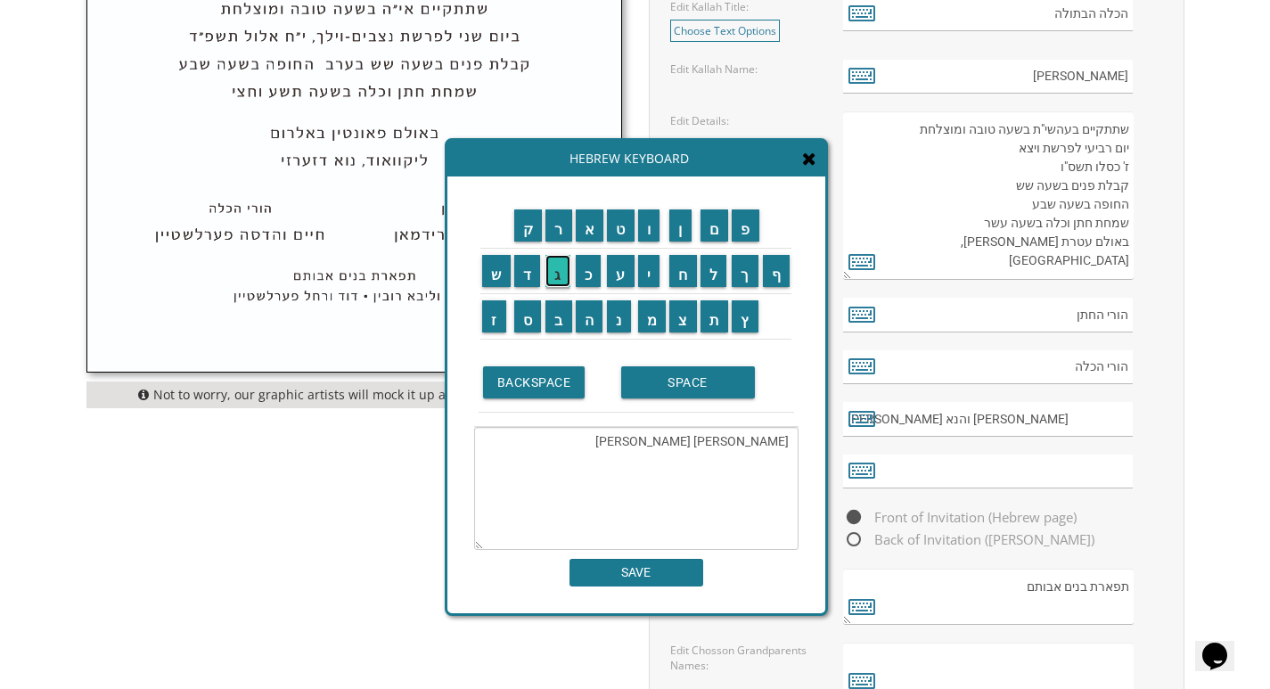
click at [556, 279] on input "ג" at bounding box center [557, 271] width 25 height 32
click at [656, 244] on td "ו" at bounding box center [652, 225] width 32 height 45
click at [646, 237] on input "ו" at bounding box center [649, 225] width 22 height 32
click at [706, 276] on input "ל" at bounding box center [713, 271] width 27 height 32
click at [520, 274] on input "ד" at bounding box center [527, 271] width 27 height 32
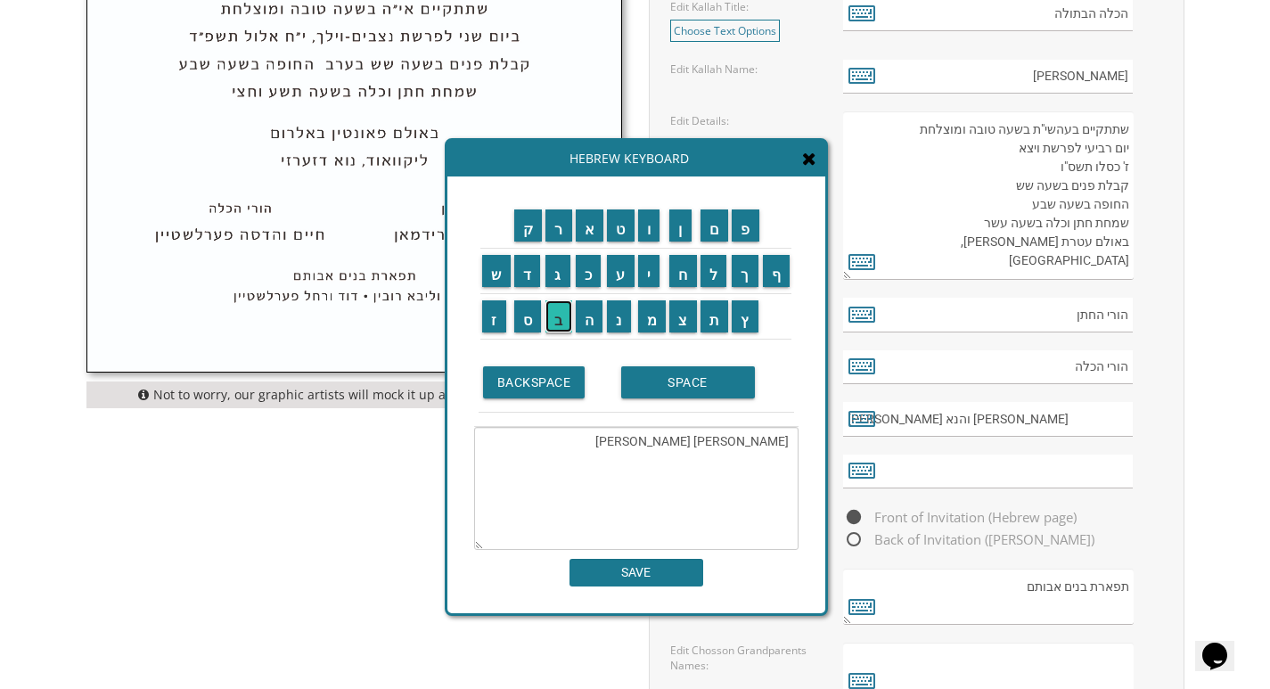
click at [561, 316] on input "ב" at bounding box center [558, 316] width 27 height 32
click at [565, 233] on input "ר" at bounding box center [558, 225] width 27 height 32
click at [617, 279] on input "ע" at bounding box center [621, 271] width 28 height 32
click at [621, 314] on input "נ" at bounding box center [619, 316] width 24 height 32
click at [591, 234] on input "א" at bounding box center [590, 225] width 29 height 32
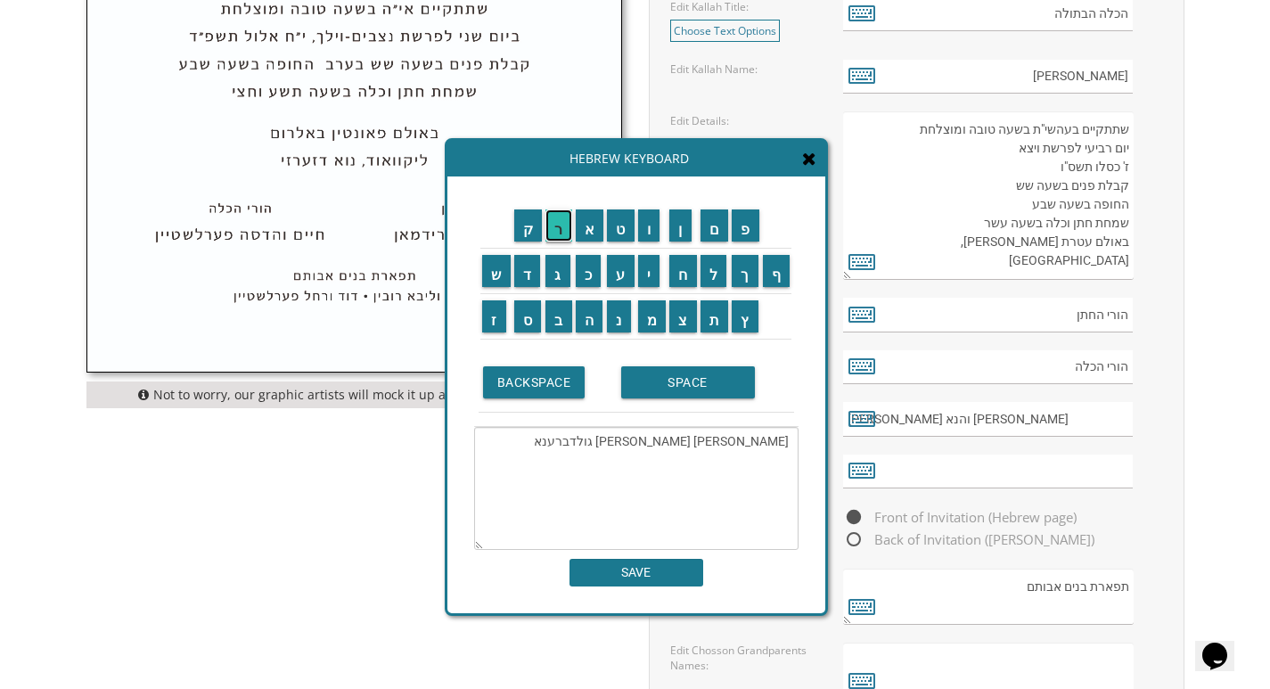
click at [555, 236] on input "ר" at bounding box center [558, 225] width 27 height 32
type textarea "יעקב חיים ויהודית גולדברענאר"
click at [650, 574] on input "SAVE" at bounding box center [636, 573] width 134 height 28
type input "יעקב חיים ויהודית גולדברענאר"
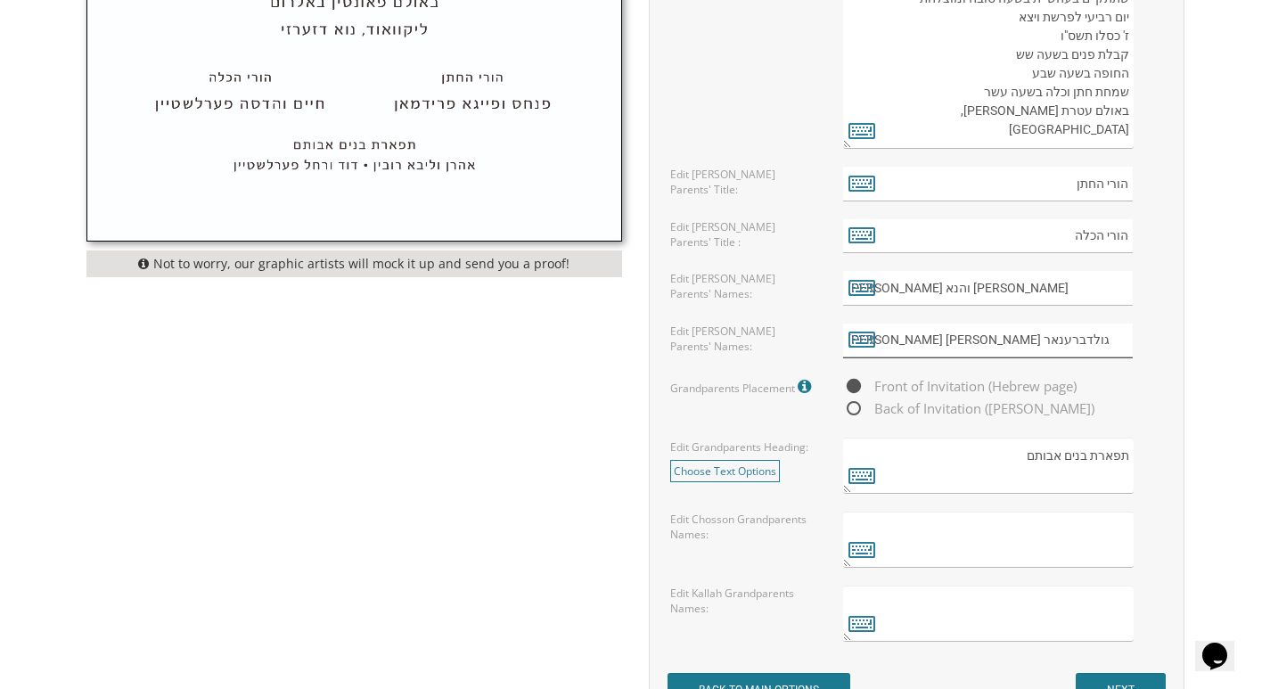
scroll to position [1158, 0]
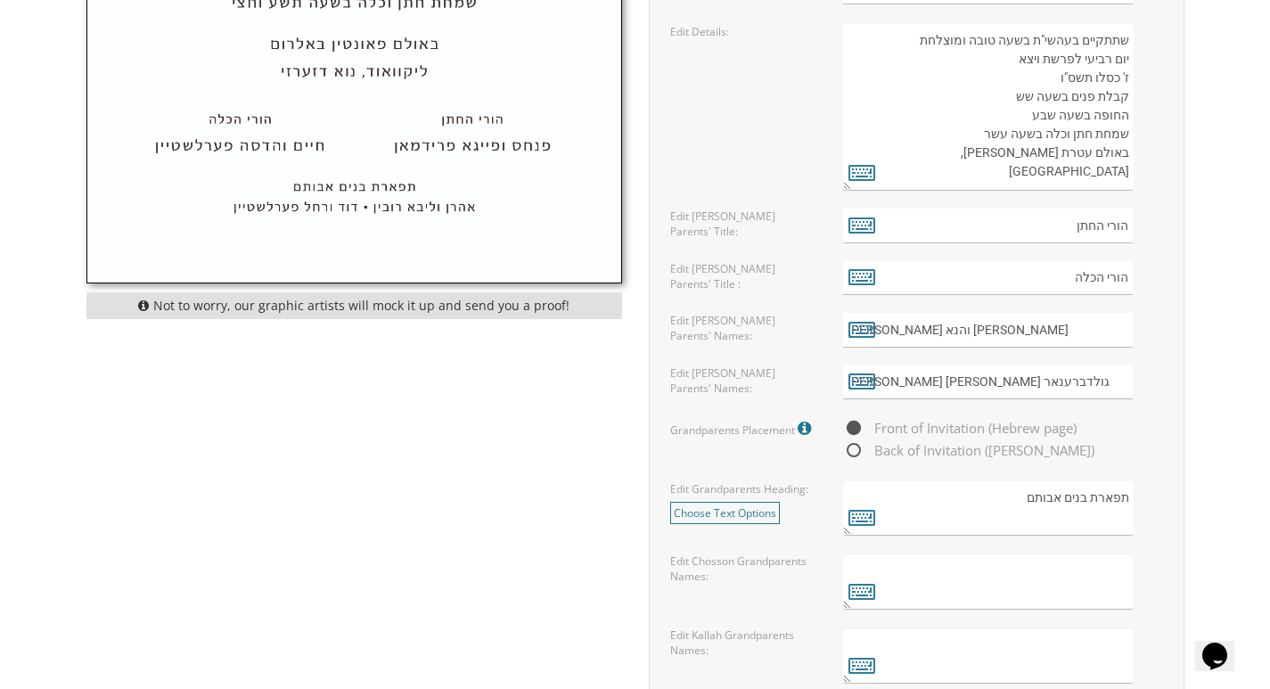
click at [1009, 578] on textarea at bounding box center [988, 581] width 290 height 56
click at [989, 650] on textarea at bounding box center [988, 655] width 290 height 56
click at [854, 660] on icon at bounding box center [861, 664] width 27 height 25
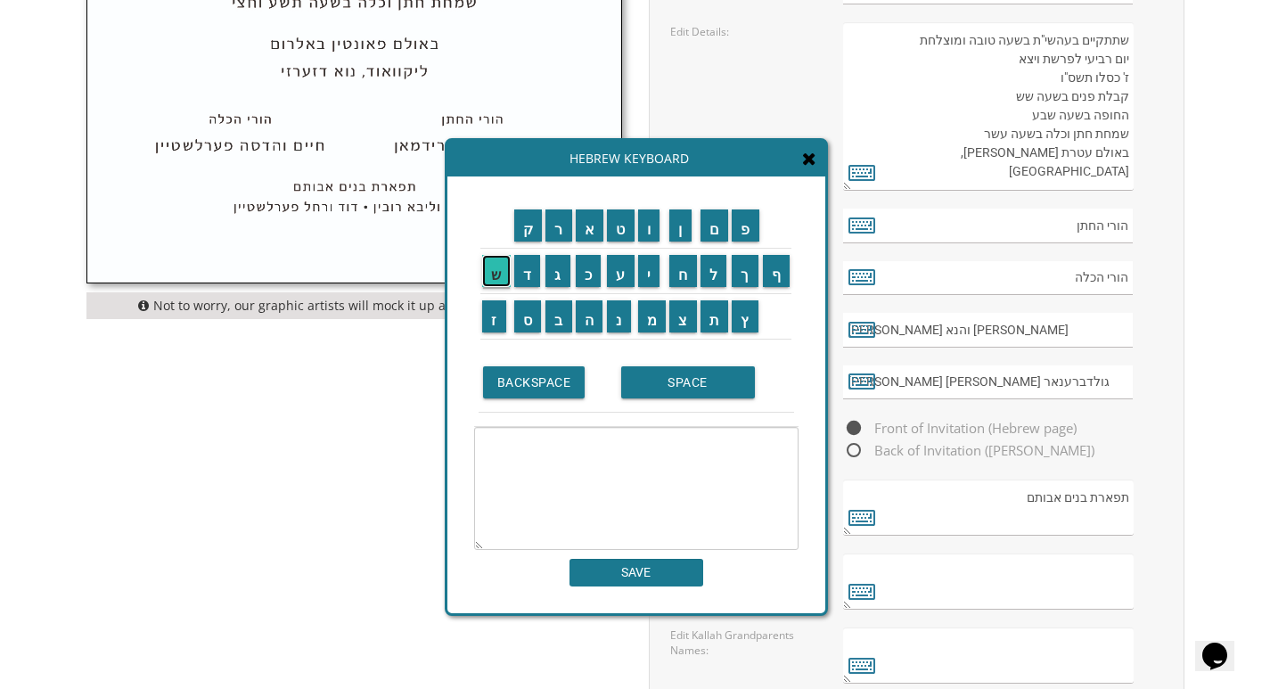
click at [502, 285] on input "ש" at bounding box center [496, 271] width 29 height 32
click at [701, 270] on input "ל" at bounding box center [713, 271] width 27 height 32
drag, startPoint x: 656, startPoint y: 316, endPoint x: 630, endPoint y: 273, distance: 50.7
click at [655, 315] on input "מ" at bounding box center [652, 316] width 29 height 32
click at [617, 271] on input "ע" at bounding box center [621, 271] width 28 height 32
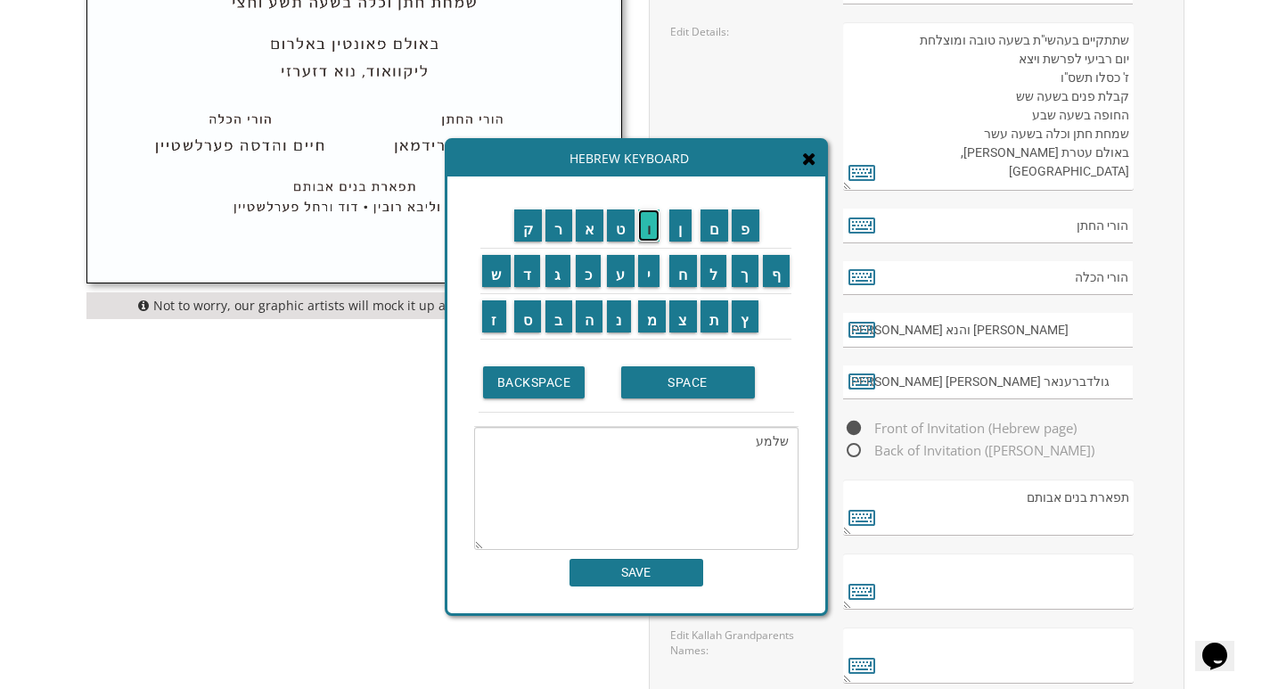
click at [652, 231] on input "ו" at bounding box center [649, 225] width 22 height 32
click at [682, 265] on input "ח" at bounding box center [683, 271] width 28 height 32
click at [608, 314] on input "נ" at bounding box center [619, 316] width 24 height 32
click at [592, 309] on input "ה" at bounding box center [590, 316] width 28 height 32
click at [533, 312] on input "ס" at bounding box center [528, 316] width 28 height 32
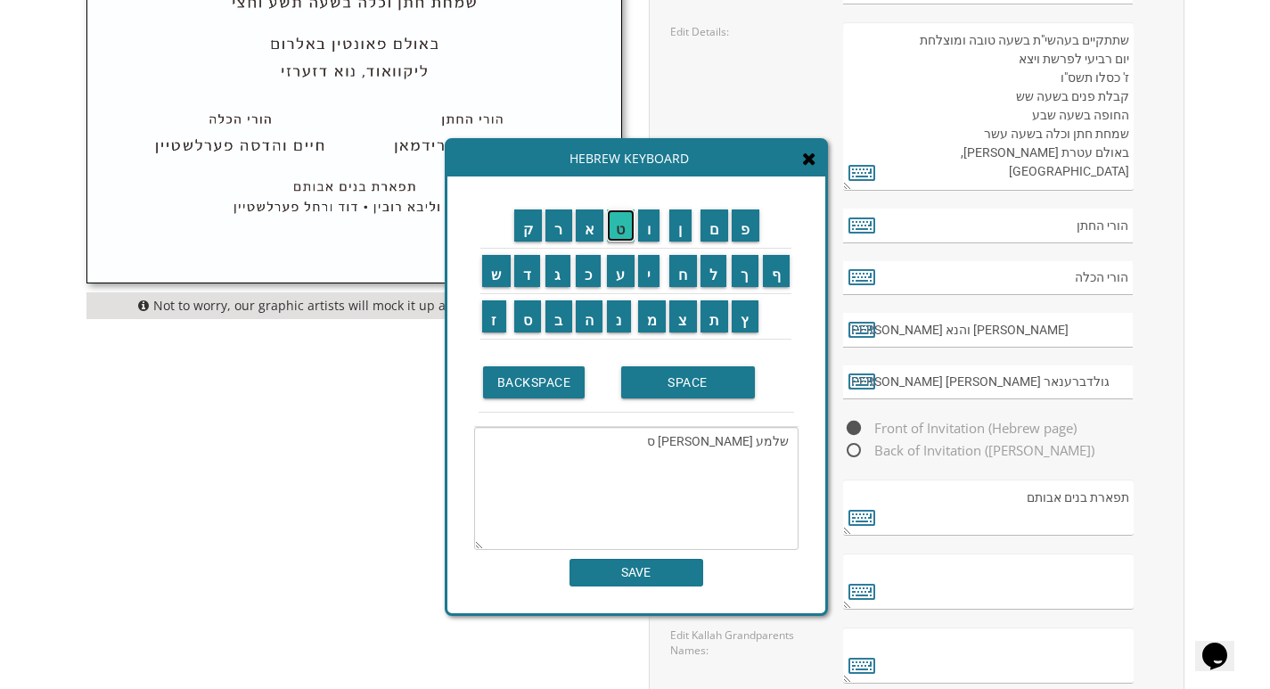
click at [618, 232] on input "ט" at bounding box center [621, 225] width 28 height 32
click at [559, 233] on input "ר" at bounding box center [558, 225] width 27 height 32
click at [585, 229] on input "א" at bounding box center [590, 225] width 29 height 32
click at [675, 233] on input "ן" at bounding box center [680, 225] width 22 height 32
type textarea "שלמע וחנה סטראן"
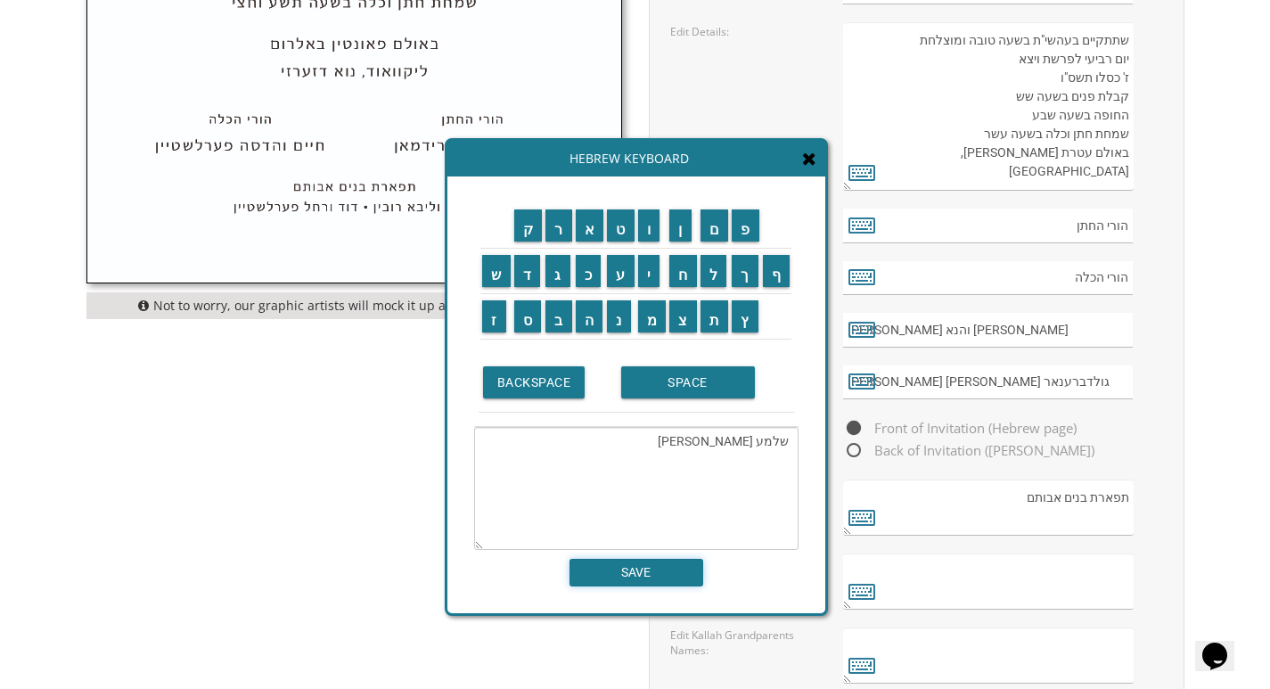
click at [679, 569] on input "SAVE" at bounding box center [636, 573] width 134 height 28
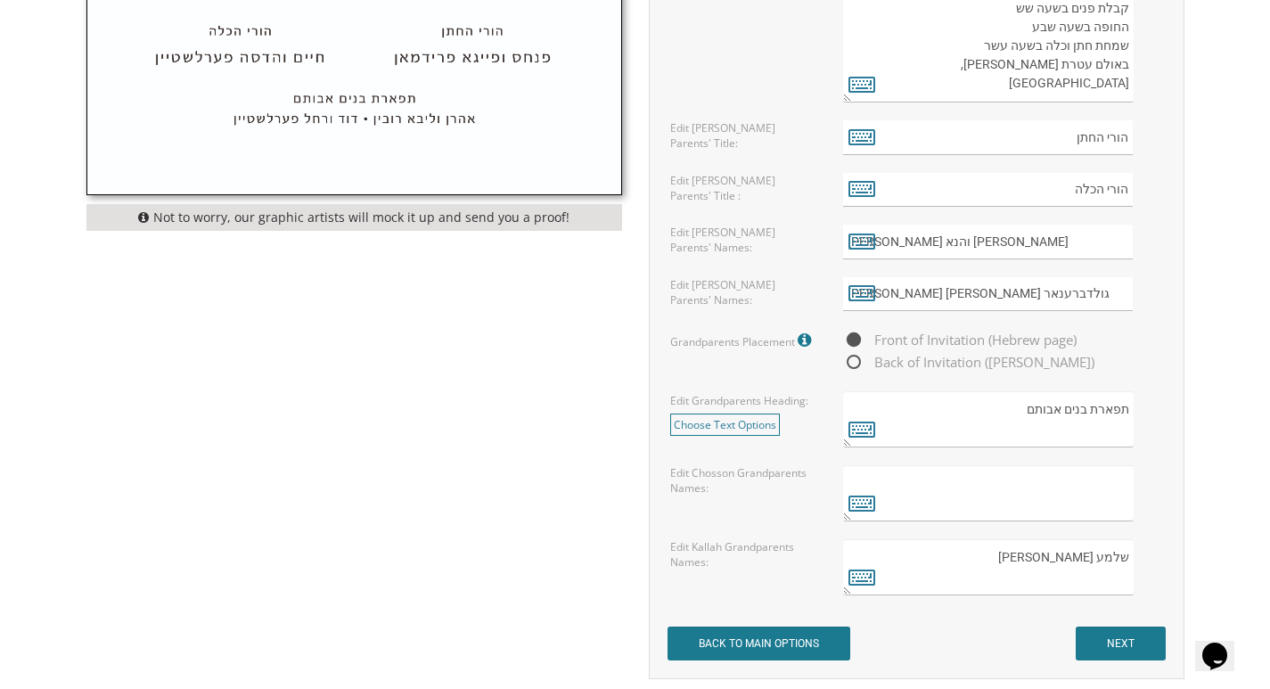
scroll to position [1247, 0]
click at [1069, 484] on textarea at bounding box center [988, 492] width 290 height 56
click at [1068, 484] on textarea at bounding box center [988, 492] width 290 height 56
click at [1017, 561] on textarea "שלמע וחנה סטראן" at bounding box center [988, 566] width 290 height 56
click at [1017, 557] on textarea "שלמע וחנה סטראן ," at bounding box center [988, 566] width 290 height 56
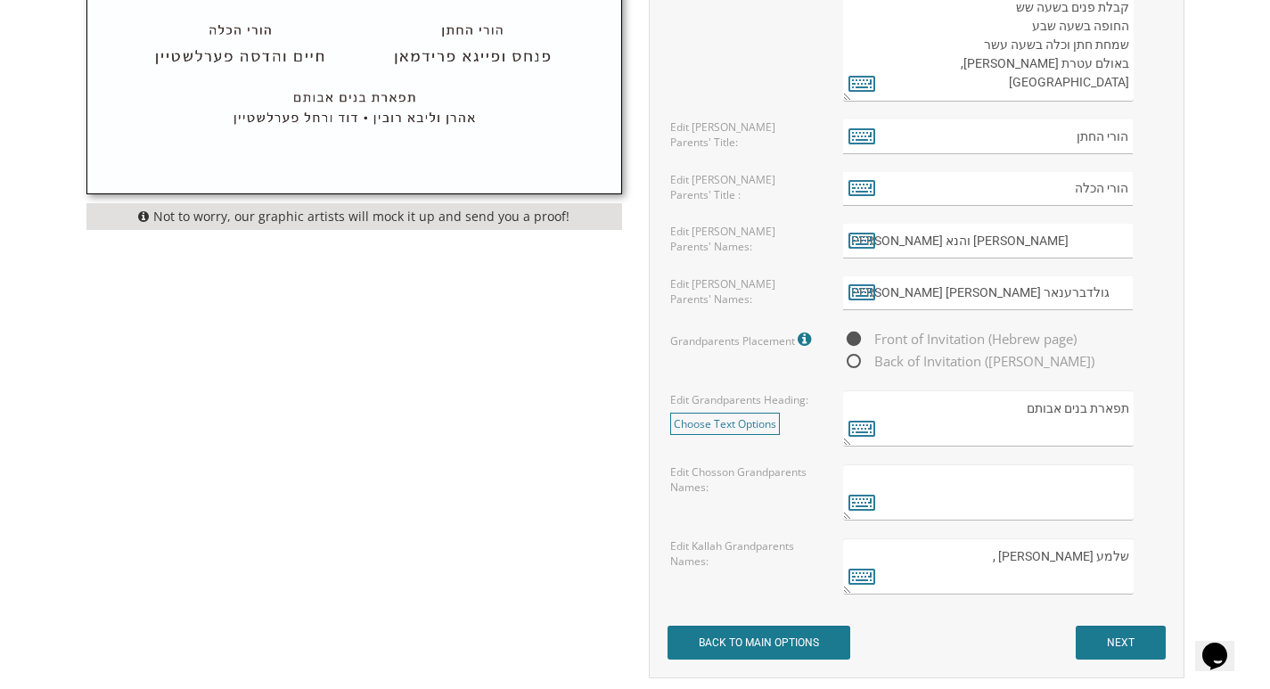
click at [1017, 557] on textarea "שלמע וחנה סטראן ," at bounding box center [988, 566] width 290 height 56
type textarea "שלמע וחנה סטראן ,"
click at [867, 575] on icon at bounding box center [861, 575] width 27 height 25
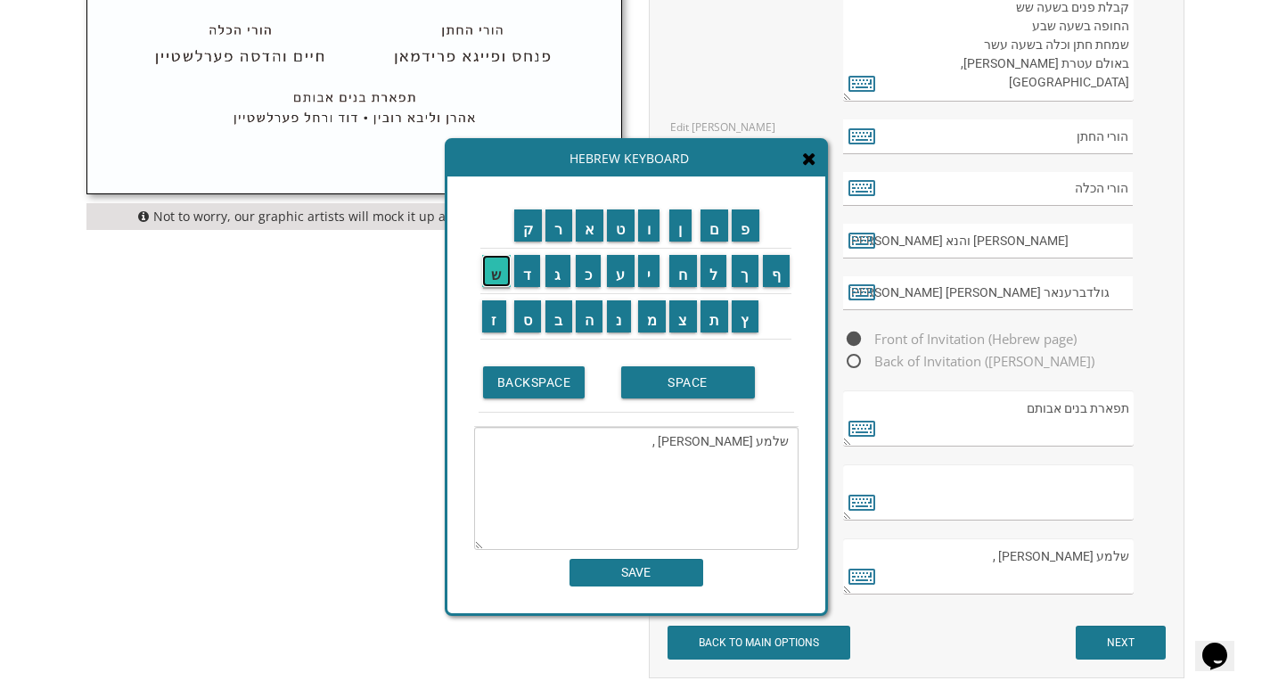
click at [499, 274] on input "ש" at bounding box center [496, 271] width 29 height 32
click at [711, 269] on input "ל" at bounding box center [713, 271] width 27 height 32
click at [649, 324] on input "מ" at bounding box center [652, 316] width 29 height 32
click at [576, 307] on input "ה" at bounding box center [590, 316] width 28 height 32
click at [646, 228] on input "ו" at bounding box center [649, 225] width 22 height 32
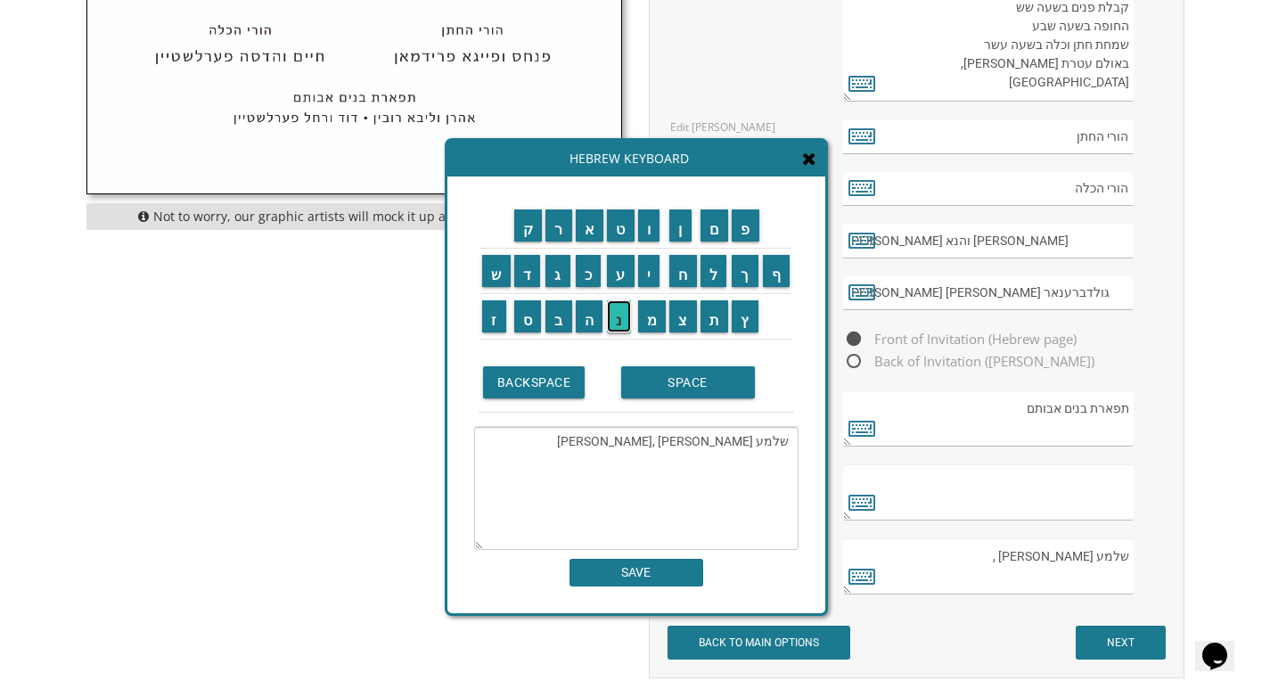
click at [619, 317] on input "נ" at bounding box center [619, 316] width 24 height 32
click at [690, 265] on input "ח" at bounding box center [683, 271] width 28 height 32
click at [649, 311] on input "מ" at bounding box center [652, 316] width 29 height 32
click at [579, 312] on input "ה" at bounding box center [590, 316] width 28 height 32
click at [559, 264] on input "ג" at bounding box center [557, 271] width 25 height 32
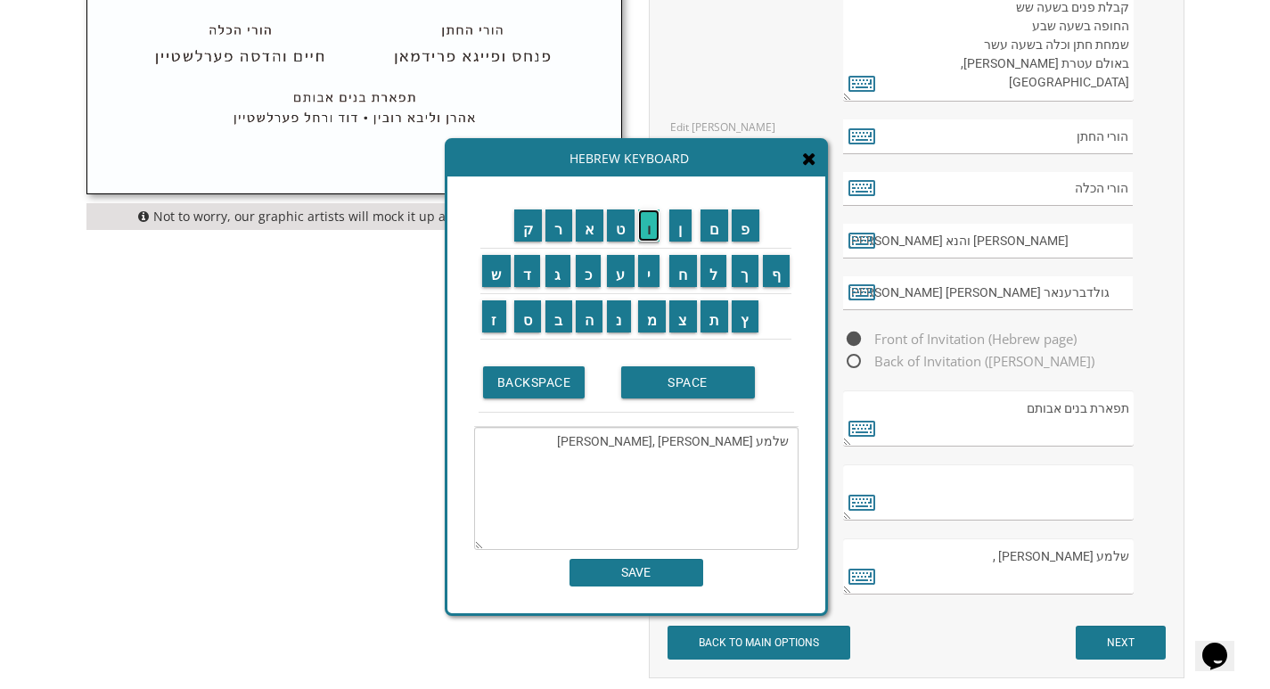
click at [655, 232] on input "ו" at bounding box center [649, 225] width 22 height 32
click at [709, 286] on input "ל" at bounding box center [713, 271] width 27 height 32
click at [523, 272] on input "ד" at bounding box center [527, 271] width 27 height 32
click at [564, 313] on input "ב" at bounding box center [558, 316] width 27 height 32
click at [566, 218] on input "ר" at bounding box center [558, 225] width 27 height 32
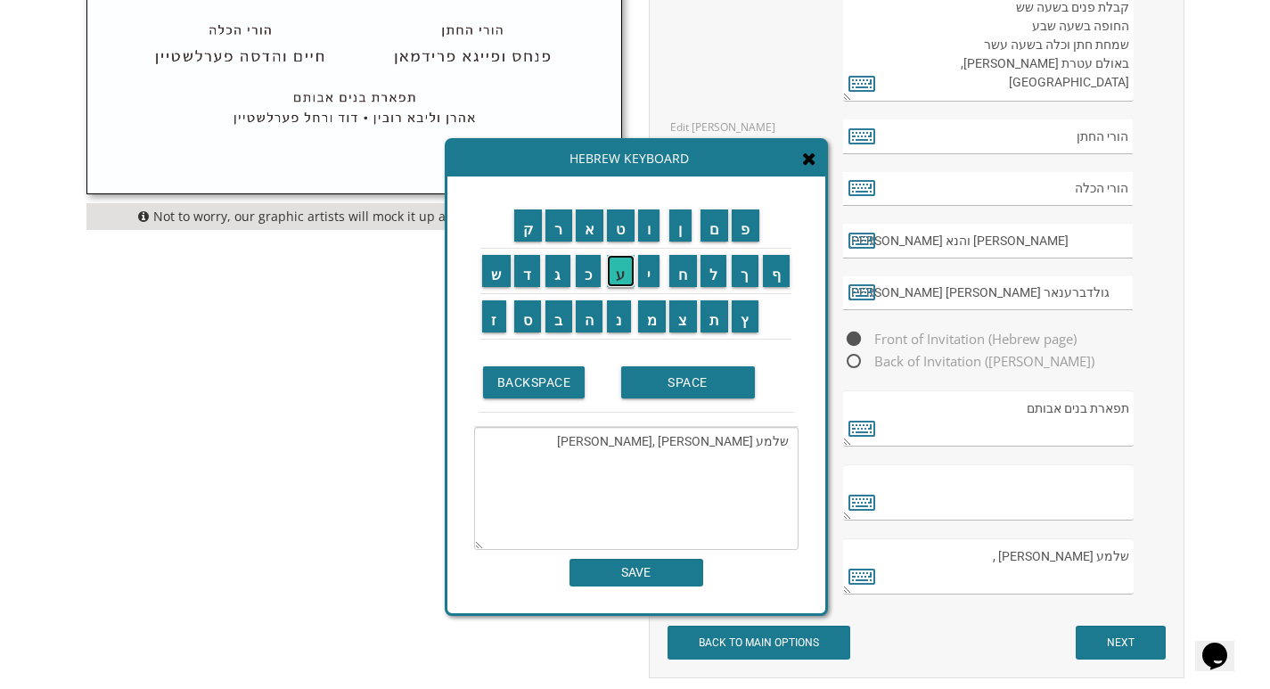
click at [620, 262] on input "ע" at bounding box center [621, 271] width 28 height 32
click at [615, 314] on input "נ" at bounding box center [619, 316] width 24 height 32
click at [593, 220] on input "א" at bounding box center [590, 225] width 29 height 32
click at [553, 225] on input "ר" at bounding box center [558, 225] width 27 height 32
type textarea "שלמע וחנה סטראן ,שלמה ונחמה גולדברענאר"
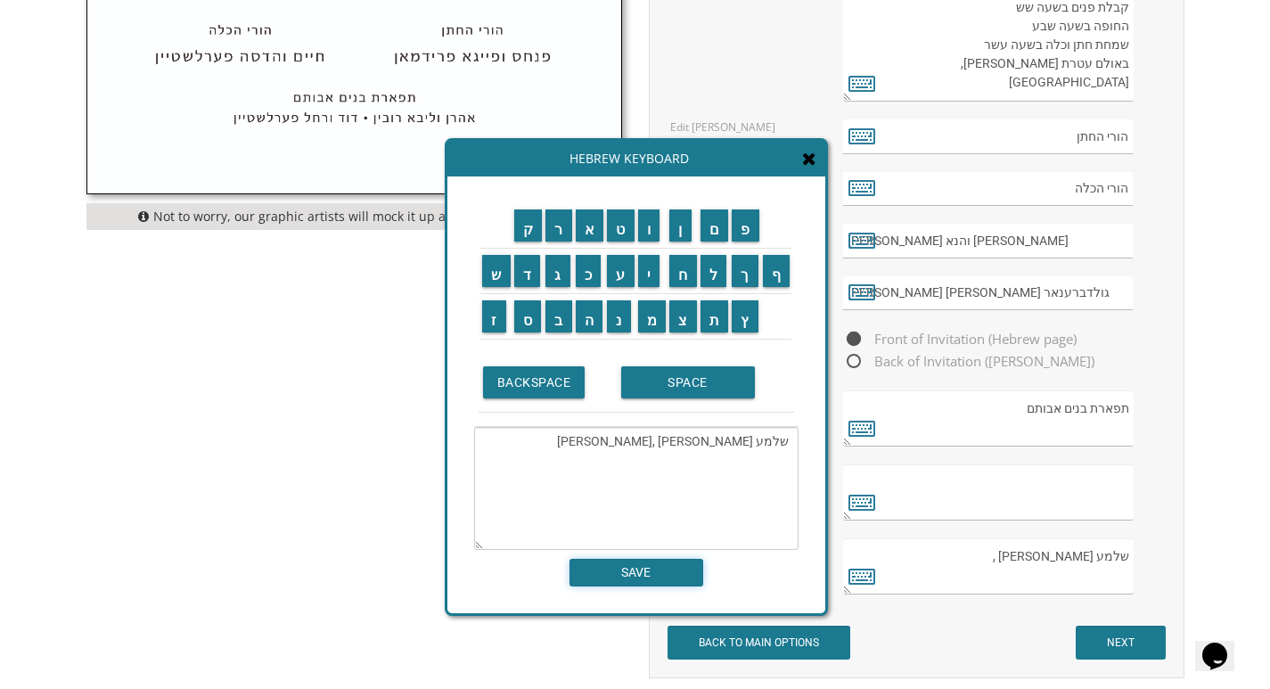
click at [667, 565] on input "SAVE" at bounding box center [636, 573] width 134 height 28
type textarea "שלמע וחנה סטראן ,שלמה ונחמה גולדברענאר"
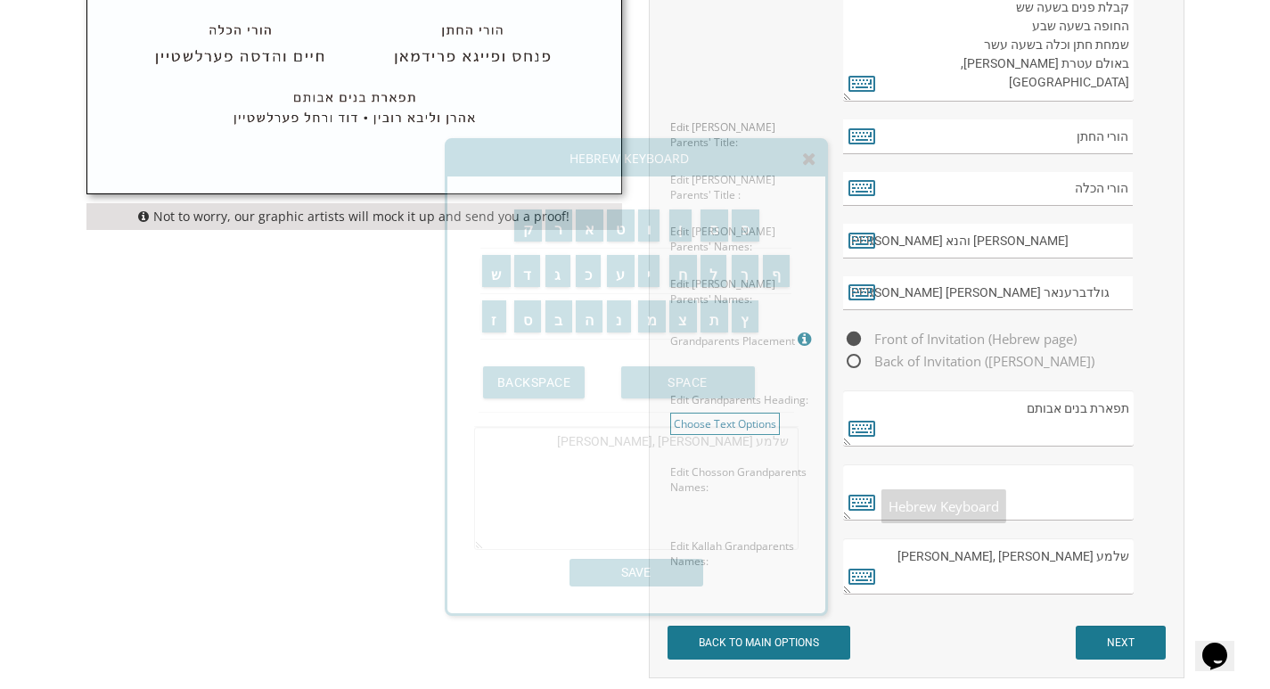
scroll to position [1336, 0]
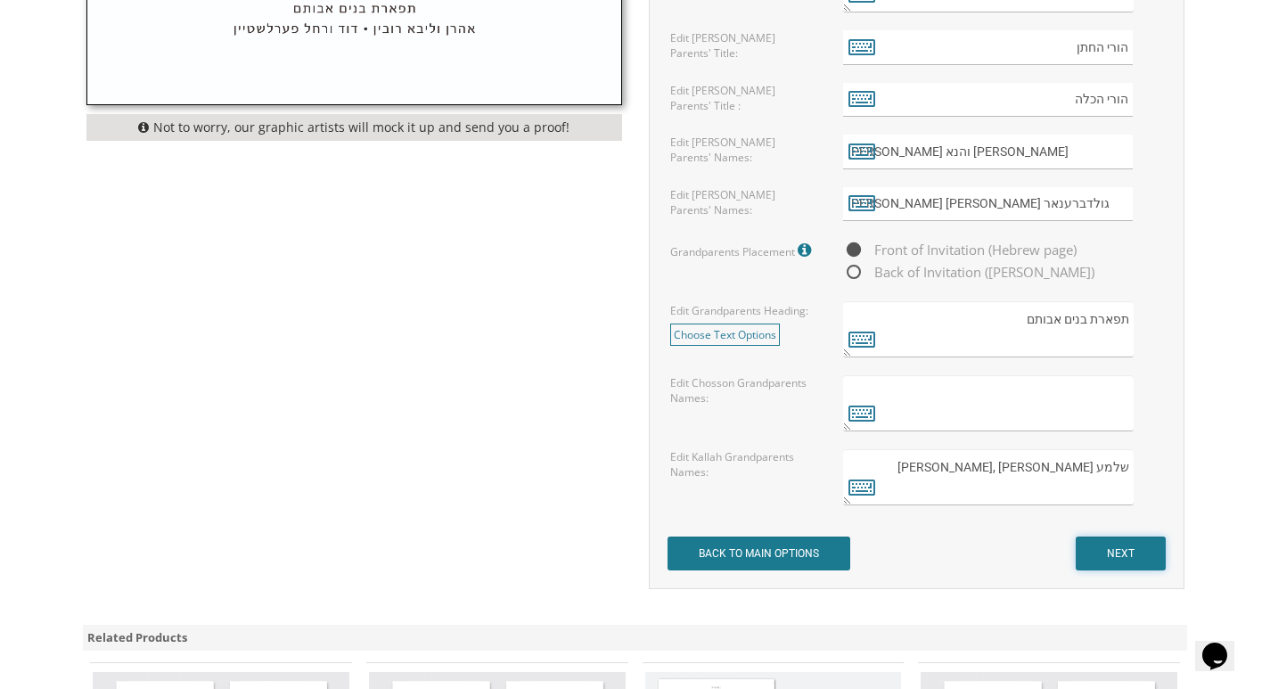
click at [1116, 552] on input "NEXT" at bounding box center [1120, 553] width 90 height 34
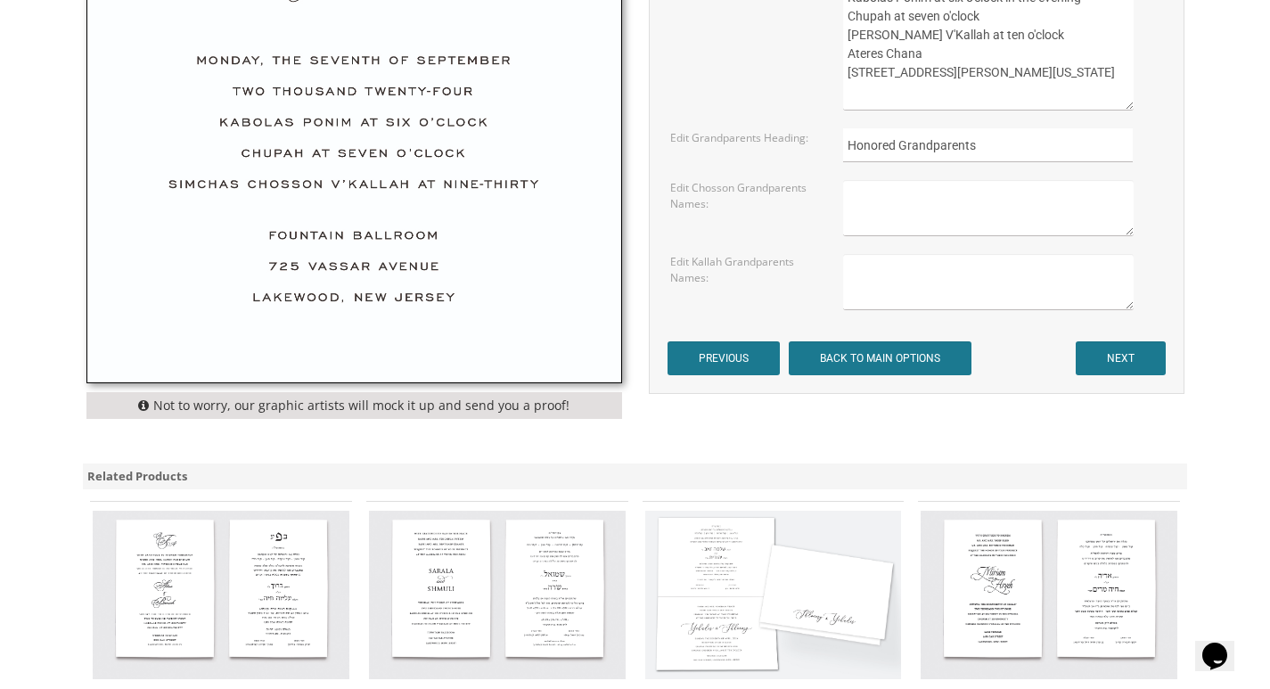
scroll to position [535, 0]
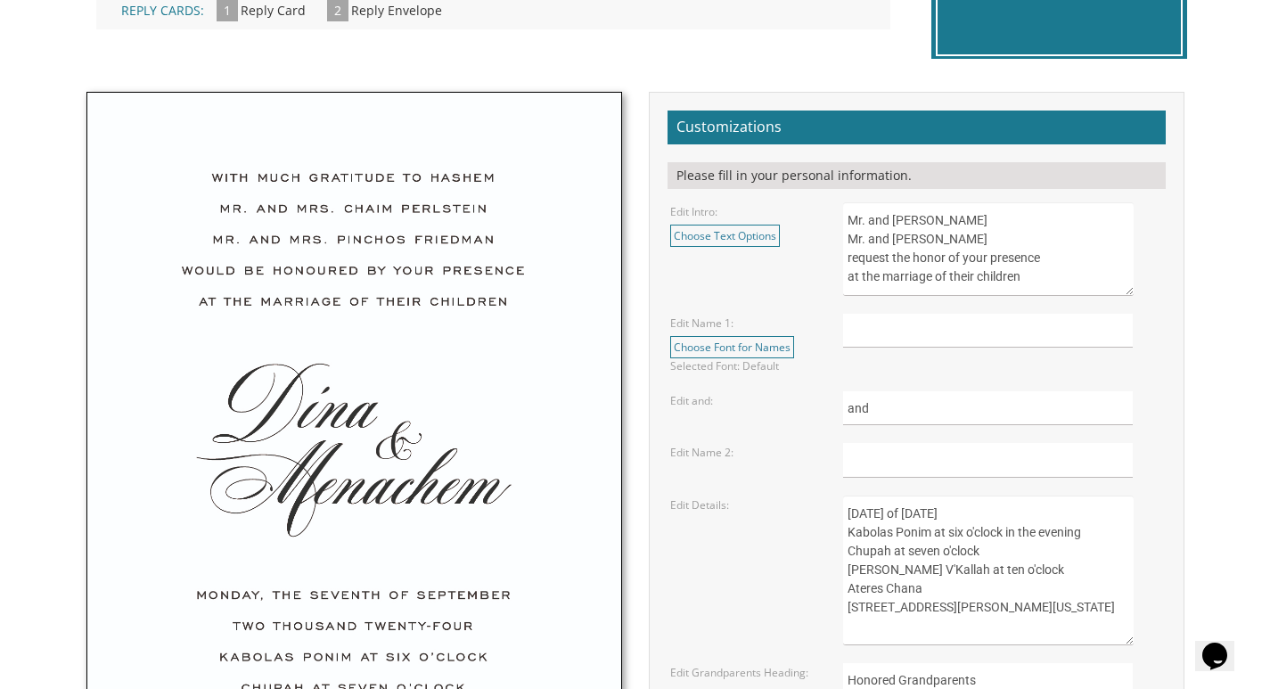
click at [1003, 226] on textarea "Mr. and [PERSON_NAME] Mr. and [PERSON_NAME] request the honor of your presence …" at bounding box center [988, 249] width 290 height 94
click at [1009, 237] on textarea "Mr. and [PERSON_NAME] Mr. and [PERSON_NAME] request the honor of your presence …" at bounding box center [988, 249] width 290 height 94
drag, startPoint x: 1016, startPoint y: 237, endPoint x: 922, endPoint y: 248, distance: 94.2
click at [922, 248] on textarea "Mr. and [PERSON_NAME] Mr. and [PERSON_NAME] request the honor of your presence …" at bounding box center [988, 249] width 290 height 94
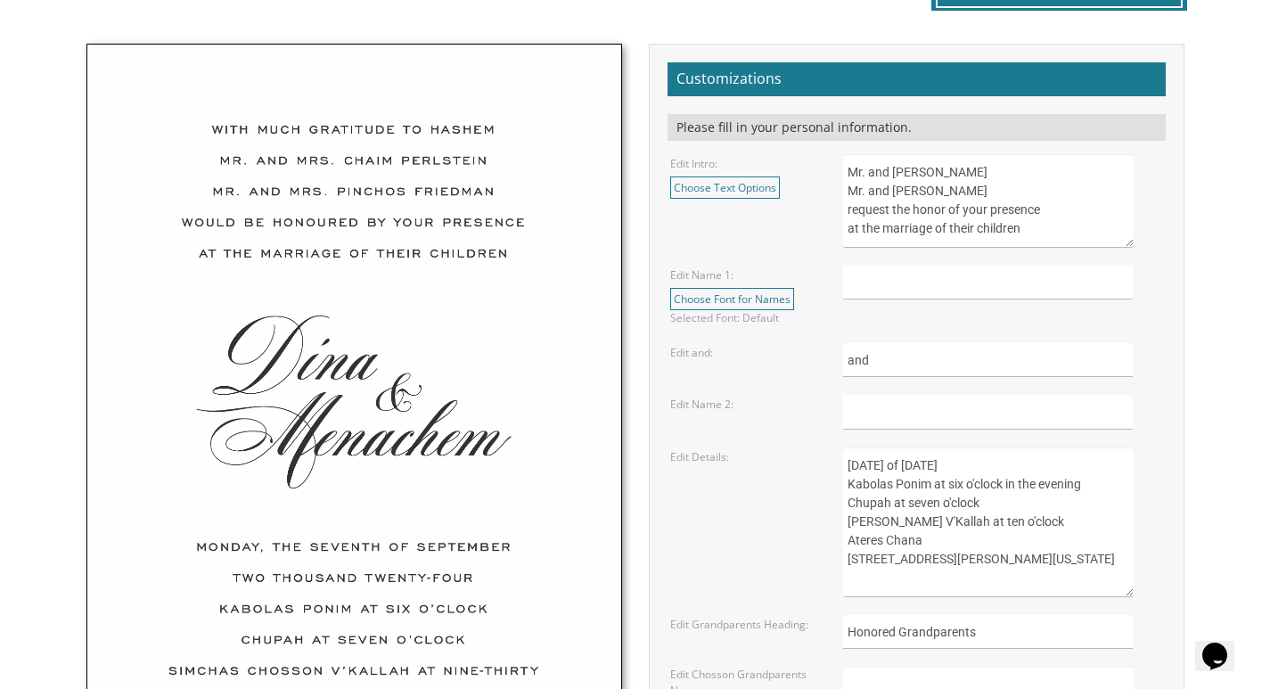
scroll to position [624, 0]
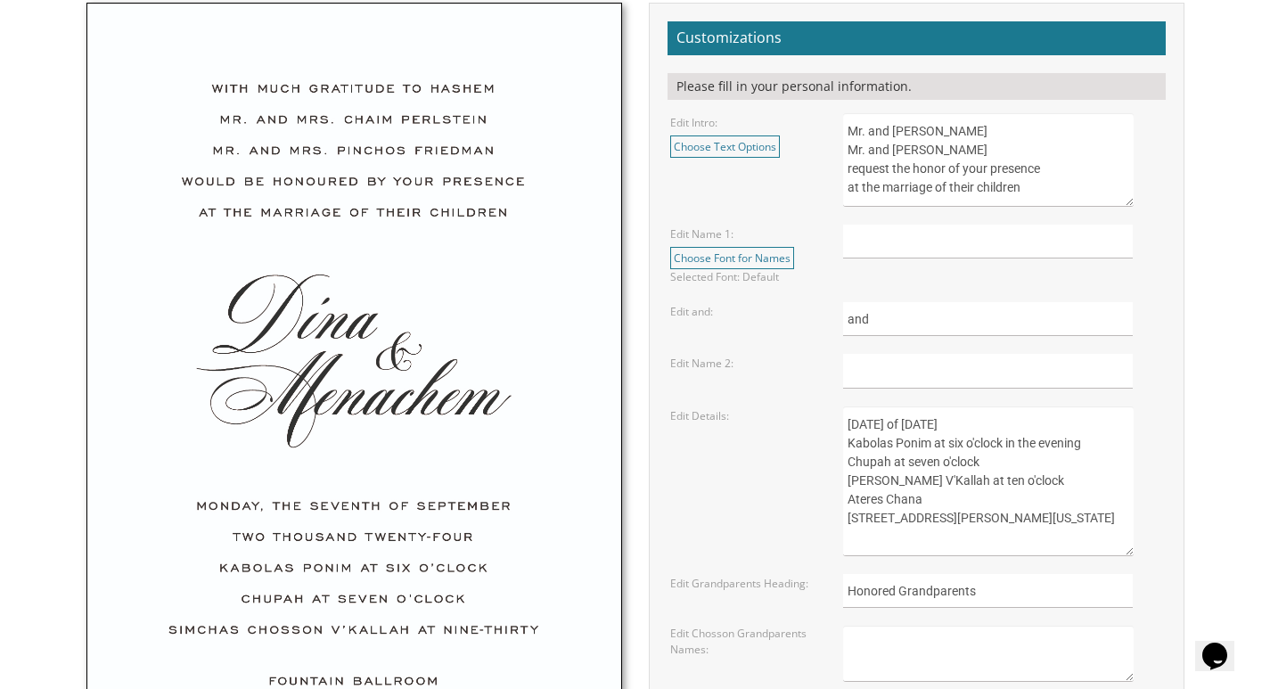
type textarea "Mr. and [PERSON_NAME] Mr. and [PERSON_NAME] request the honor of your presence …"
click at [886, 253] on input "text" at bounding box center [988, 242] width 290 height 35
type input "Y"
type input "Yossi"
click at [886, 372] on input "text" at bounding box center [988, 371] width 290 height 35
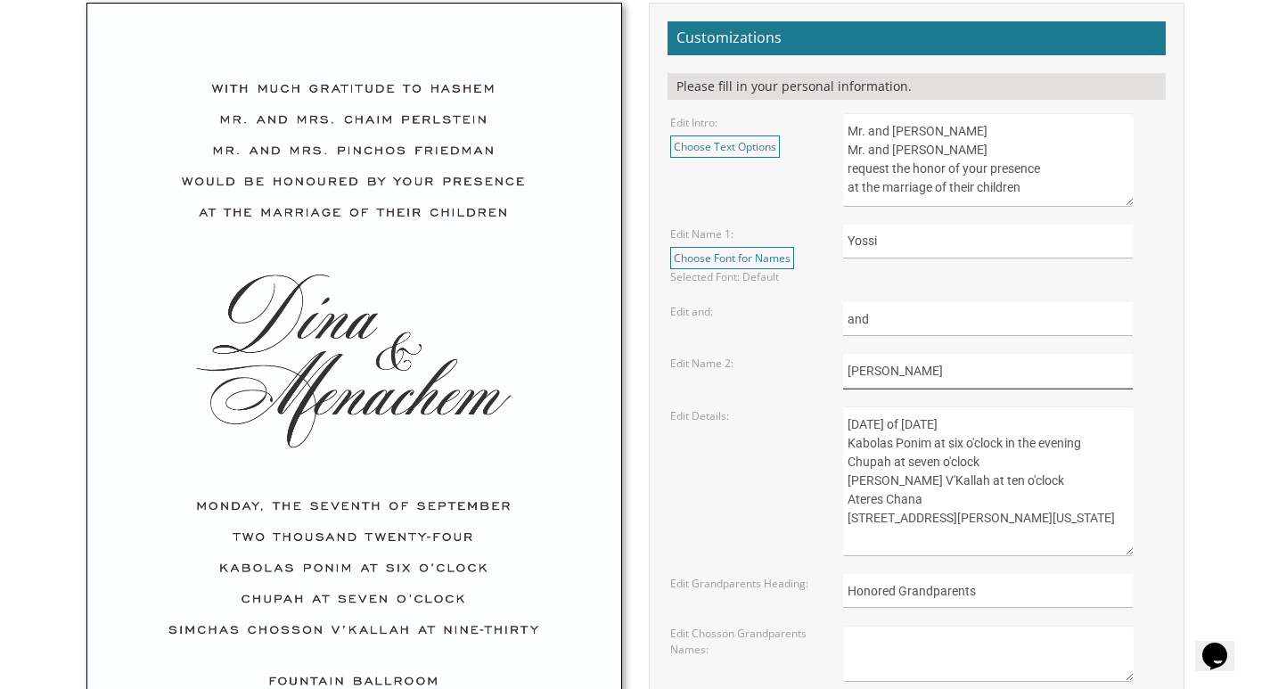
type input "[PERSON_NAME]"
click at [884, 422] on textarea "[DATE] of [DATE] Kabolas Ponim at six o'clock in the evening Chupah at seven o'…" at bounding box center [988, 481] width 290 height 150
drag, startPoint x: 890, startPoint y: 425, endPoint x: 878, endPoint y: 423, distance: 11.7
click at [878, 423] on textarea "[DATE] of [DATE] Kabolas Ponim at six o'clock in the evening Chupah at seven o'…" at bounding box center [988, 481] width 290 height 150
click at [887, 424] on textarea "[DATE] of [DATE] Kabolas Ponim at six o'clock in the evening Chupah at seven o'…" at bounding box center [988, 481] width 290 height 150
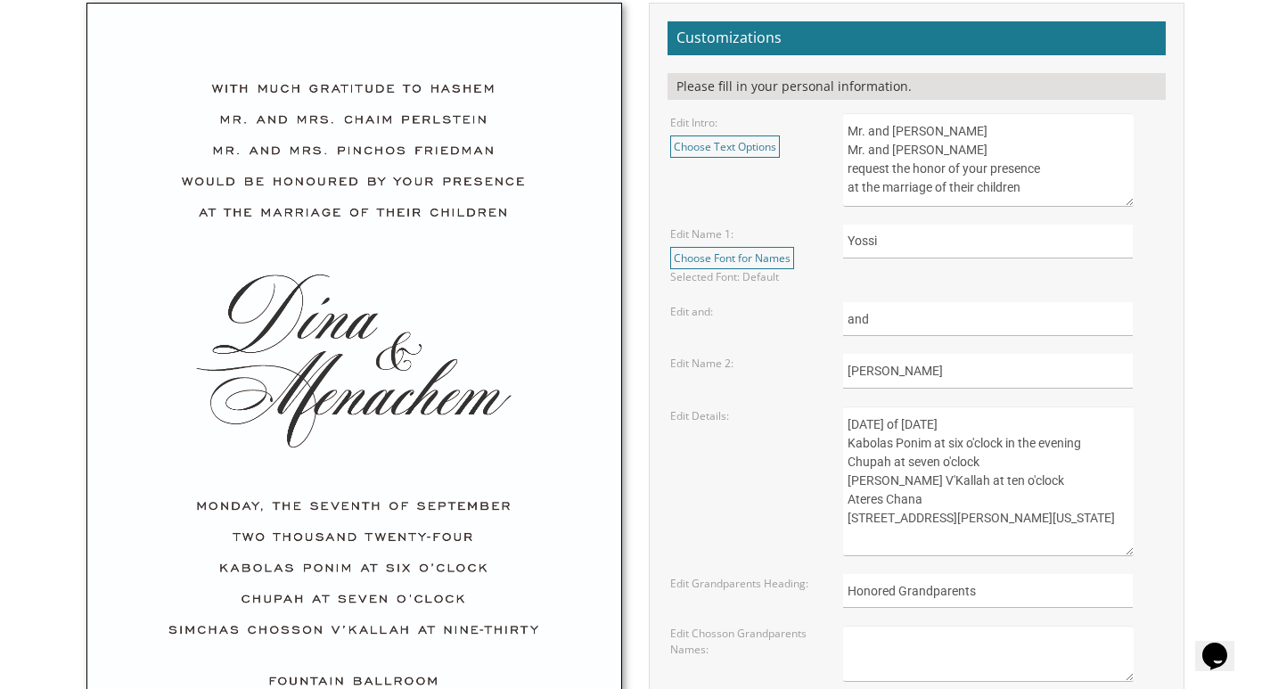
click at [972, 423] on textarea "[DATE] of [DATE] Kabolas Ponim at six o'clock in the evening Chupah at seven o'…" at bounding box center [988, 481] width 290 height 150
click at [1019, 426] on textarea "[DATE] of [DATE] Kabolas Ponim at six o'clock in the evening Chupah at seven o'…" at bounding box center [988, 481] width 290 height 150
click at [1022, 426] on textarea "[DATE] of [DATE] Kabolas Ponim at six o'clock in the evening Chupah at seven o'…" at bounding box center [988, 481] width 290 height 150
click at [1005, 424] on textarea "[DATE] of [DATE] Kabolas Ponim at six o'clock in the evening Chupah at seven o'…" at bounding box center [988, 481] width 290 height 150
click at [1084, 424] on textarea "[DATE] of [DATE] Kabolas Ponim at six o'clock in the evening Chupah at seven o'…" at bounding box center [988, 481] width 290 height 150
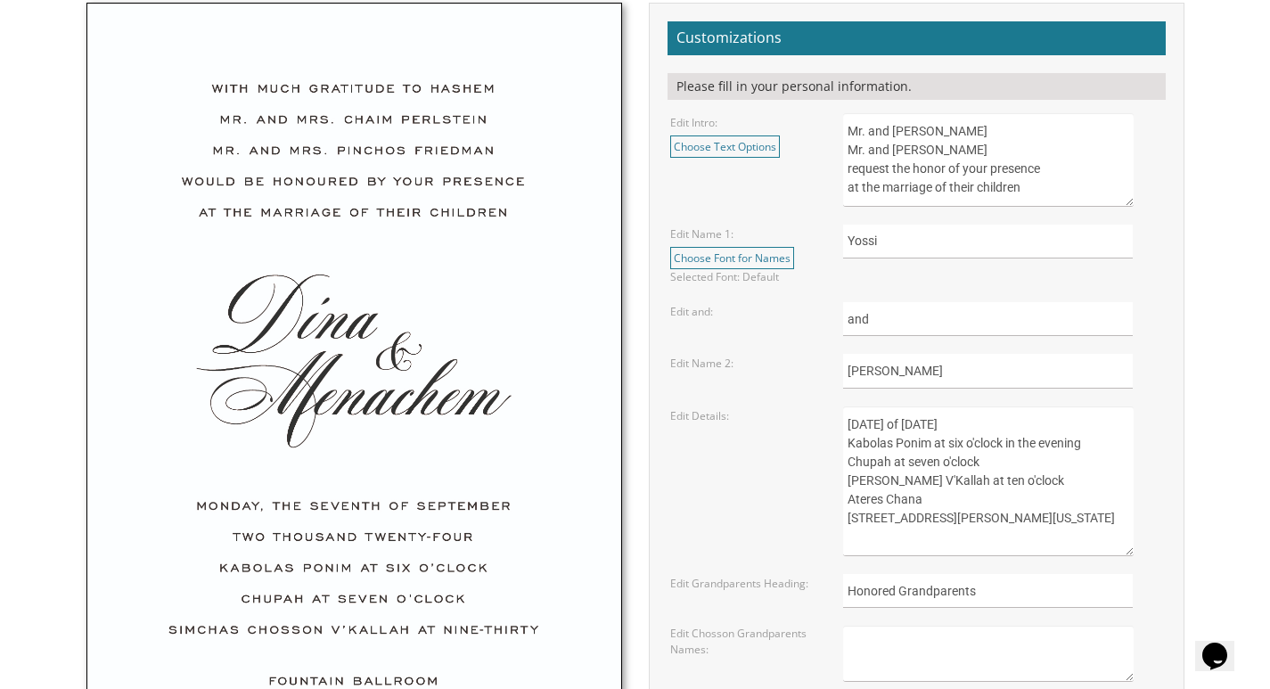
click at [1088, 424] on textarea "Sunday, the eighth of May, 2016 Kabolas Ponim at six o'clock in the evening Chu…" at bounding box center [988, 481] width 290 height 150
click at [921, 502] on textarea "Sunday, the eighth of May, 2016 Kabolas Ponim at six o'clock in the evening Chu…" at bounding box center [988, 481] width 290 height 150
click at [952, 521] on textarea "Sunday, the eighth of May, 2016 Kabolas Ponim at six o'clock in the evening Chu…" at bounding box center [988, 481] width 290 height 150
drag, startPoint x: 971, startPoint y: 535, endPoint x: 867, endPoint y: 558, distance: 106.6
click at [867, 558] on form "Customizations Please fill in your personal information. Edit Intro: Choose Tex…" at bounding box center [916, 420] width 498 height 799
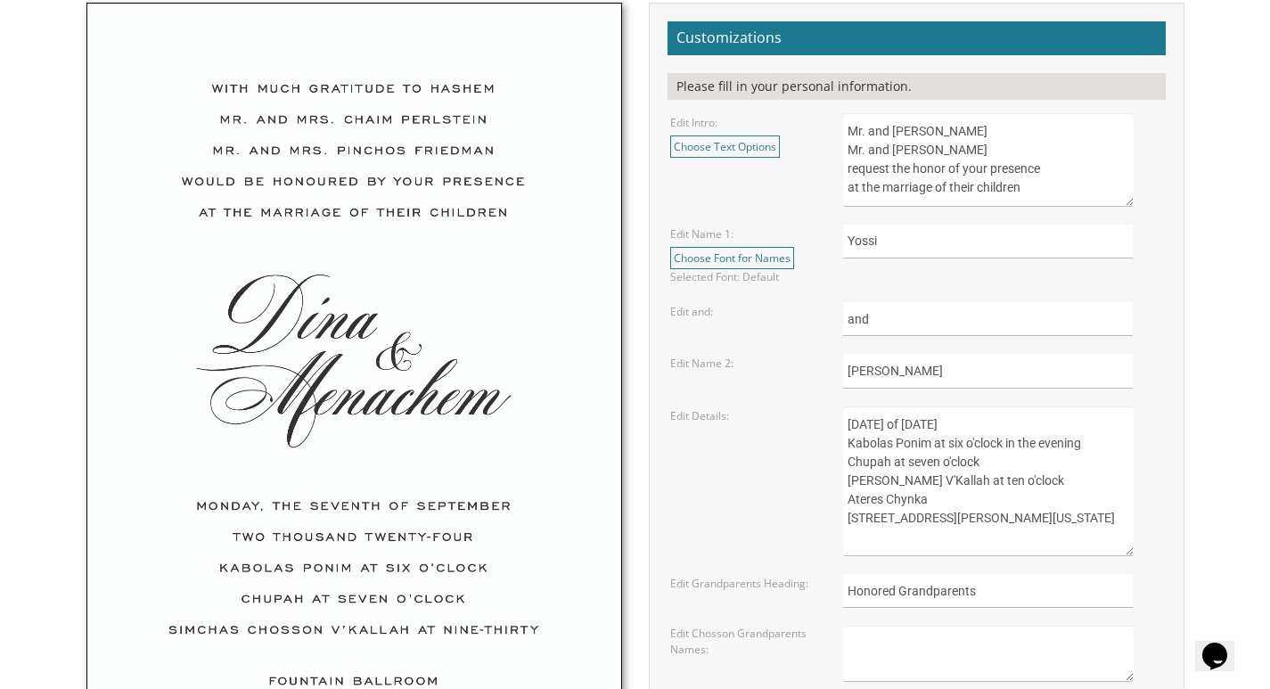
click at [897, 545] on textarea "Sunday, the eighth of May, 2016 Kabolas Ponim at six o'clock in the evening Chu…" at bounding box center [988, 481] width 290 height 150
click at [903, 542] on textarea "Sunday, the eighth of May, 2016 Kabolas Ponim at six o'clock in the evening Chu…" at bounding box center [988, 481] width 290 height 150
click at [985, 542] on textarea "Sunday, the eighth of May, 2016 Kabolas Ponim at six o'clock in the evening Chu…" at bounding box center [988, 481] width 290 height 150
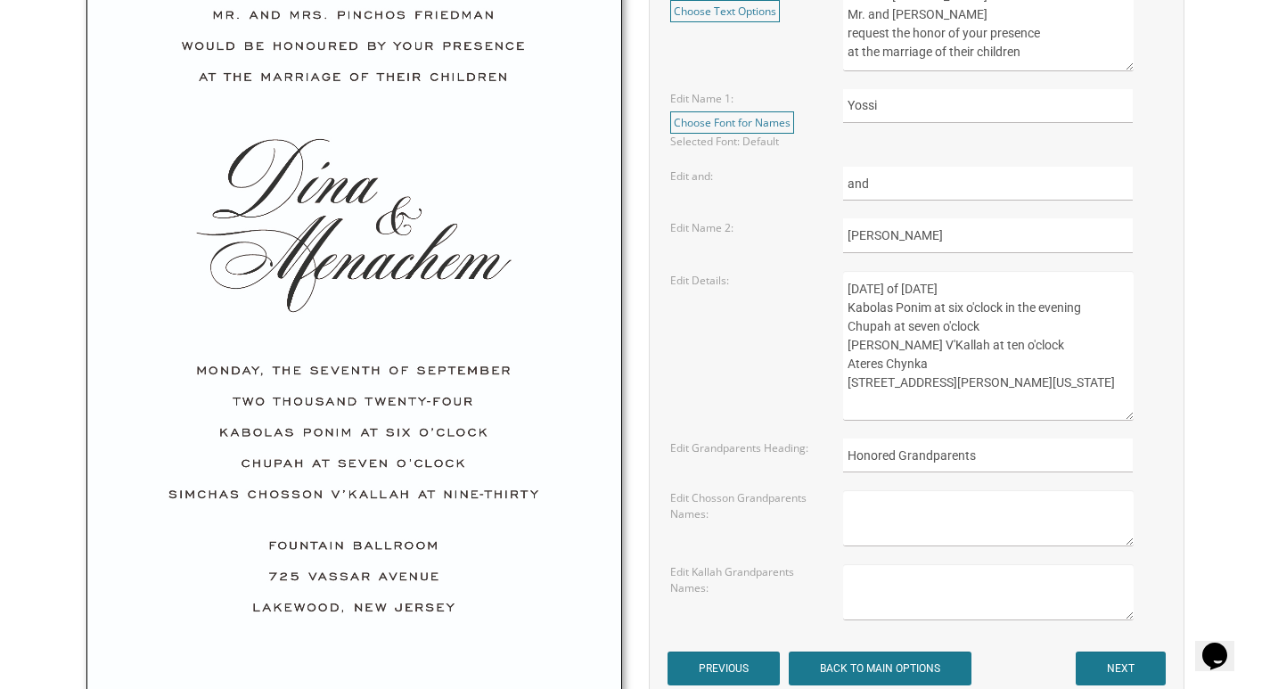
scroll to position [891, 0]
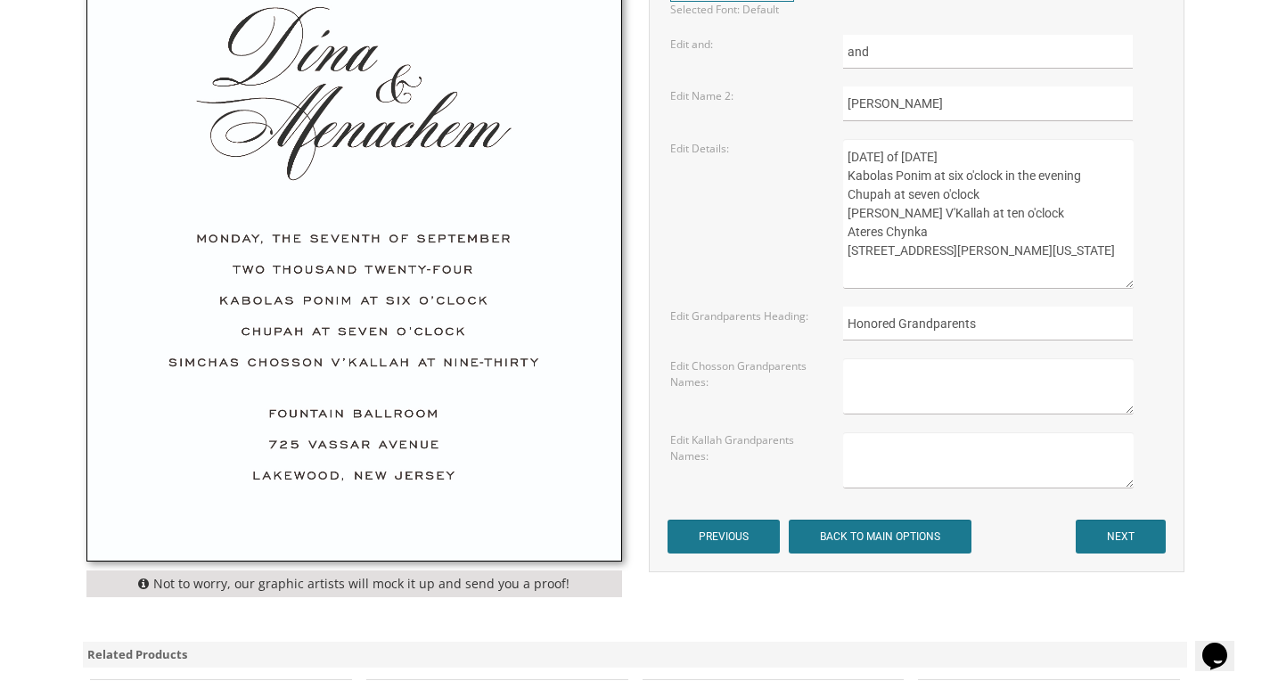
type textarea "Wednesday, the seventh of December, 2005 Kabolas Ponim at six o'clock in the ev…"
drag, startPoint x: 982, startPoint y: 321, endPoint x: 844, endPoint y: 319, distance: 138.1
click at [844, 319] on input "Honored Grandparents" at bounding box center [988, 323] width 290 height 35
click at [1099, 530] on input "NEXT" at bounding box center [1120, 536] width 90 height 34
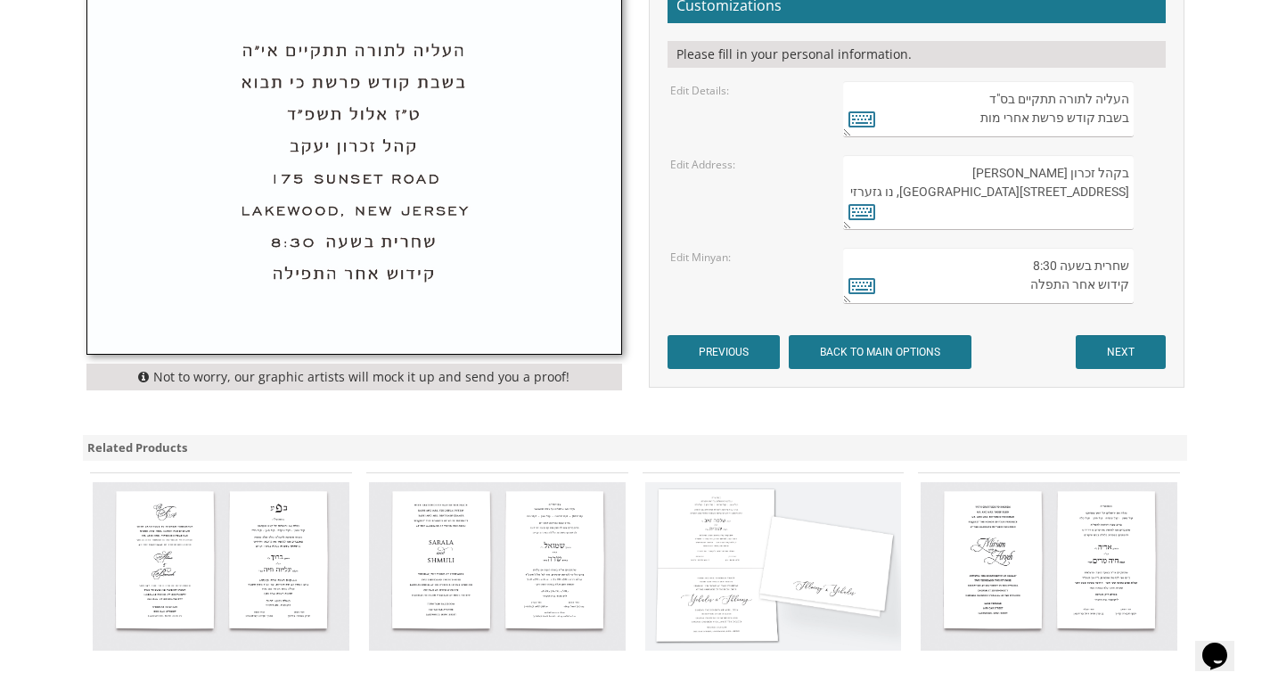
scroll to position [445, 0]
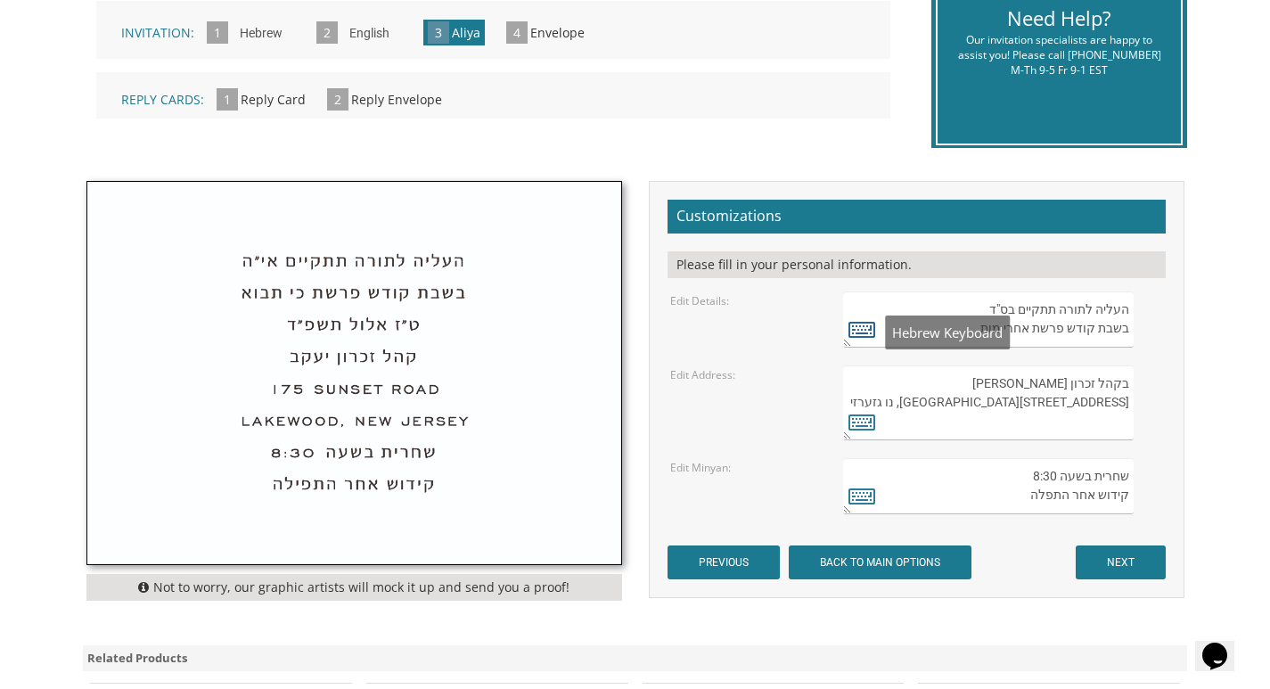
click at [859, 331] on icon at bounding box center [861, 328] width 27 height 25
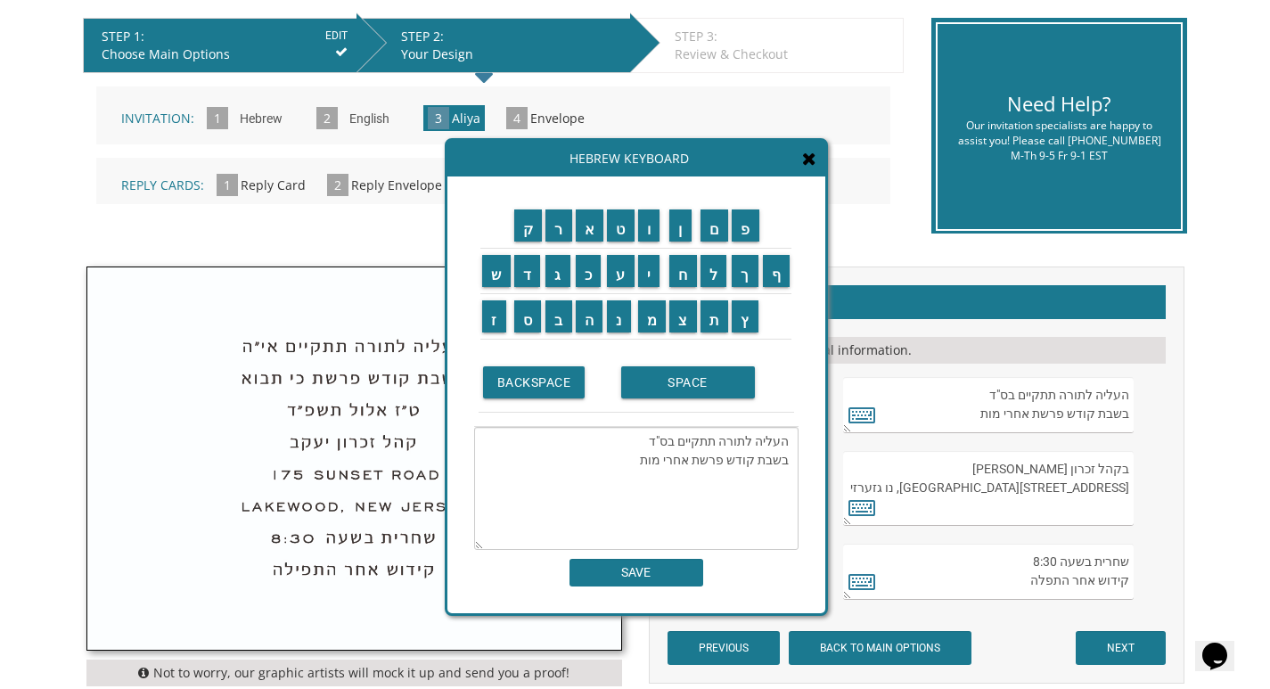
scroll to position [267, 0]
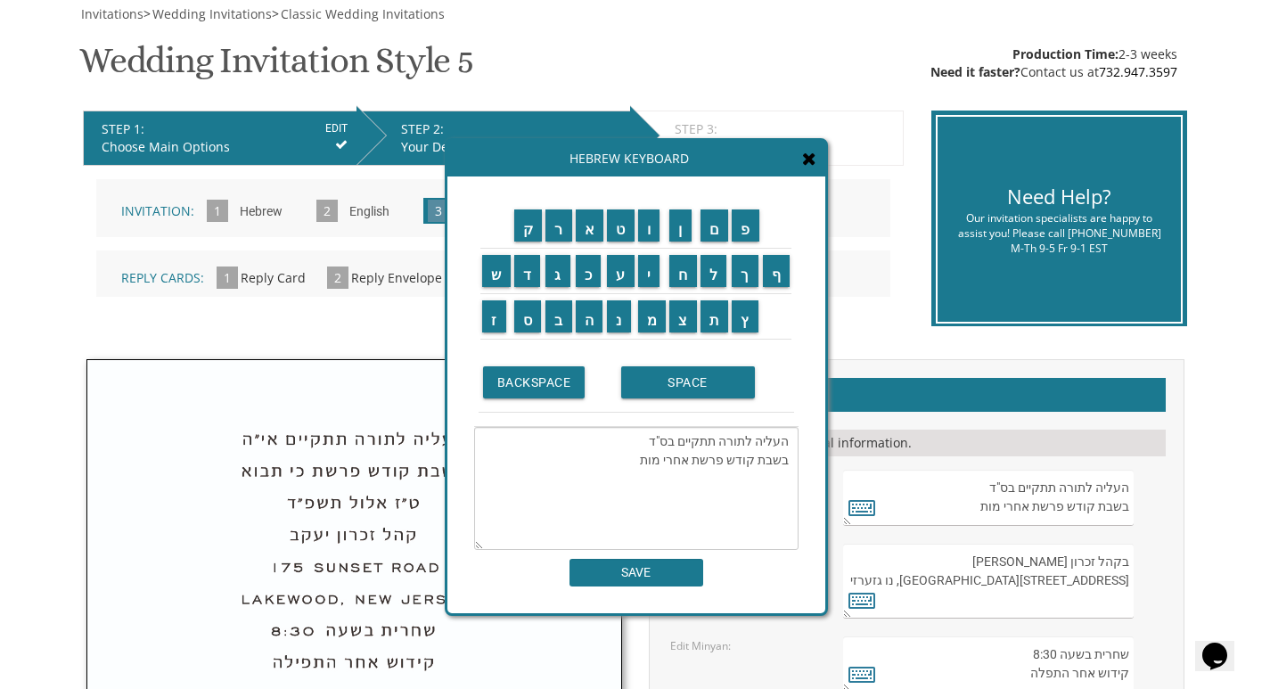
click at [635, 461] on textarea "העליה לתורה תתקיים בס"ד בשבת קודש פרשת אחרי מות" at bounding box center [636, 488] width 324 height 123
click at [715, 322] on input "ת" at bounding box center [714, 316] width 29 height 32
click at [643, 237] on input "ו" at bounding box center [649, 225] width 22 height 32
click at [704, 274] on input "ל" at bounding box center [713, 271] width 27 height 32
click at [531, 275] on input "ד" at bounding box center [527, 271] width 27 height 32
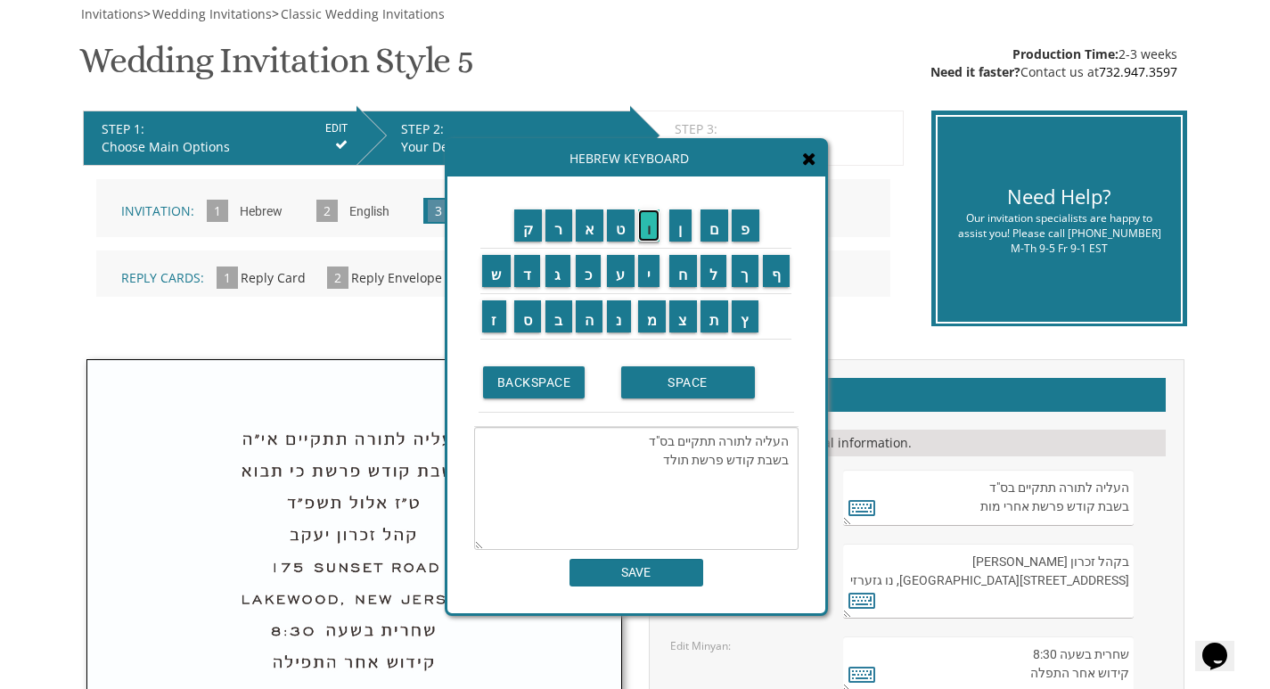
click at [653, 229] on input "ו" at bounding box center [649, 225] width 22 height 32
click at [712, 322] on input "ת" at bounding box center [714, 316] width 29 height 32
type textarea "העליה לתורה תתקיים בס"ד בשבת קודש פרשת תולדות"
click at [648, 571] on input "SAVE" at bounding box center [636, 573] width 134 height 28
type textarea "העליה לתורה תתקיים בס"ד בשבת קודש פרשת תולדות"
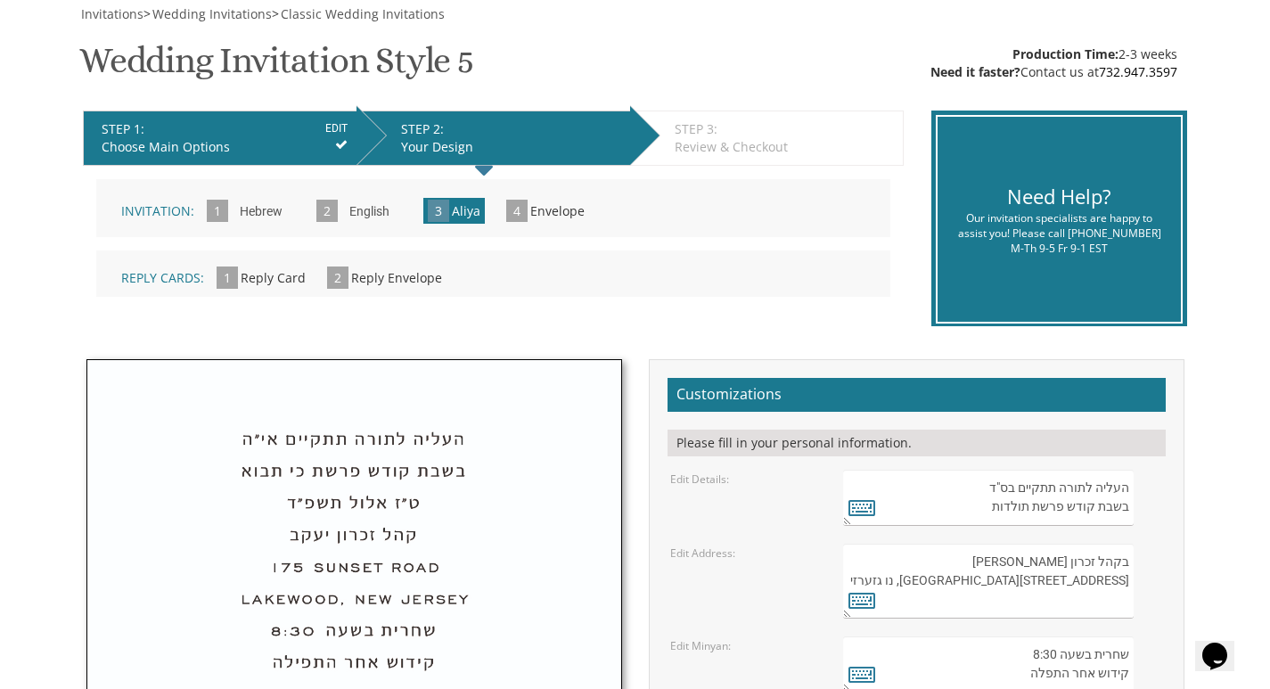
click at [1033, 576] on textarea "בקהל זכרון שניאור 282 Oak Knoll Road לייקוואוד, נו גזערזי" at bounding box center [988, 580] width 290 height 75
drag, startPoint x: 1014, startPoint y: 578, endPoint x: 1121, endPoint y: 580, distance: 106.9
click at [1121, 580] on textarea "בקהל זכרון שניאור 282 Oak Knoll Road לייקוואוד, נו גזערזי" at bounding box center [988, 580] width 290 height 75
drag, startPoint x: 1034, startPoint y: 603, endPoint x: 1139, endPoint y: 596, distance: 105.4
click at [1139, 596] on div "בקהל זכרון שניאור 282 Oak Knoll Road לייקוואוד, נו גזערזי" at bounding box center [1002, 580] width 319 height 75
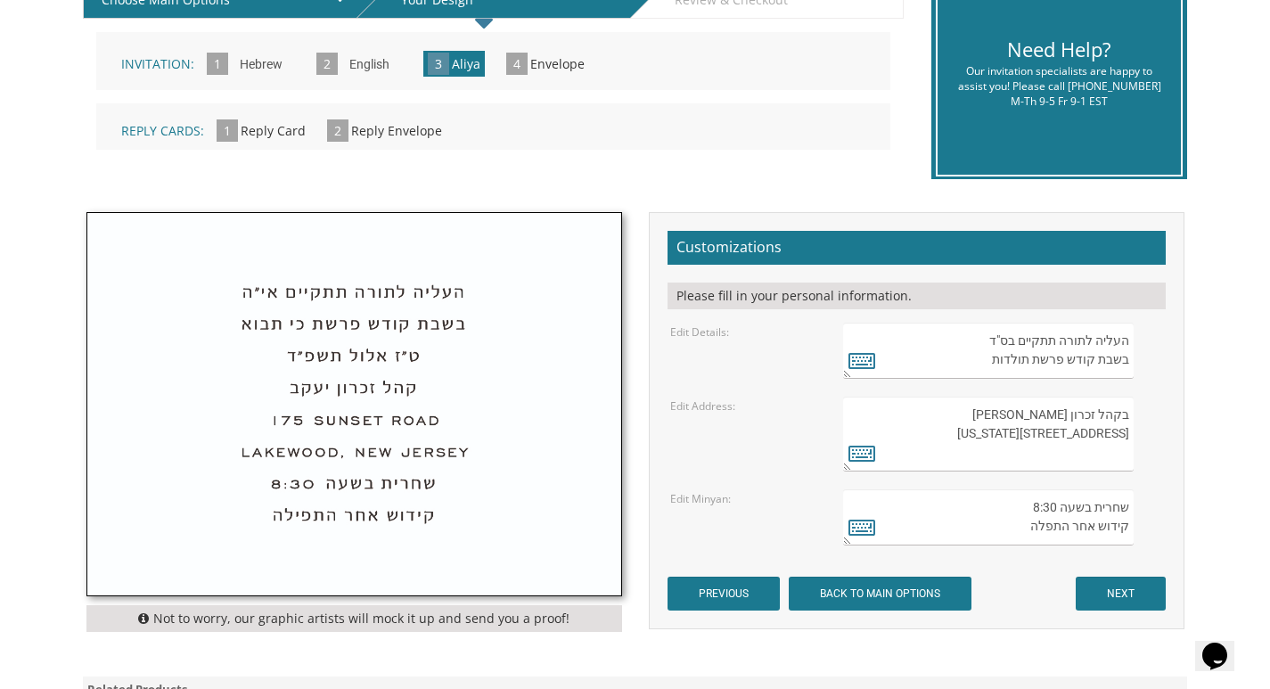
scroll to position [445, 0]
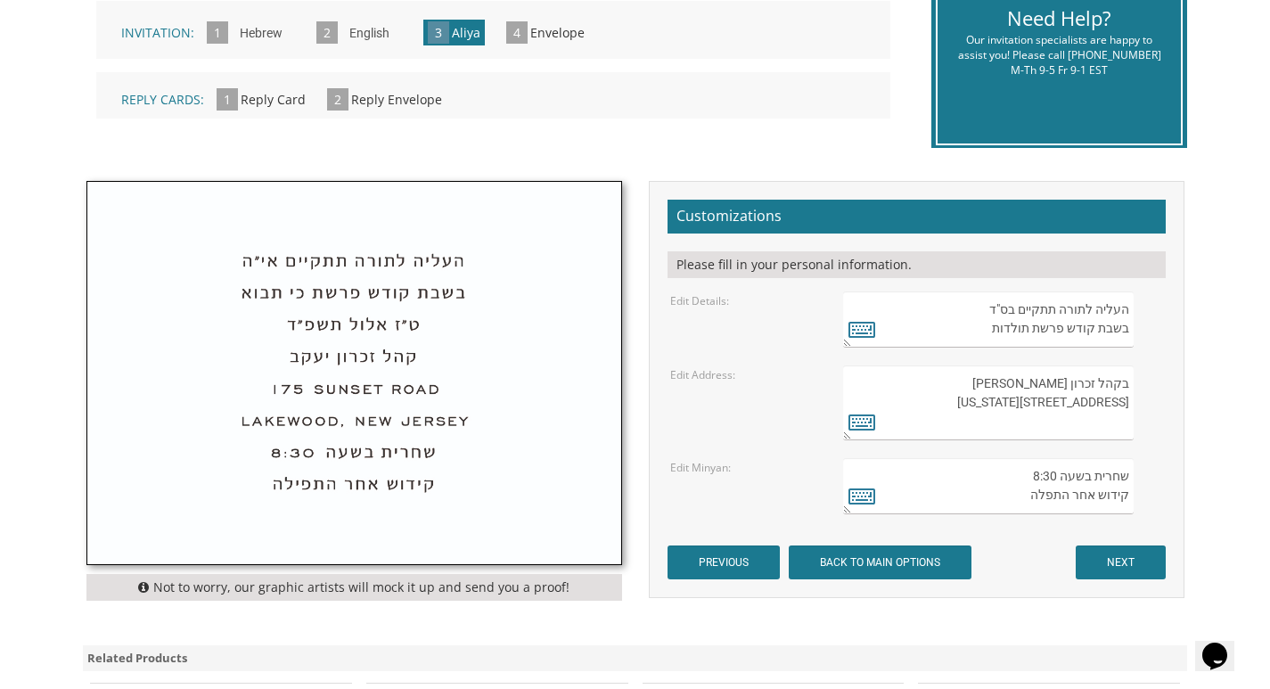
type textarea "בקהל זכרון שניאור 20 Cameo Ridge Road Monsey, New York"
click at [1122, 567] on input "NEXT" at bounding box center [1120, 562] width 90 height 34
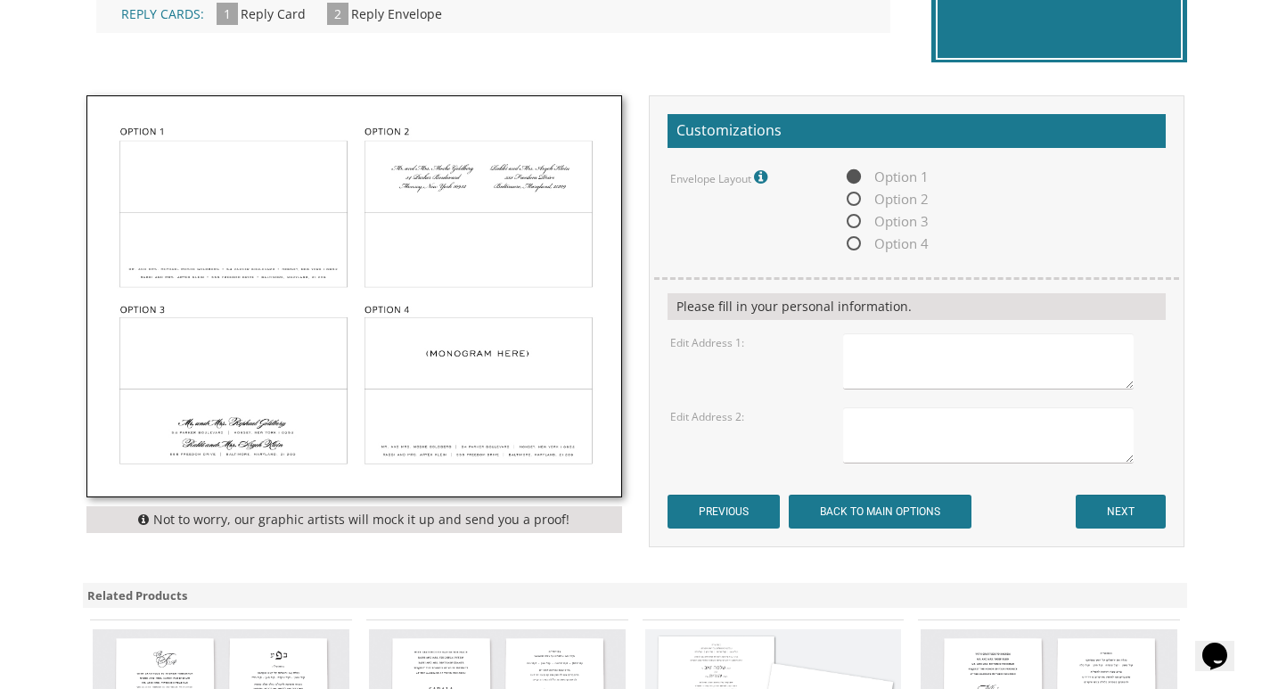
scroll to position [535, 0]
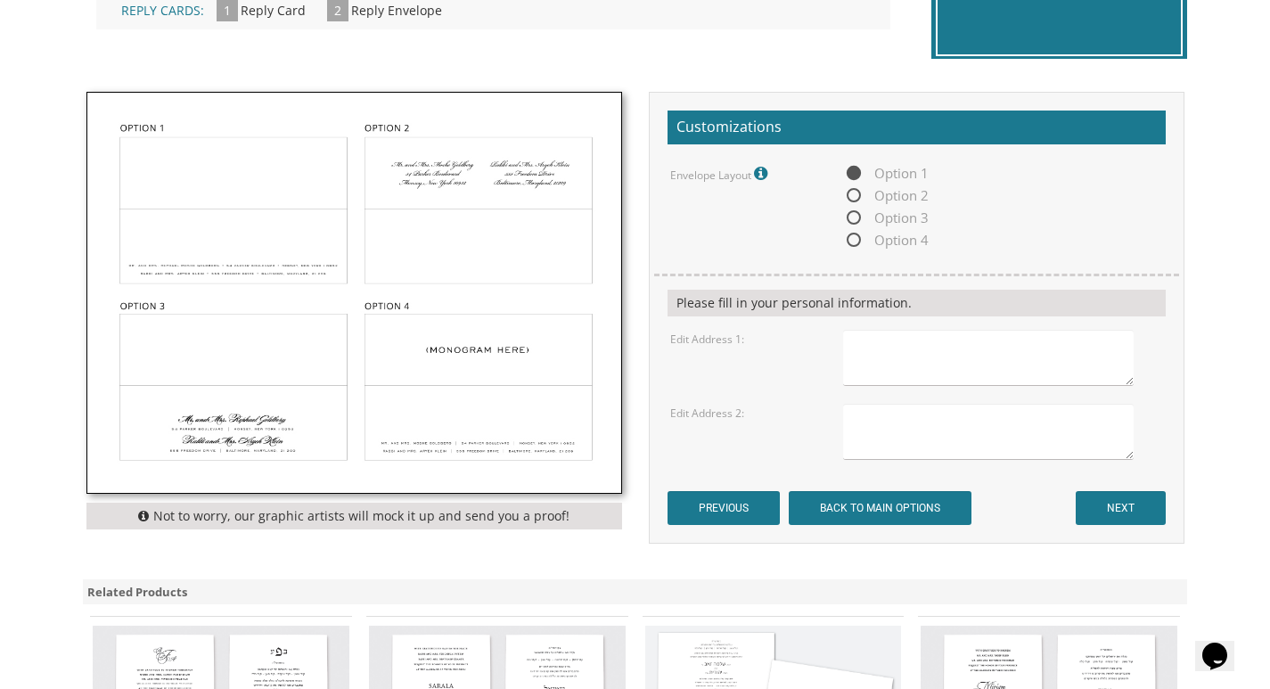
click at [865, 354] on textarea at bounding box center [988, 358] width 290 height 56
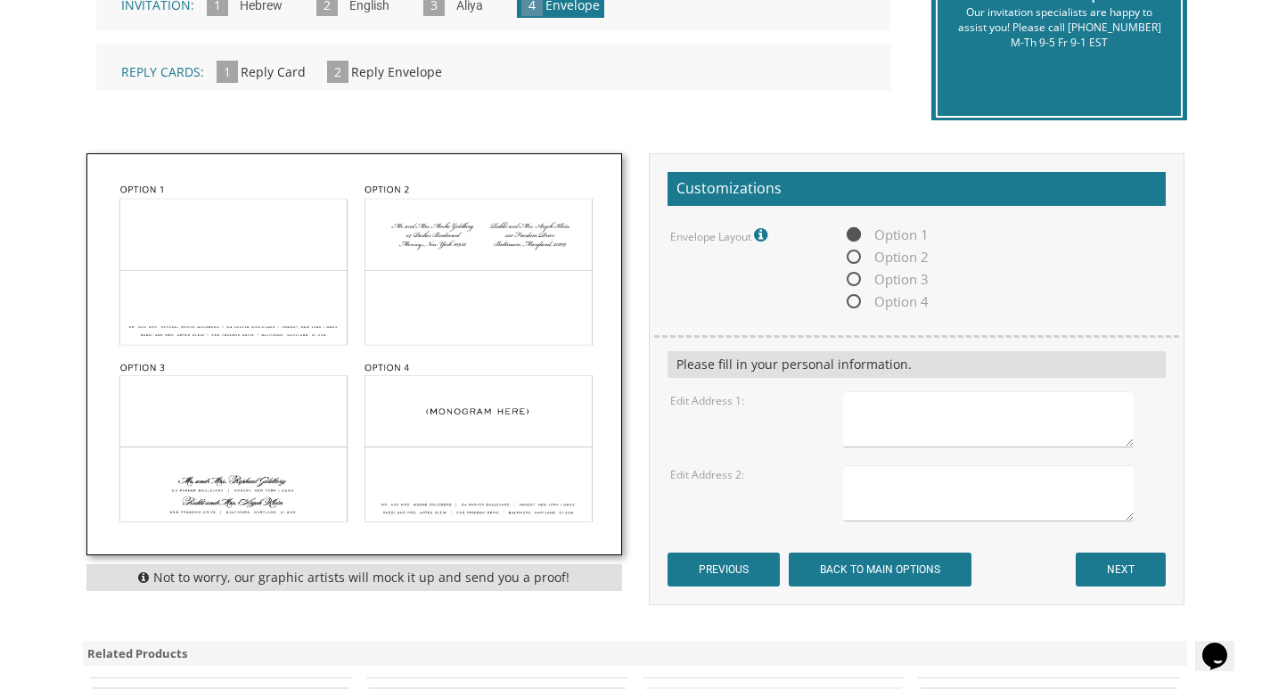
scroll to position [445, 0]
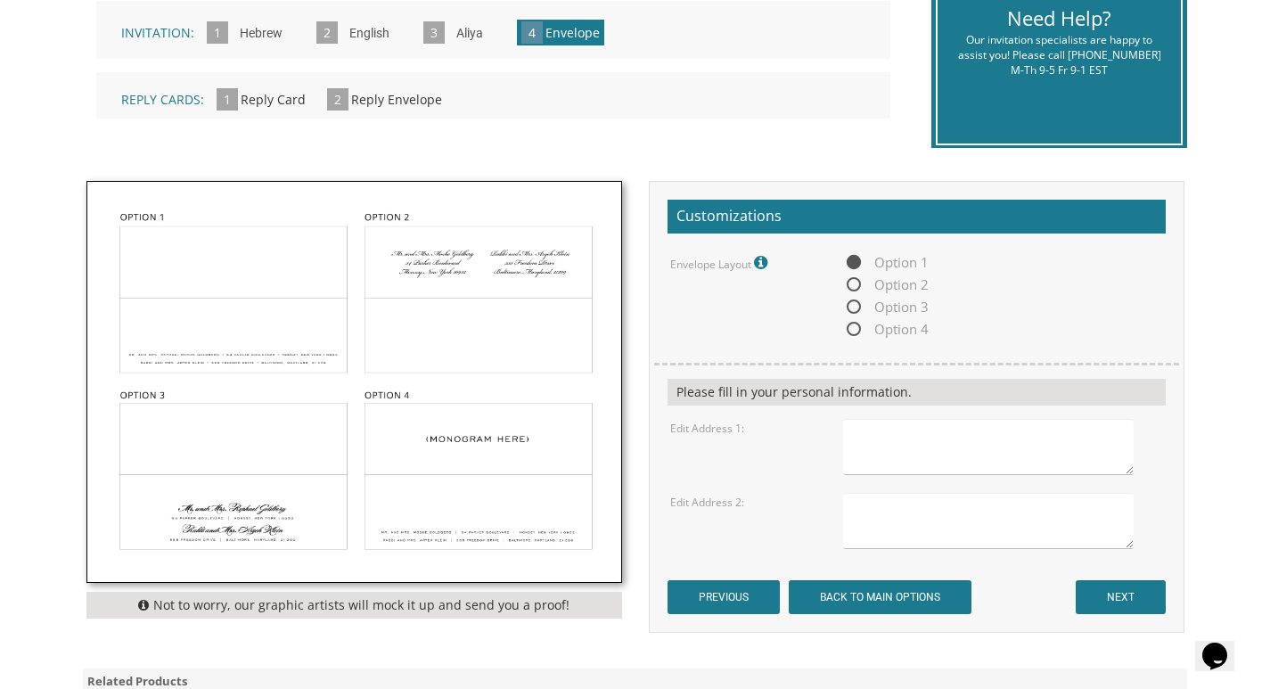
type textarea "$"
click at [905, 436] on textarea "[STREET_ADDRESS][PERSON_NAME]" at bounding box center [988, 447] width 290 height 56
click at [885, 461] on textarea "[STREET_ADDRESS][PERSON_NAME]" at bounding box center [988, 447] width 290 height 56
click at [865, 423] on textarea "[STREET_ADDRESS][PERSON_NAME][US_STATE]" at bounding box center [988, 447] width 290 height 56
click at [902, 431] on textarea "[STREET_ADDRESS][PERSON_NAME][US_STATE]" at bounding box center [988, 447] width 290 height 56
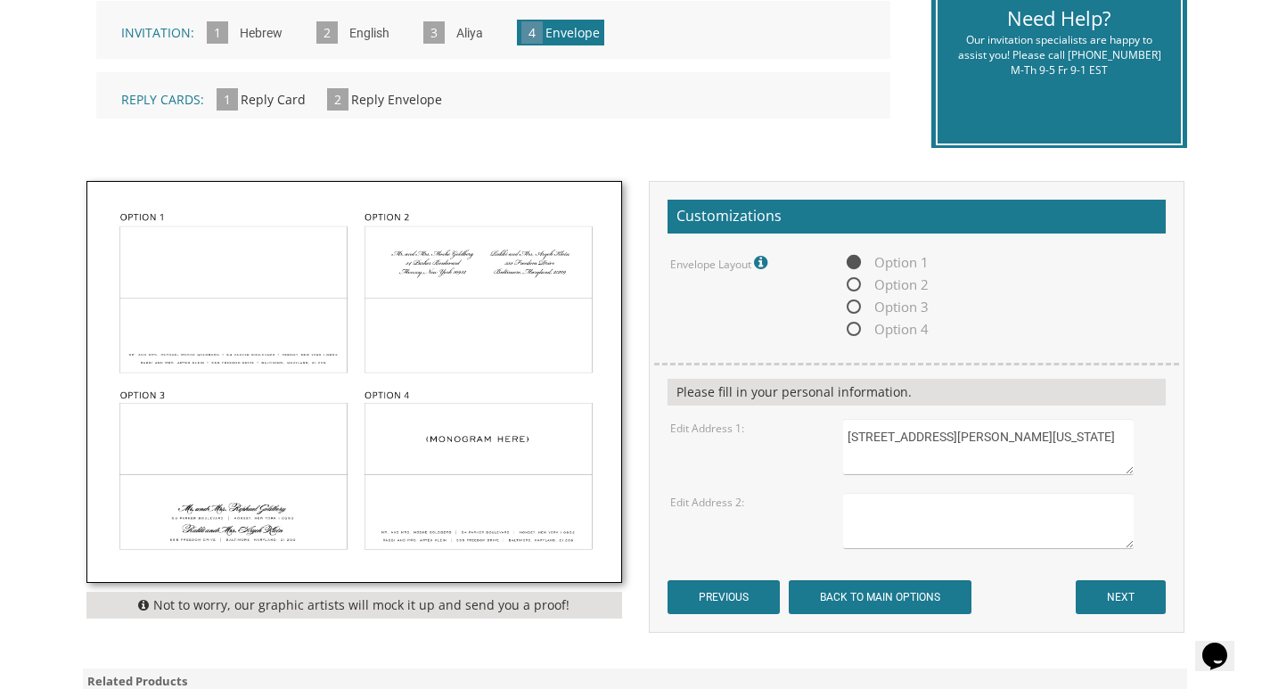
click at [847, 430] on textarea "[STREET_ADDRESS][PERSON_NAME][US_STATE]" at bounding box center [988, 447] width 290 height 56
click at [856, 436] on textarea "[STREET_ADDRESS][PERSON_NAME][US_STATE]" at bounding box center [988, 447] width 290 height 56
click at [889, 437] on textarea "[PERSON_NAME] [STREET_ADDRESS][PERSON_NAME][US_STATE]" at bounding box center [988, 447] width 290 height 56
click at [892, 437] on textarea "[PERSON_NAME] [STREET_ADDRESS][PERSON_NAME][US_STATE]" at bounding box center [988, 447] width 290 height 56
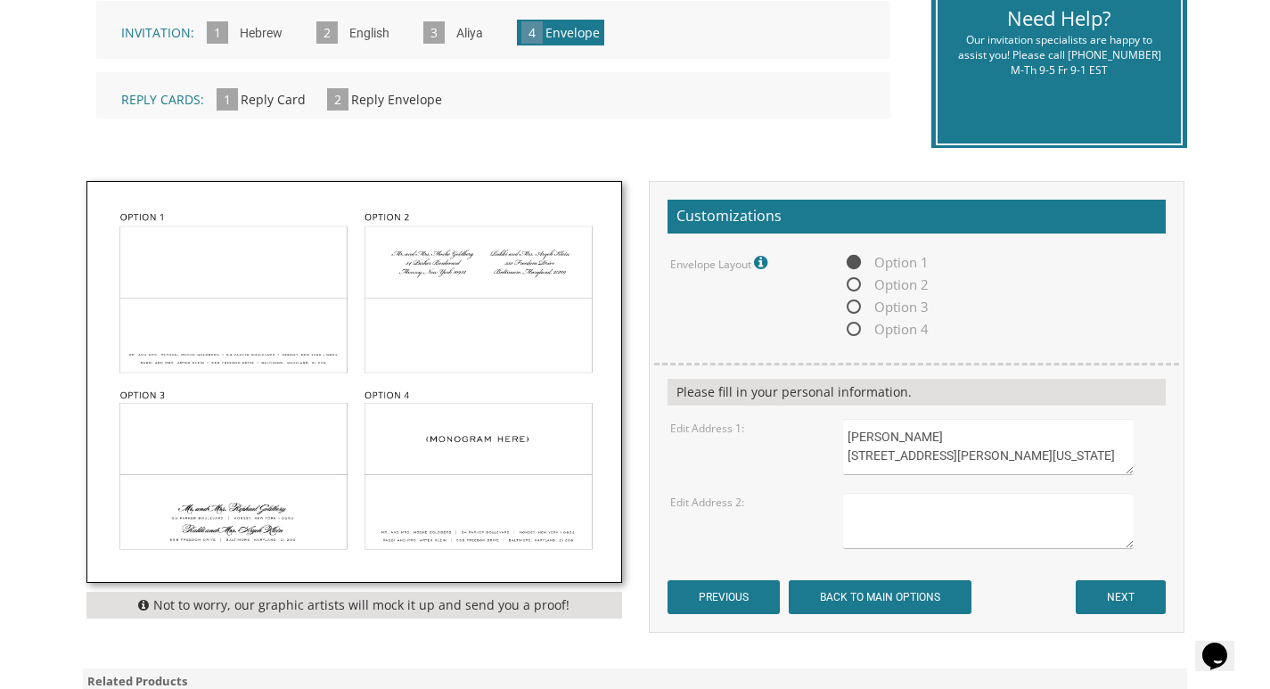
type textarea "[PERSON_NAME] [STREET_ADDRESS][PERSON_NAME][US_STATE]"
click at [876, 510] on textarea at bounding box center [988, 521] width 290 height 56
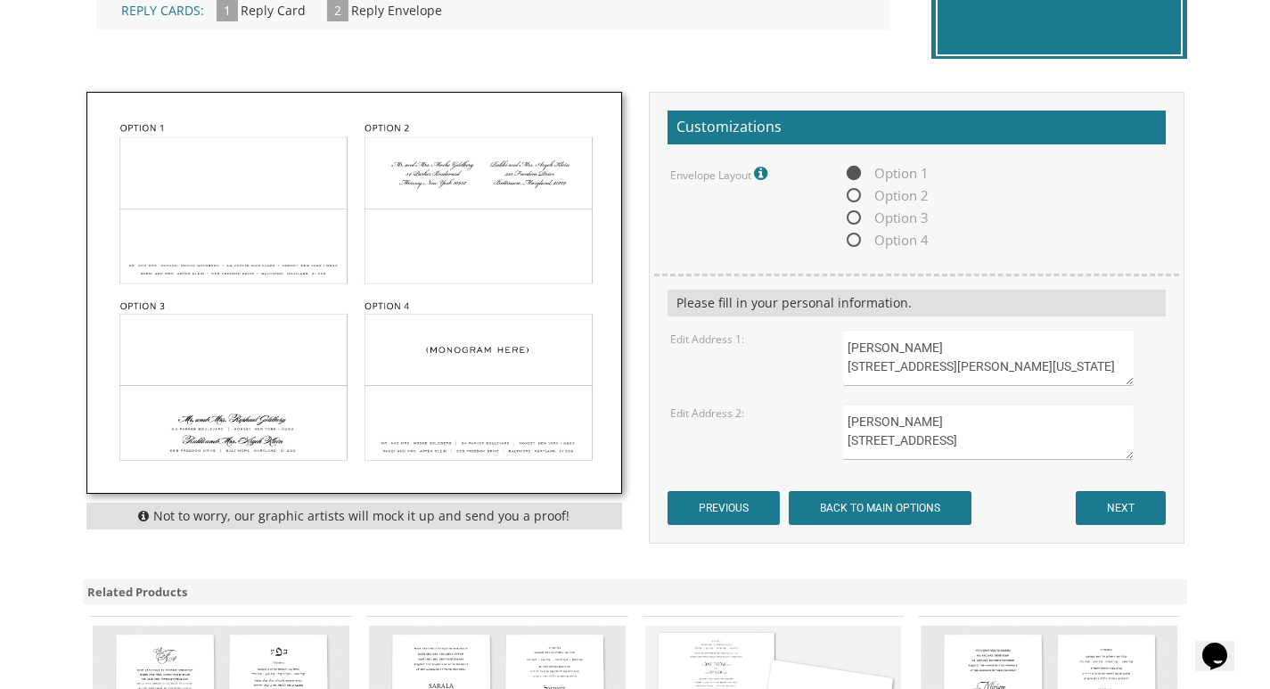
scroll to position [9, 0]
type textarea "[PERSON_NAME] [STREET_ADDRESS][US_STATE]"
click at [1126, 496] on input "NEXT" at bounding box center [1120, 508] width 90 height 34
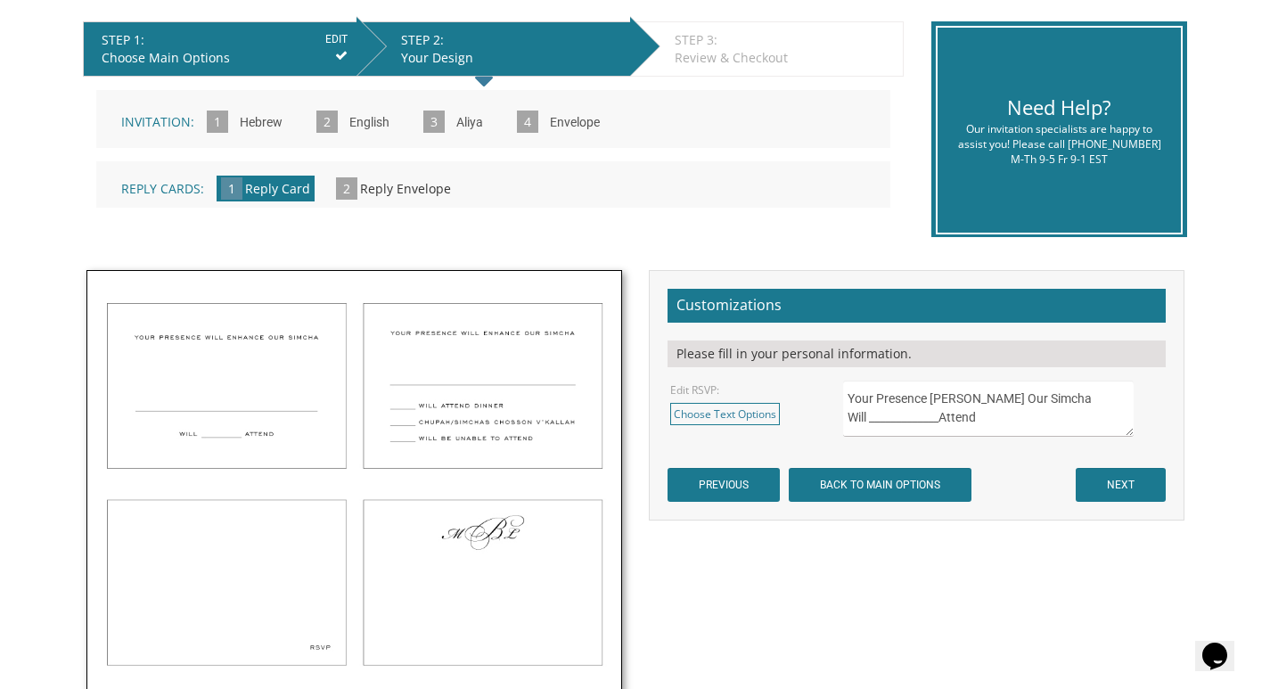
click at [927, 419] on textarea "Your Presence [PERSON_NAME] Our Simcha Will _____________Attend" at bounding box center [988, 408] width 290 height 56
click at [259, 388] on img at bounding box center [354, 573] width 534 height 605
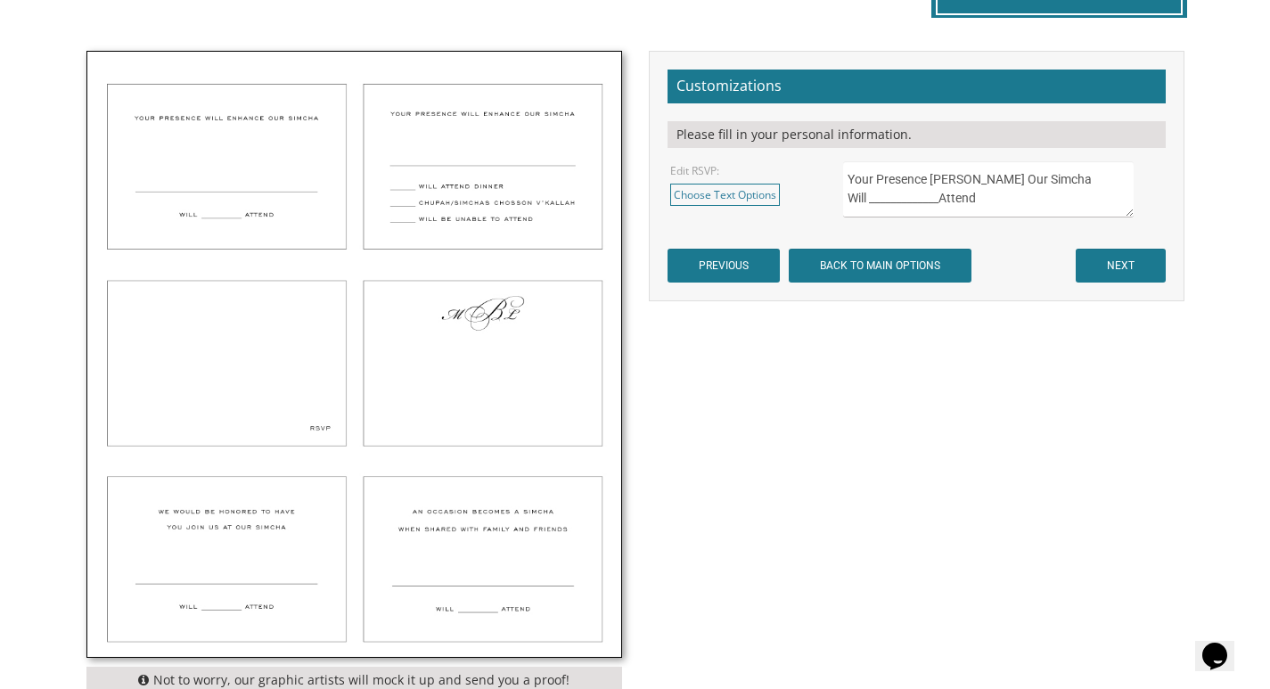
scroll to position [267, 0]
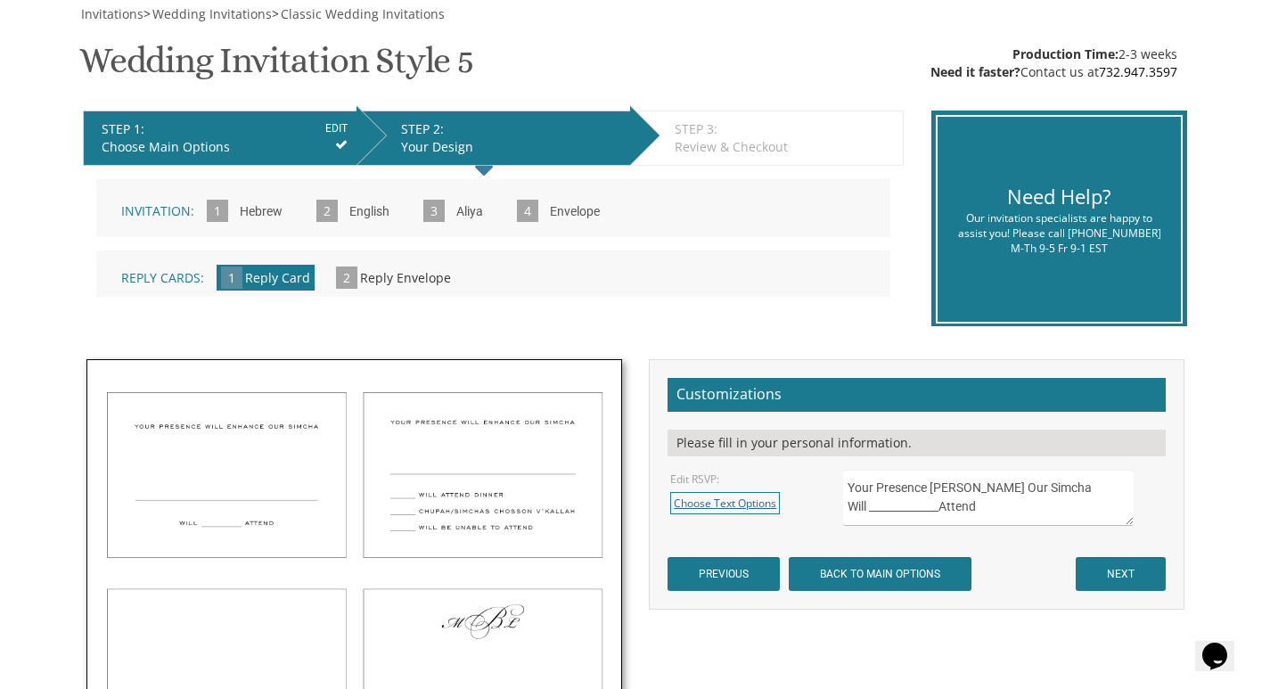
click at [741, 509] on link "Choose Text Options" at bounding box center [725, 503] width 110 height 22
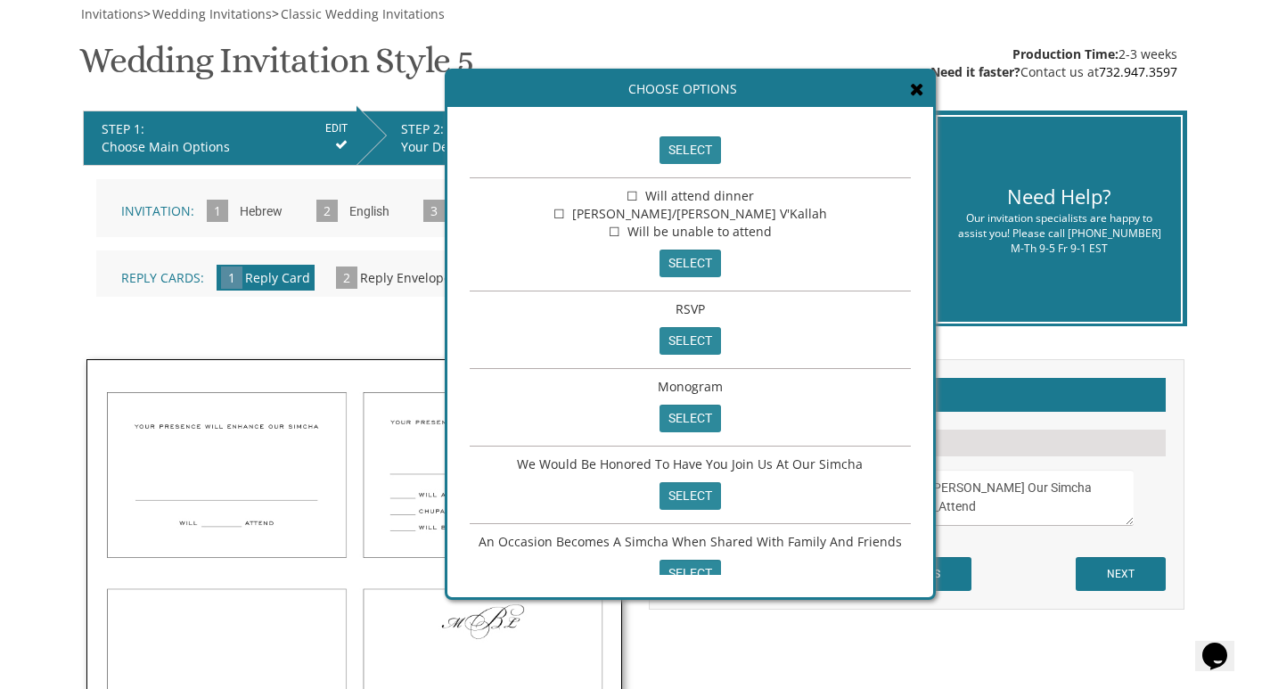
scroll to position [0, 0]
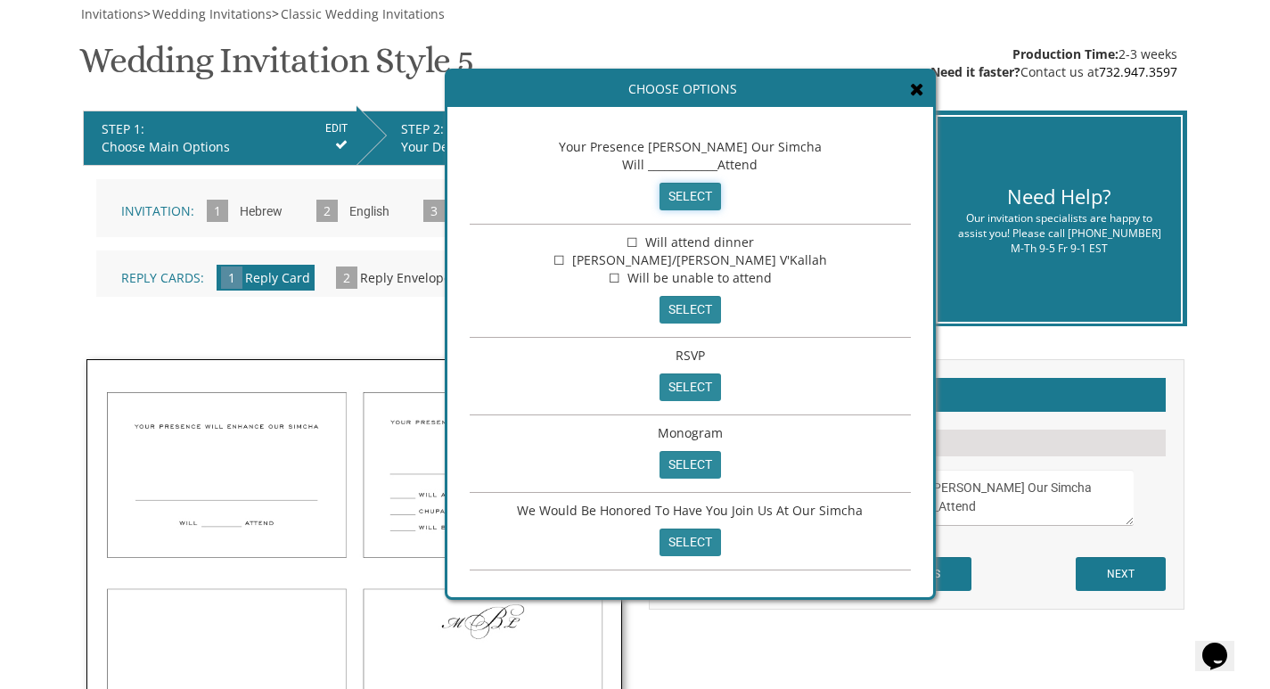
click at [663, 196] on input "select" at bounding box center [689, 197] width 61 height 28
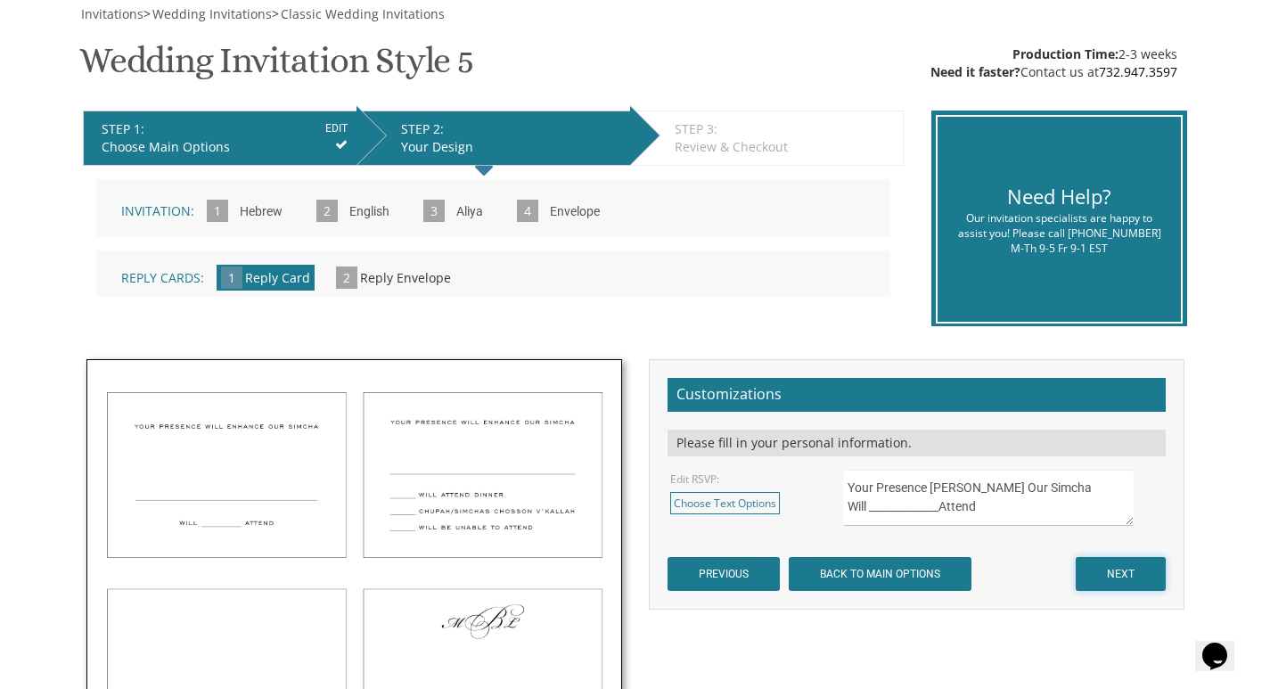
click at [1119, 576] on input "NEXT" at bounding box center [1120, 574] width 90 height 34
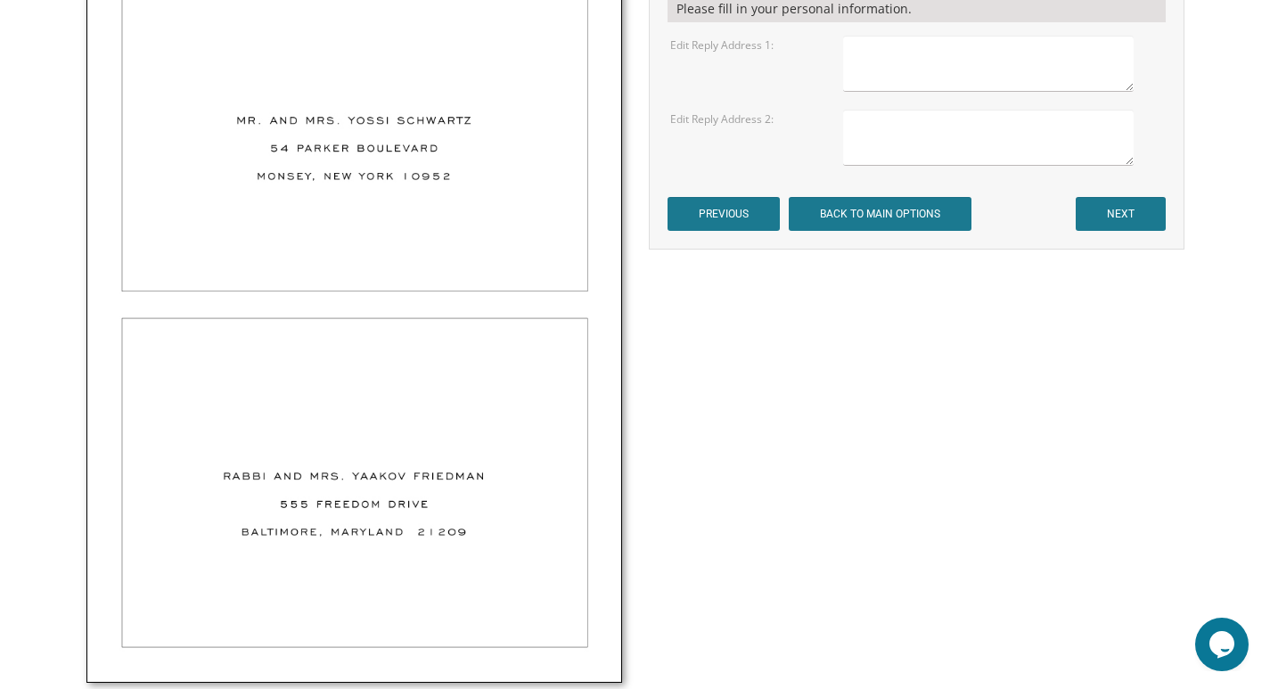
scroll to position [535, 0]
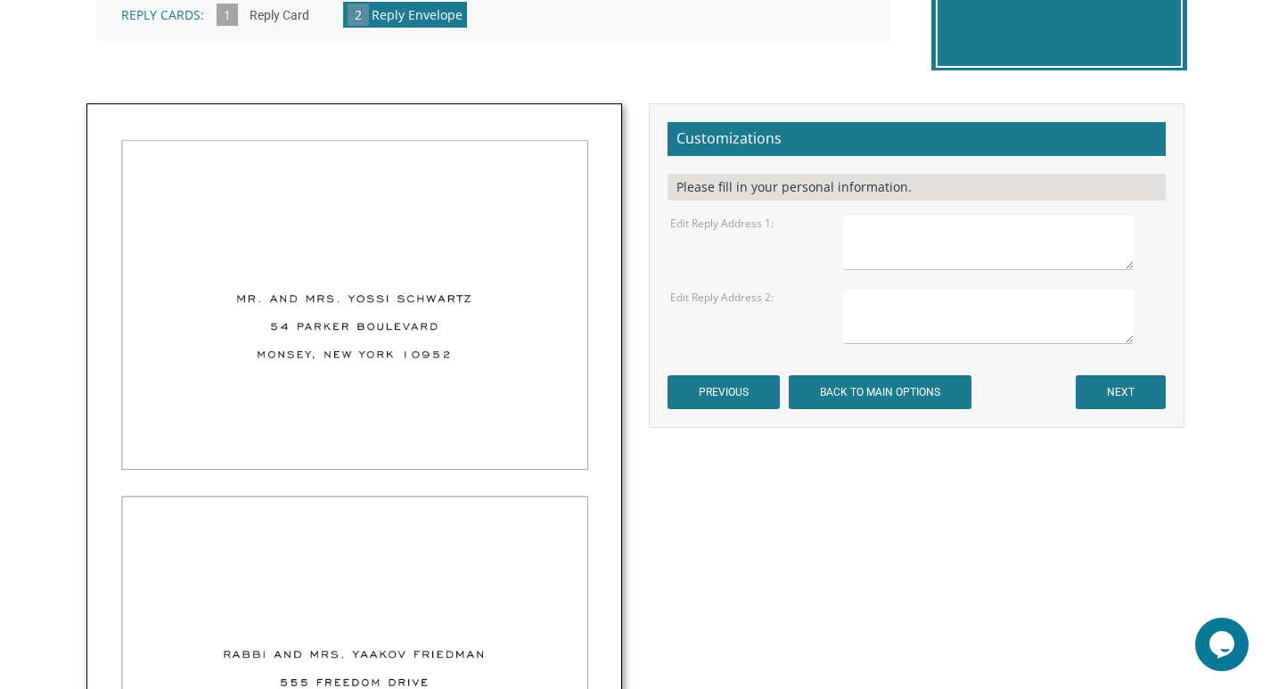
click at [946, 229] on textarea at bounding box center [988, 242] width 290 height 56
click at [893, 256] on textarea "[PERSON_NAME] 4 [PERSON_NAME] Ct [GEOGRAPHIC_DATA]" at bounding box center [988, 242] width 290 height 56
click at [929, 261] on textarea "[PERSON_NAME] 4 [PERSON_NAME] Ct [GEOGRAPHIC_DATA]" at bounding box center [988, 242] width 290 height 56
type textarea "[PERSON_NAME] [STREET_ADDRESS][PERSON_NAME][US_STATE]"
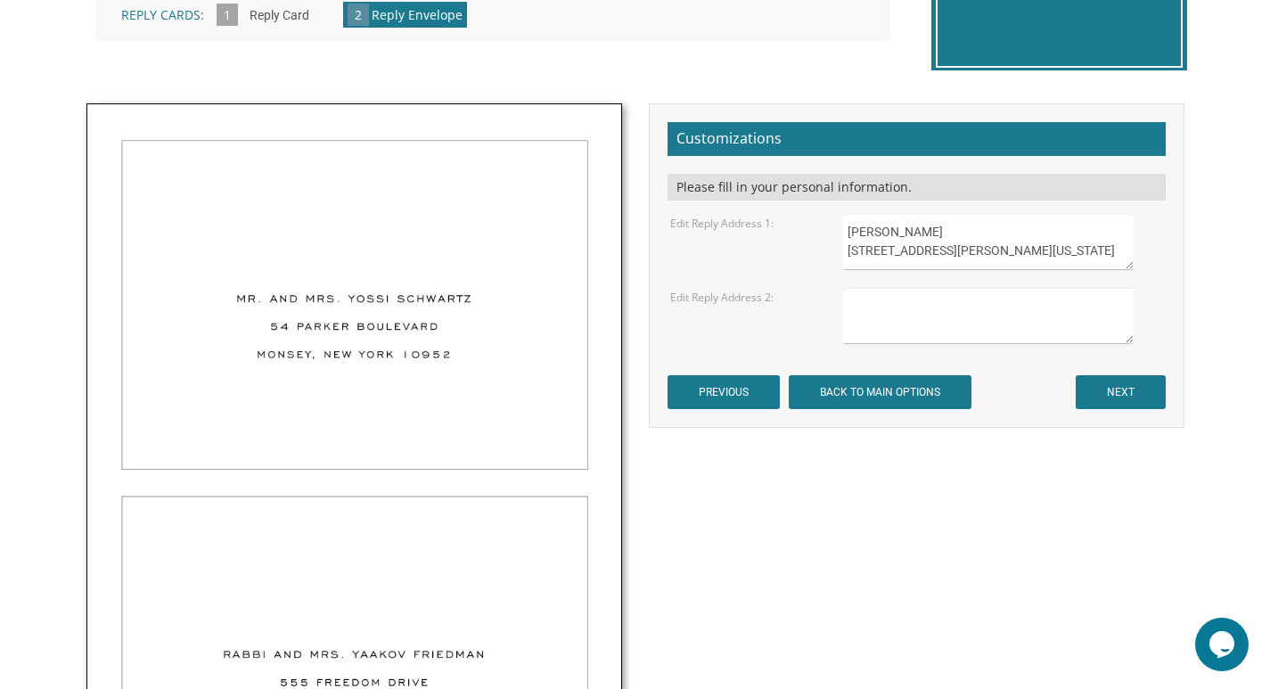
click at [889, 292] on textarea at bounding box center [988, 316] width 290 height 56
type textarea "[PERSON_NAME] [STREET_ADDRESS][US_STATE]"
click at [1100, 379] on input "NEXT" at bounding box center [1120, 392] width 90 height 34
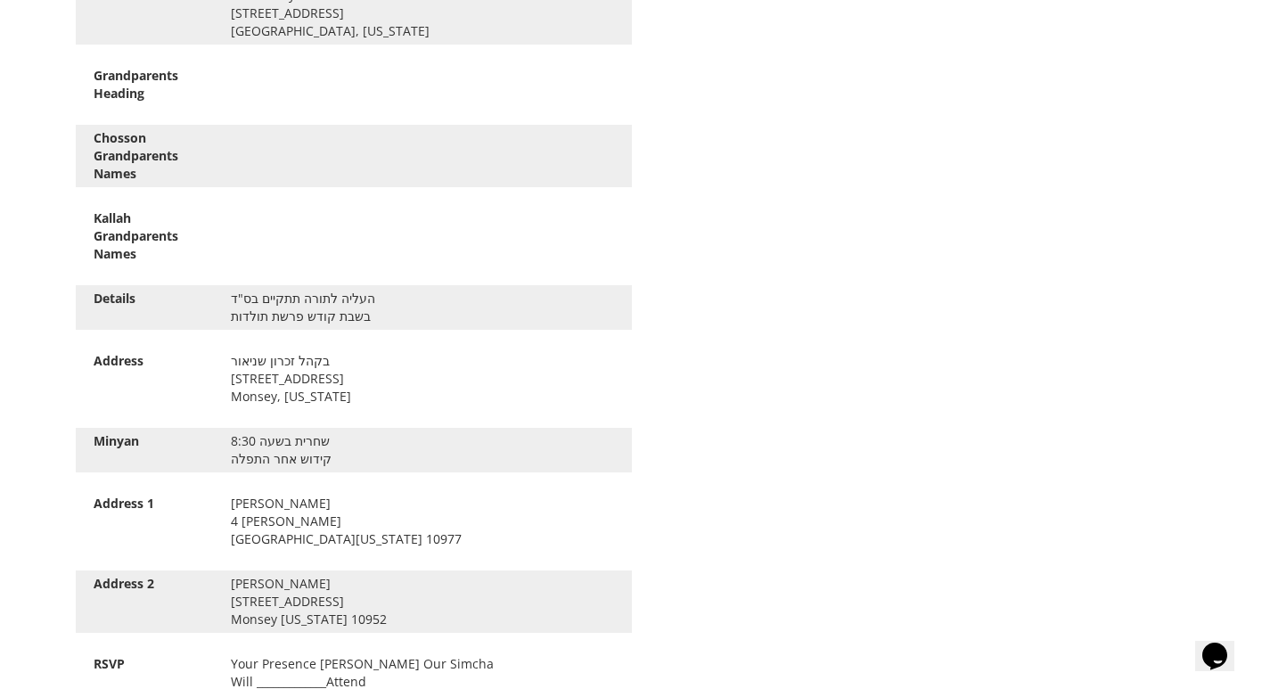
scroll to position [2138, 0]
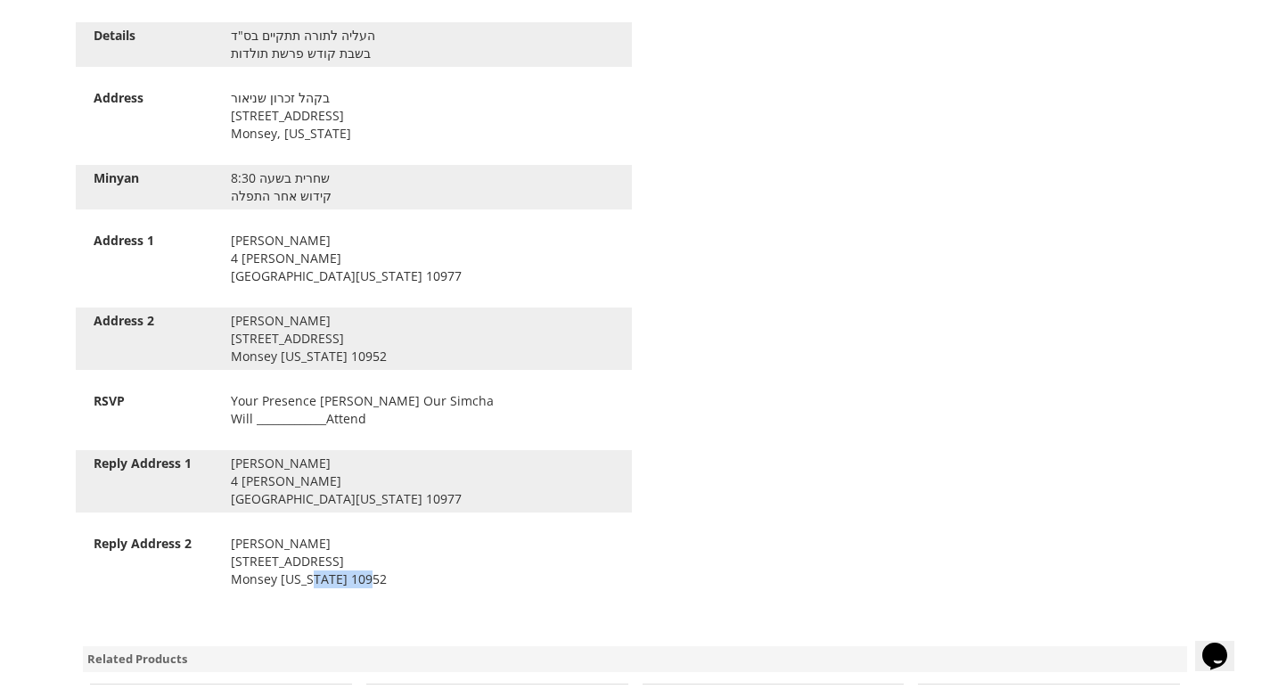
drag, startPoint x: 376, startPoint y: 580, endPoint x: 316, endPoint y: 580, distance: 59.7
click at [316, 580] on div "[PERSON_NAME] [STREET_ADDRESS][US_STATE]" at bounding box center [422, 561] width 410 height 53
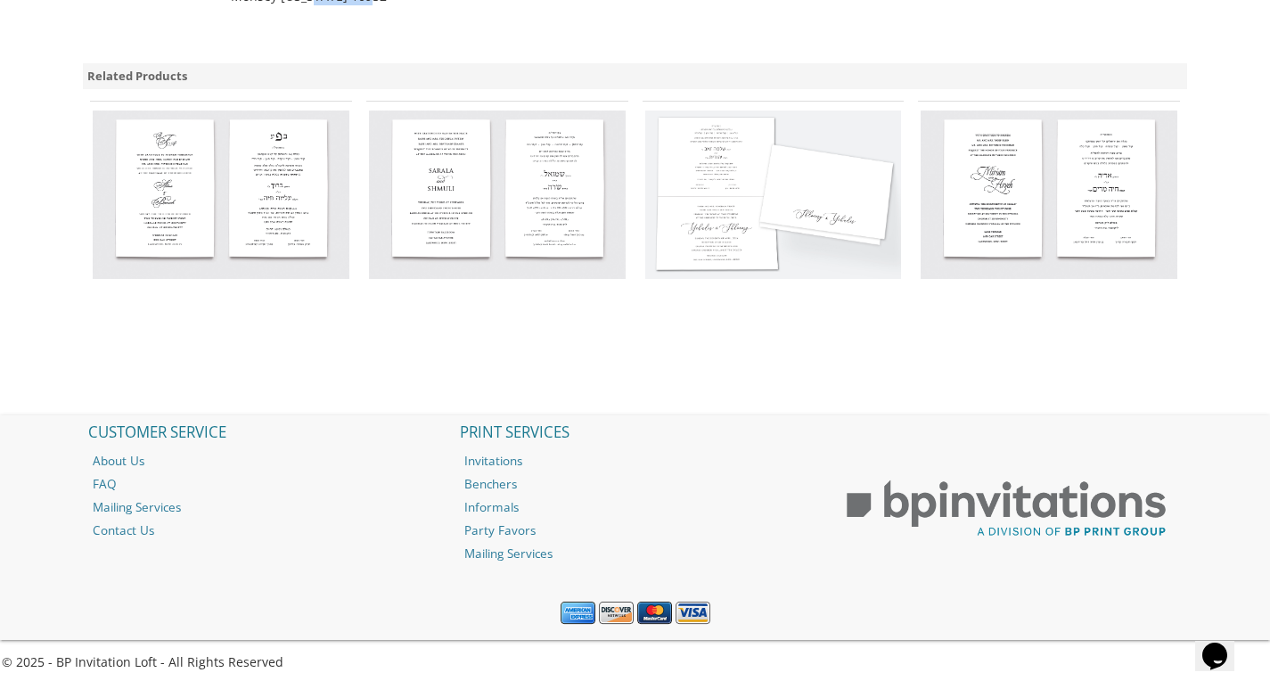
scroll to position [2275, 0]
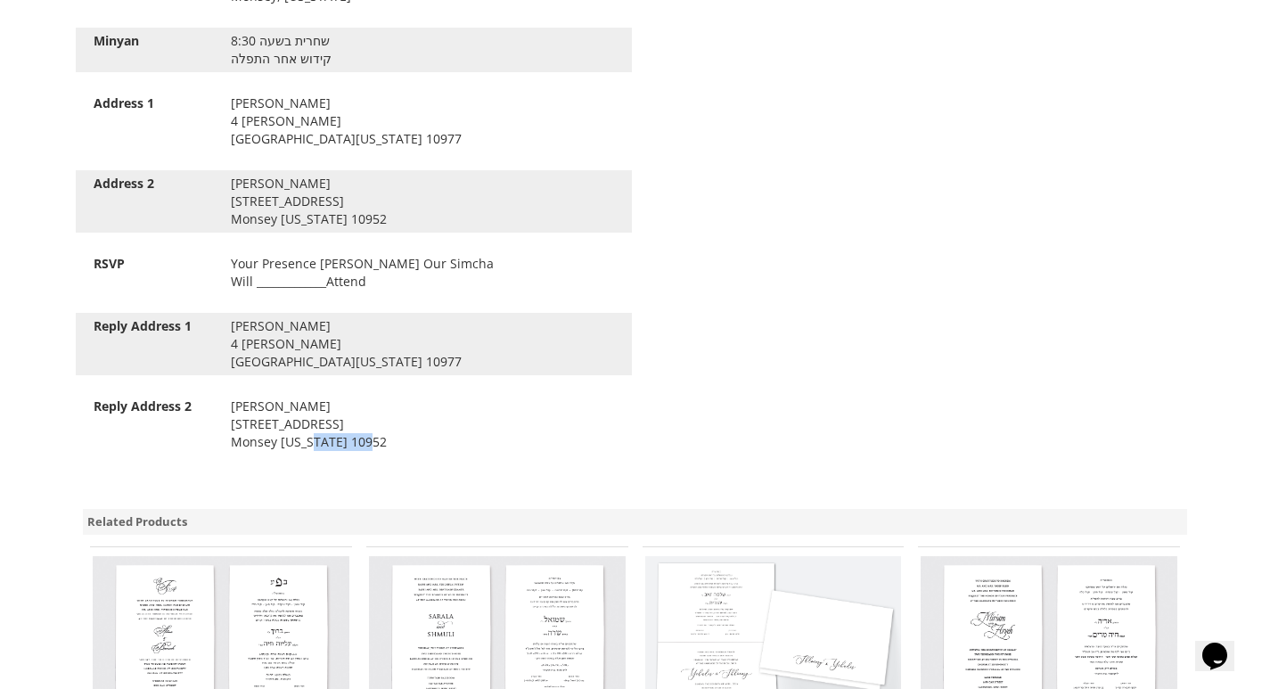
click at [388, 451] on div "[PERSON_NAME] [STREET_ADDRESS][US_STATE]" at bounding box center [422, 423] width 410 height 53
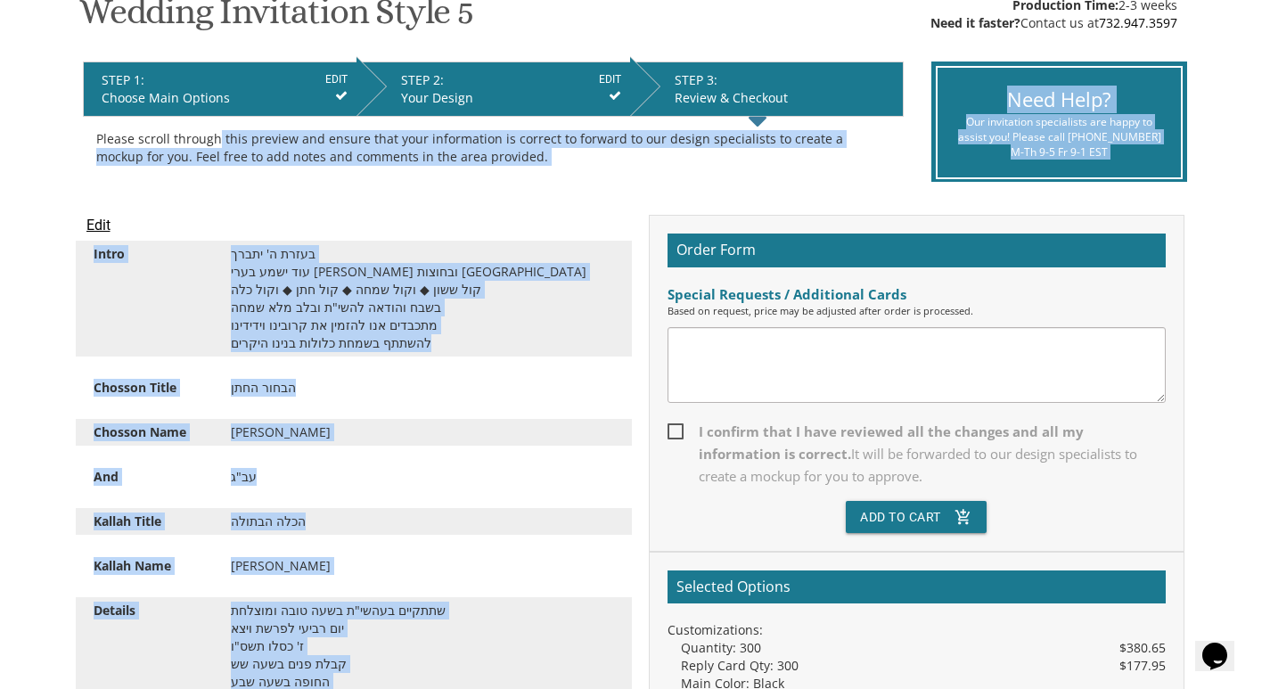
scroll to position [315, 0]
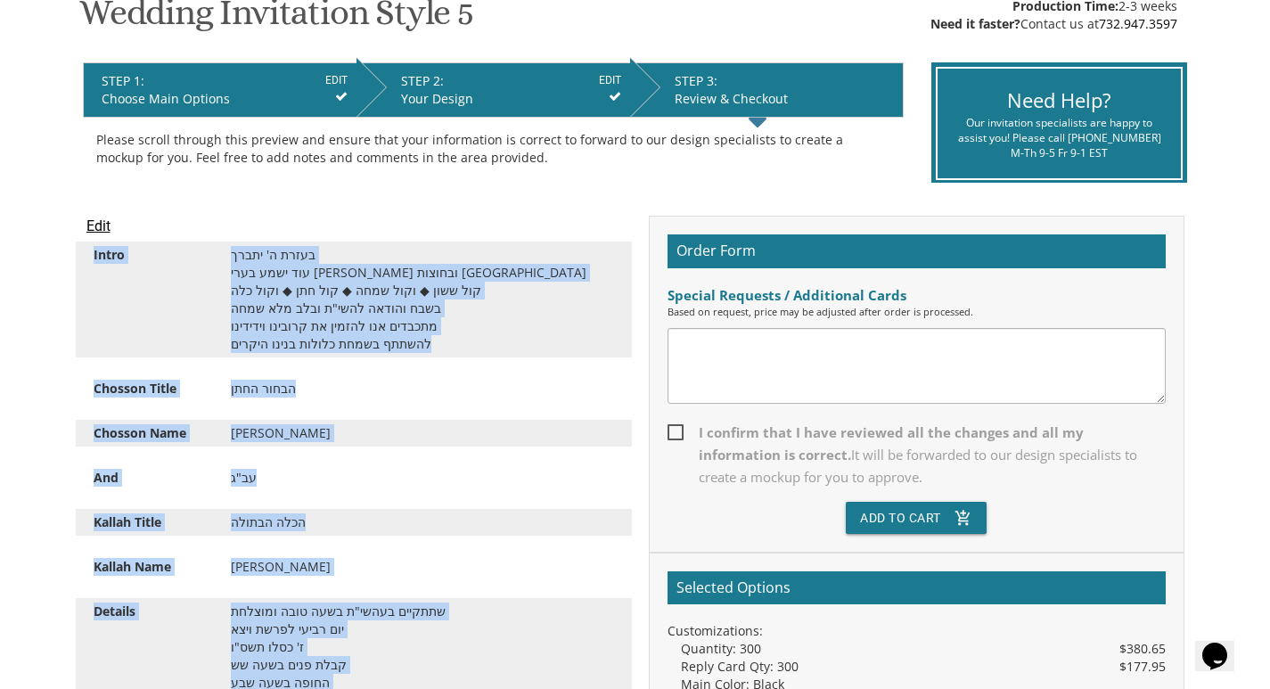
drag, startPoint x: 377, startPoint y: 442, endPoint x: 139, endPoint y: 219, distance: 325.9
copy div "Lorem ipsum d' sitam con adip elit seddo eiusmod tempori utl etdo ◆ magn aliq ◆…"
